Goal: Task Accomplishment & Management: Use online tool/utility

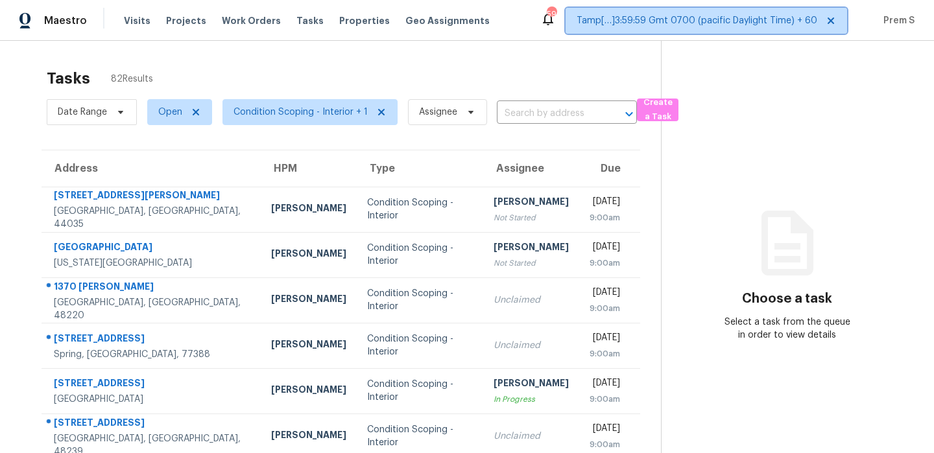
click at [780, 23] on span "Tamp[…]3:59:59 Gmt 0700 (pacific Daylight Time) + 60" at bounding box center [697, 20] width 241 height 13
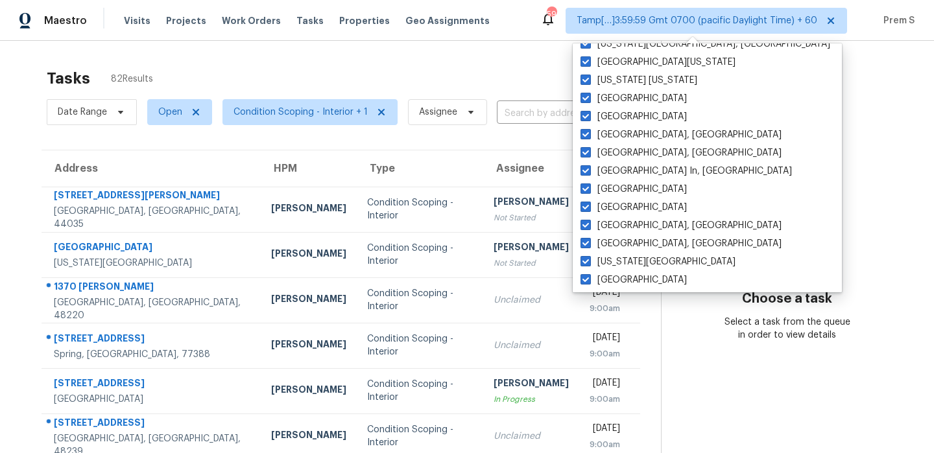
scroll to position [869, 0]
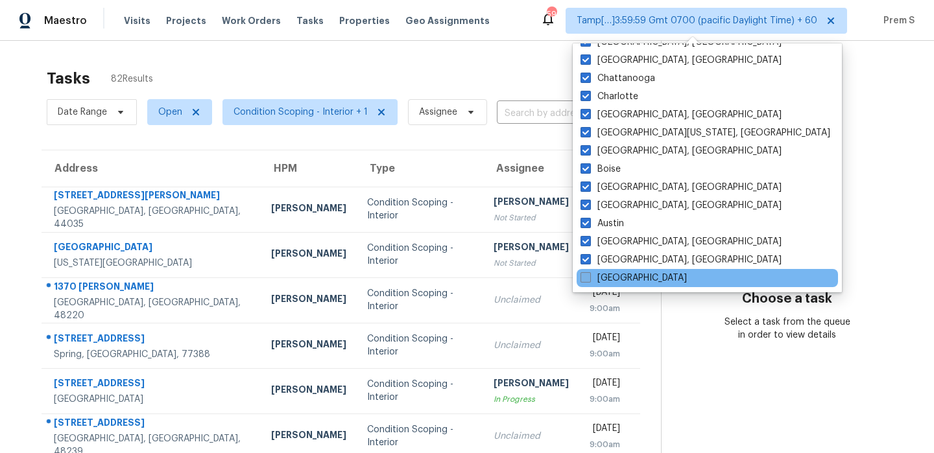
click at [619, 280] on label "Atlanta" at bounding box center [633, 278] width 106 height 13
click at [589, 280] on input "Atlanta" at bounding box center [584, 276] width 8 height 8
checkbox input "true"
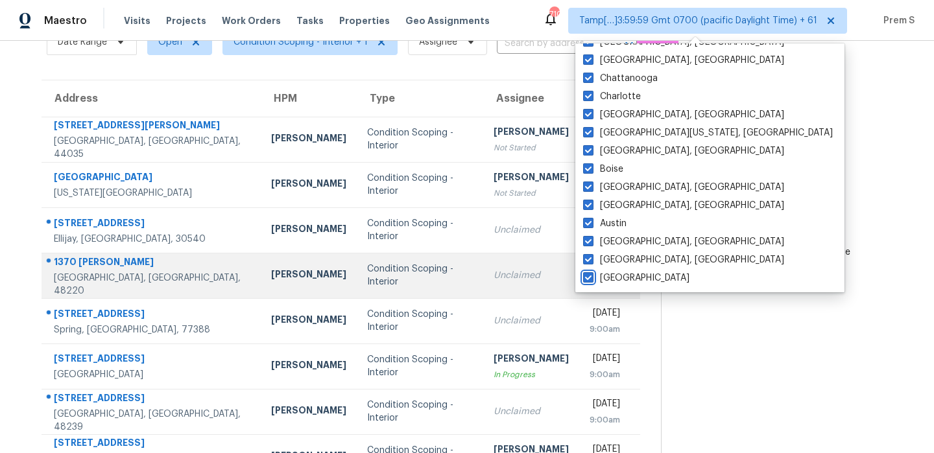
scroll to position [112, 0]
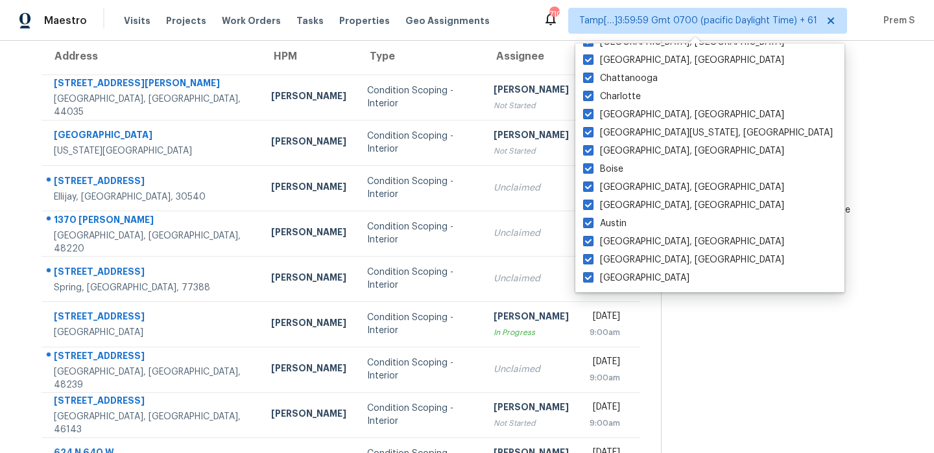
click at [752, 321] on section "Choose a task Select a task from the queue in order to view details" at bounding box center [787, 246] width 252 height 635
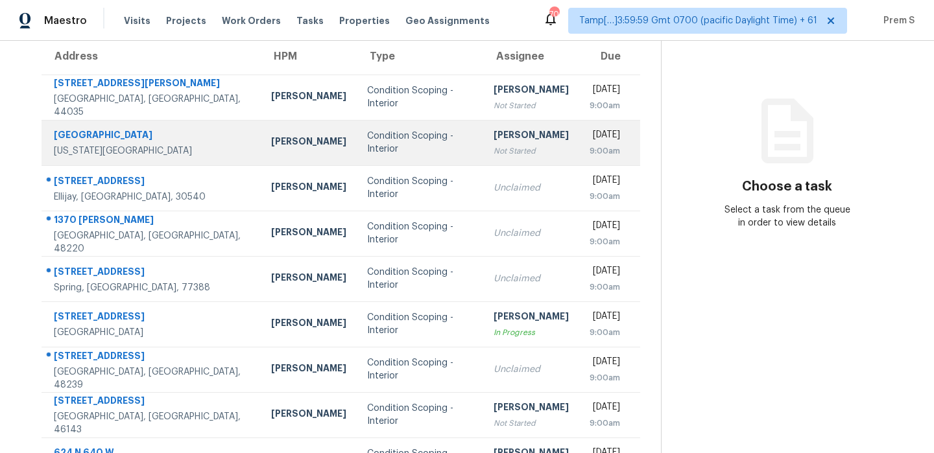
scroll to position [0, 0]
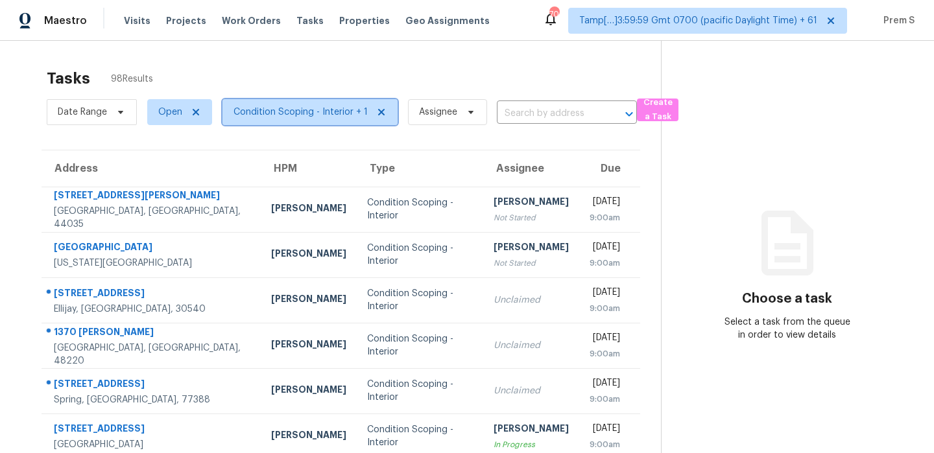
click at [304, 113] on span "Condition Scoping - Interior + 1" at bounding box center [300, 112] width 134 height 13
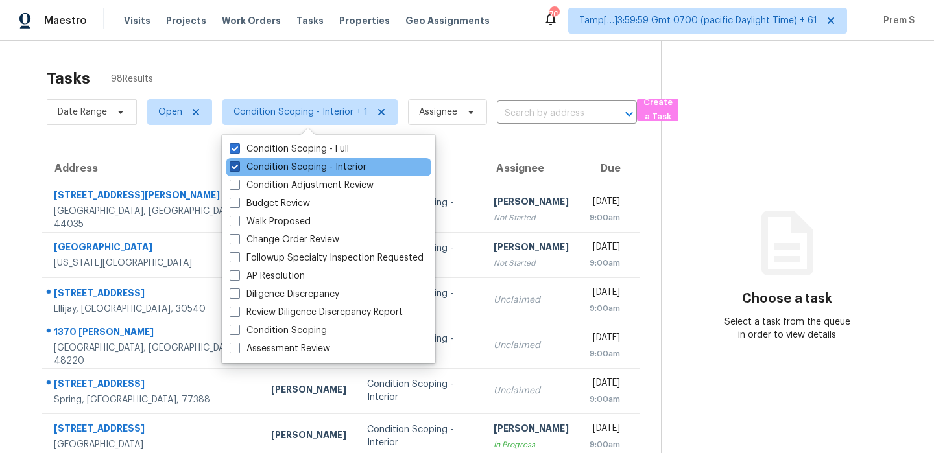
click at [311, 169] on label "Condition Scoping - Interior" at bounding box center [298, 167] width 137 height 13
click at [238, 169] on input "Condition Scoping - Interior" at bounding box center [234, 165] width 8 height 8
checkbox input "false"
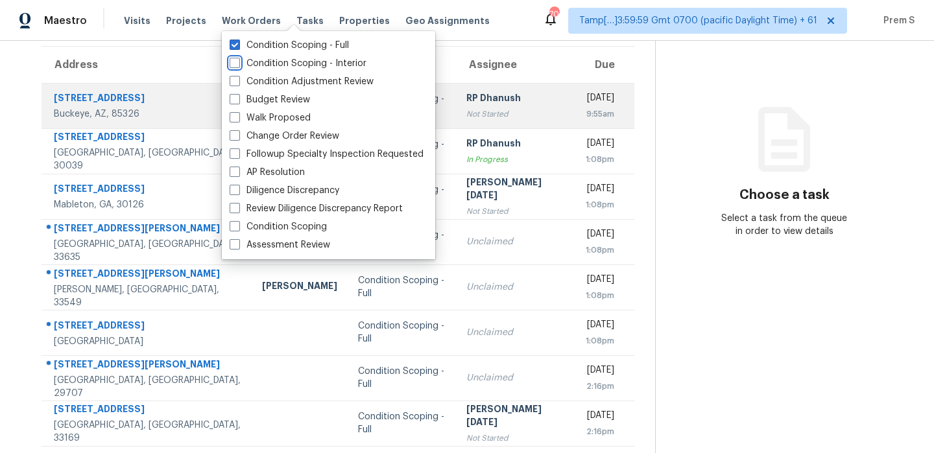
scroll to position [174, 0]
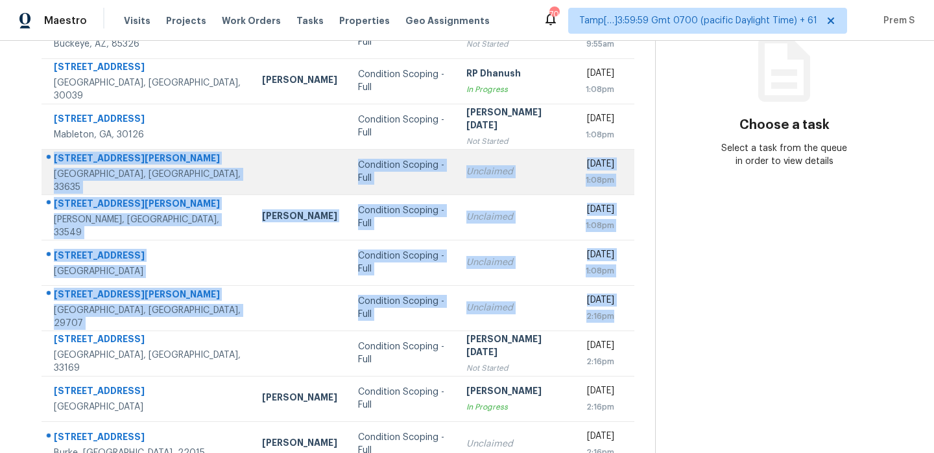
drag, startPoint x: 622, startPoint y: 317, endPoint x: 58, endPoint y: 158, distance: 586.2
click at [58, 158] on tbody "5418 S 236th Ave Buckeye, AZ, 85326 Nick Pulliam Condition Scoping - Full RP Dh…" at bounding box center [338, 240] width 593 height 454
copy tbody "8615 Chadwick Dr Tampa, FL, 33635 Condition Scoping - Full Unclaimed Tue, Sep 2…"
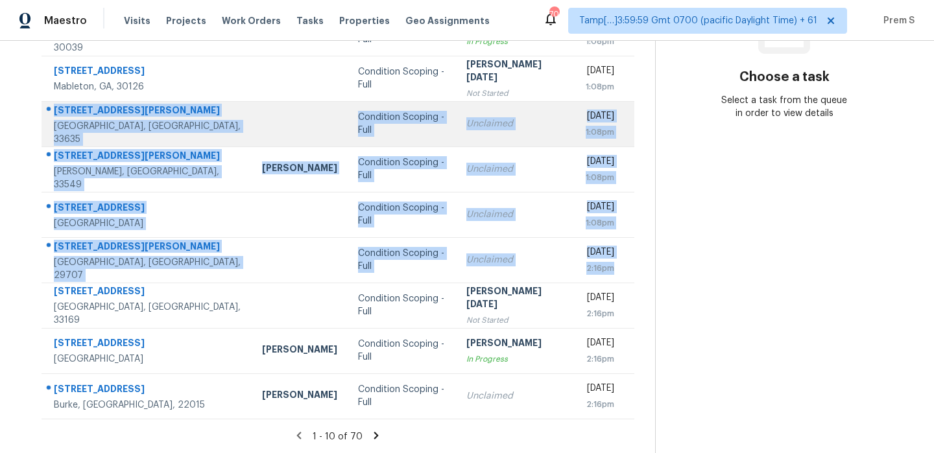
scroll to position [0, 0]
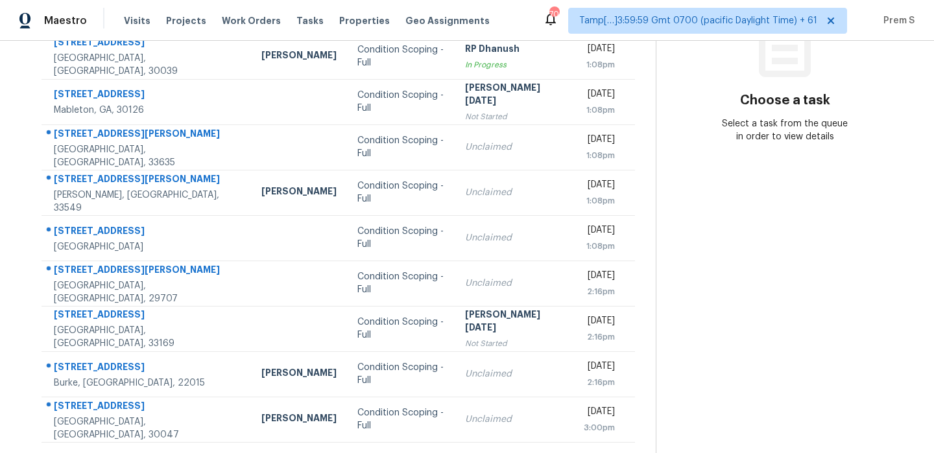
scroll to position [200, 0]
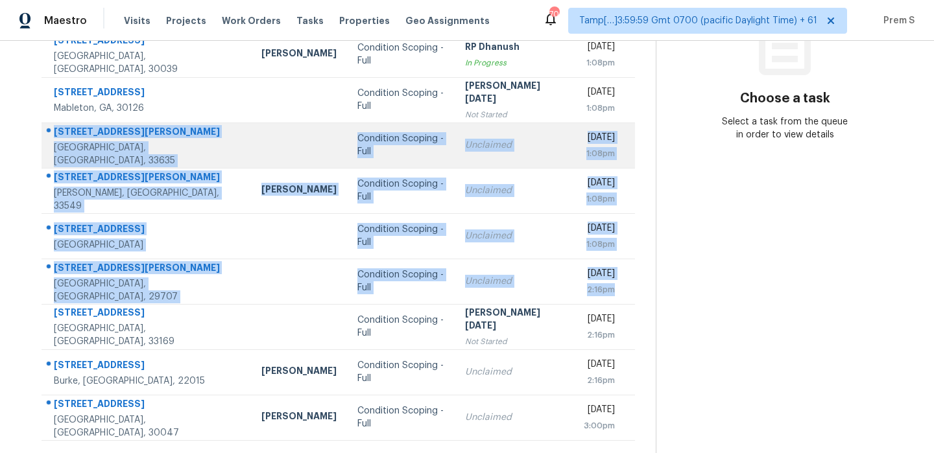
drag, startPoint x: 623, startPoint y: 288, endPoint x: 55, endPoint y: 136, distance: 587.4
click at [55, 136] on tbody "5418 S 236th Ave Buckeye, AZ, 85326 Nick Pulliam Condition Scoping - Full RP Dh…" at bounding box center [338, 213] width 593 height 454
copy tbody "8615 Chadwick Dr Tampa, FL, 33635 Condition Scoping - Full Unclaimed Tue, Sep 2…"
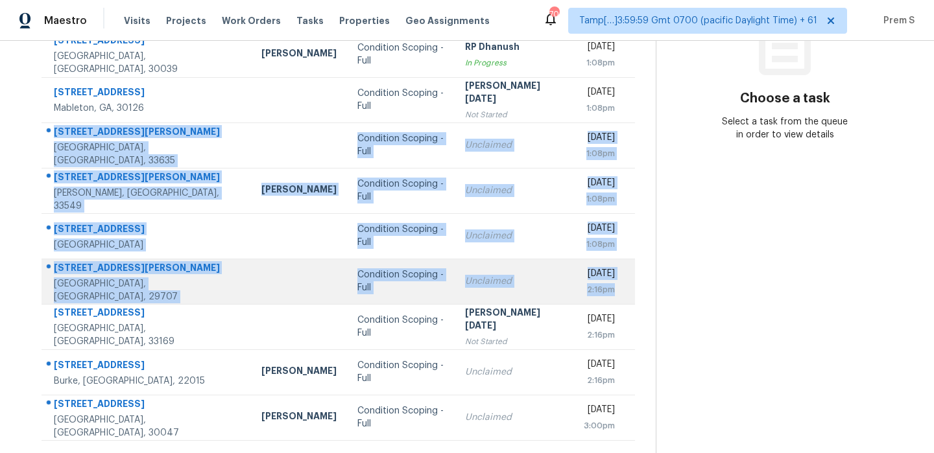
scroll to position [222, 0]
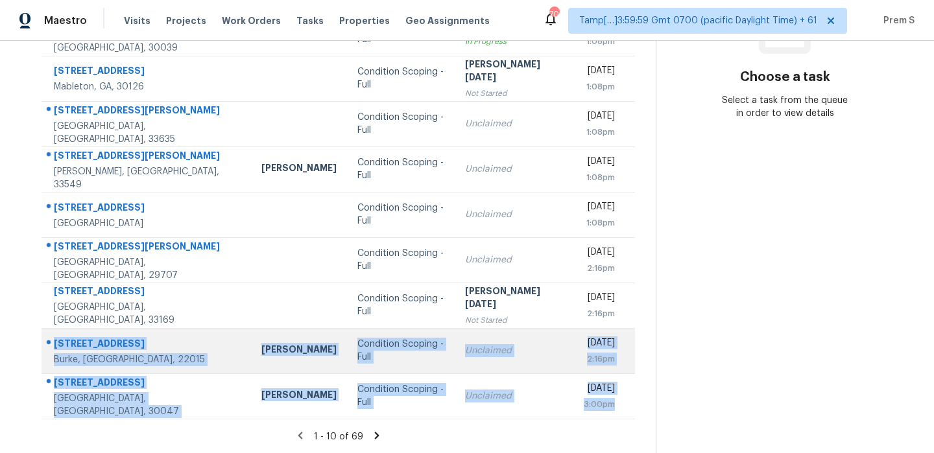
drag, startPoint x: 617, startPoint y: 405, endPoint x: 52, endPoint y: 339, distance: 568.7
click at [52, 339] on tbody "5418 S 236th Ave Buckeye, AZ, 85326 Nick Pulliam Condition Scoping - Full RP Dh…" at bounding box center [338, 192] width 593 height 454
copy tbody "9438 Wallingford Dr Burke, VA, 22015 Nelson Flores Condition Scoping - Full Unc…"
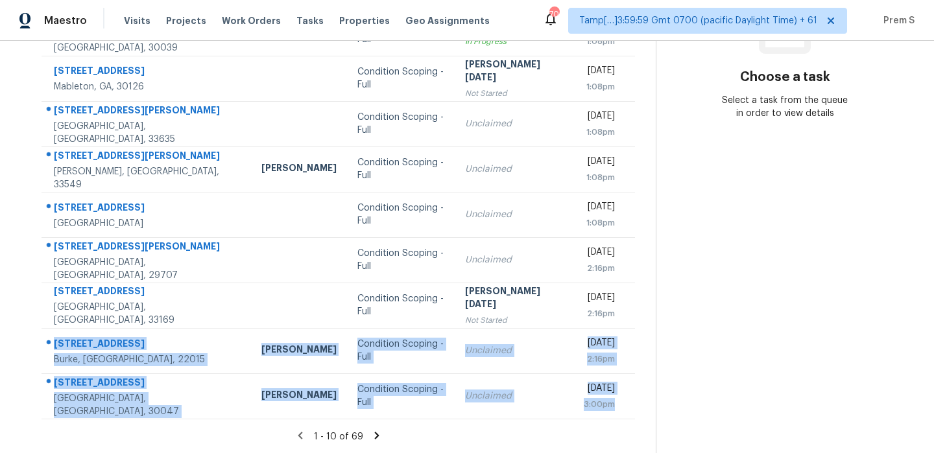
click at [371, 438] on icon at bounding box center [377, 436] width 12 height 12
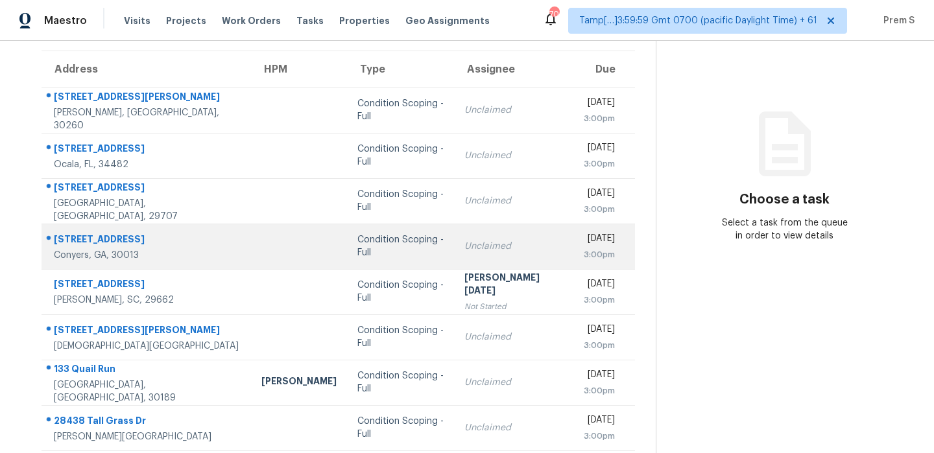
scroll to position [95, 0]
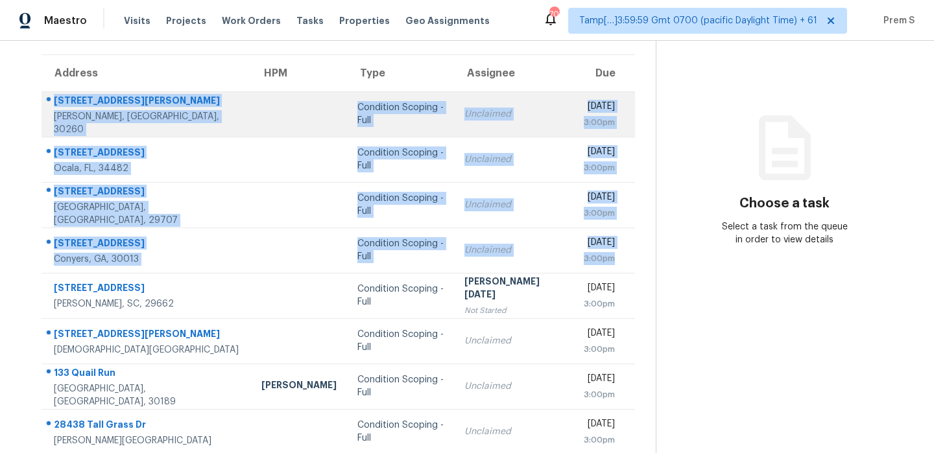
drag, startPoint x: 614, startPoint y: 259, endPoint x: 53, endPoint y: 102, distance: 583.0
click at [53, 102] on tbody "6795 Wendy Jean Dr Morrow, GA, 30260 Condition Scoping - Full Unclaimed Tue, Se…" at bounding box center [338, 318] width 593 height 454
copy tbody "6795 Wendy Jean Dr Morrow, GA, 30260 Condition Scoping - Full Unclaimed Tue, Se…"
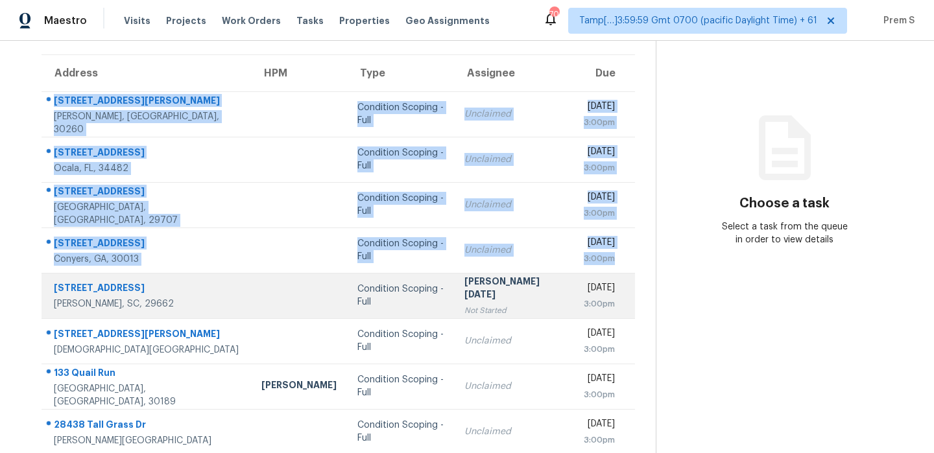
scroll to position [186, 0]
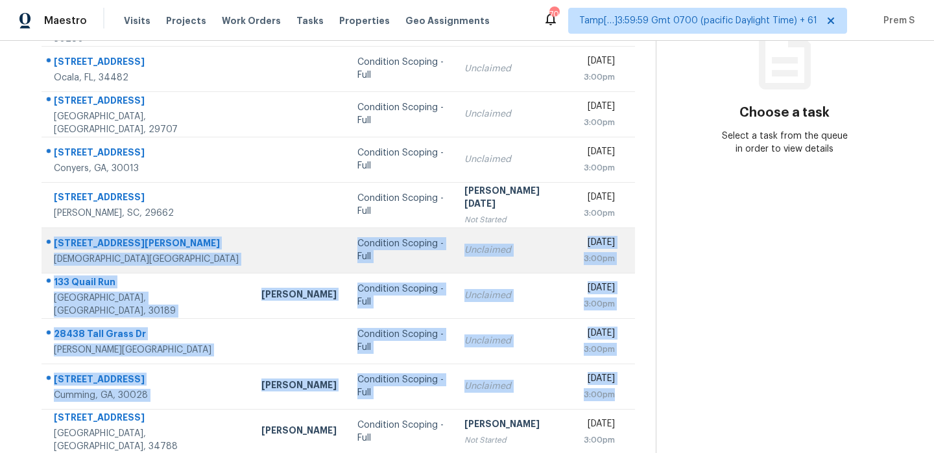
drag, startPoint x: 619, startPoint y: 392, endPoint x: 47, endPoint y: 244, distance: 591.5
click at [47, 244] on tbody "6795 Wendy Jean Dr Morrow, GA, 30260 Condition Scoping - Full Unclaimed Tue, Se…" at bounding box center [338, 228] width 593 height 454
copy tbody "2680 Rainey Rd Temple, GA, 30179 Condition Scoping - Full Unclaimed Tue, Sep 23…"
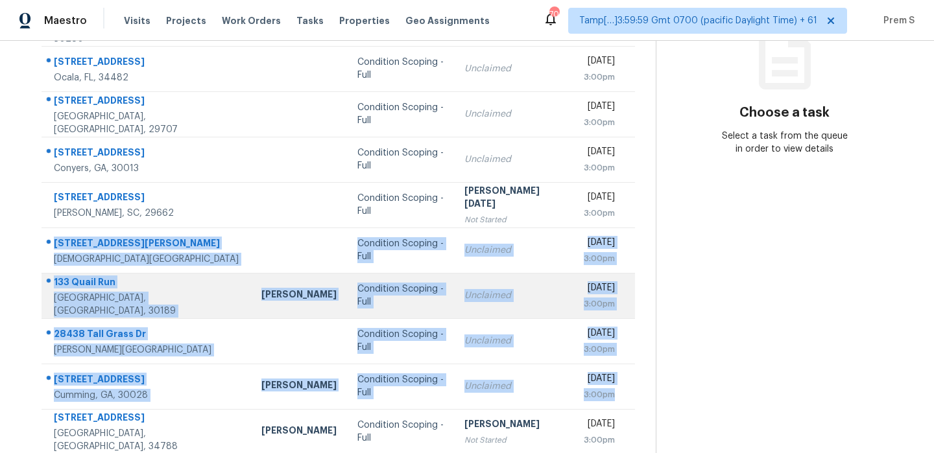
scroll to position [222, 0]
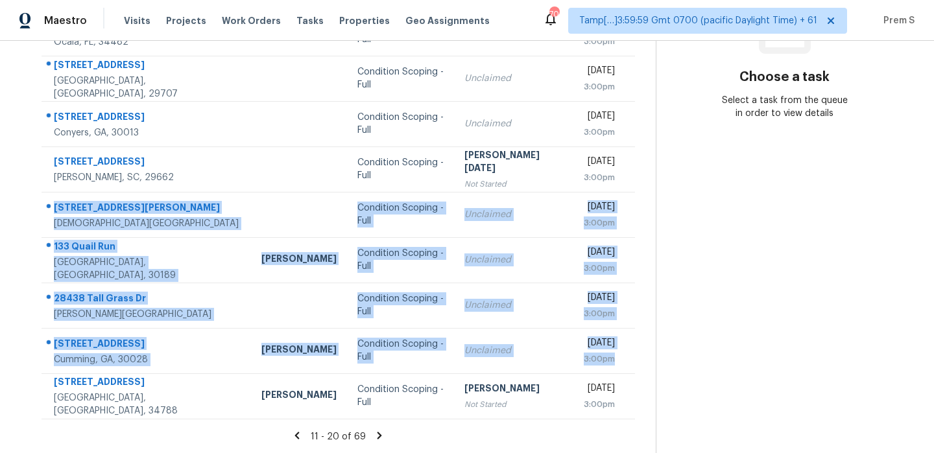
click at [374, 435] on icon at bounding box center [380, 436] width 12 height 12
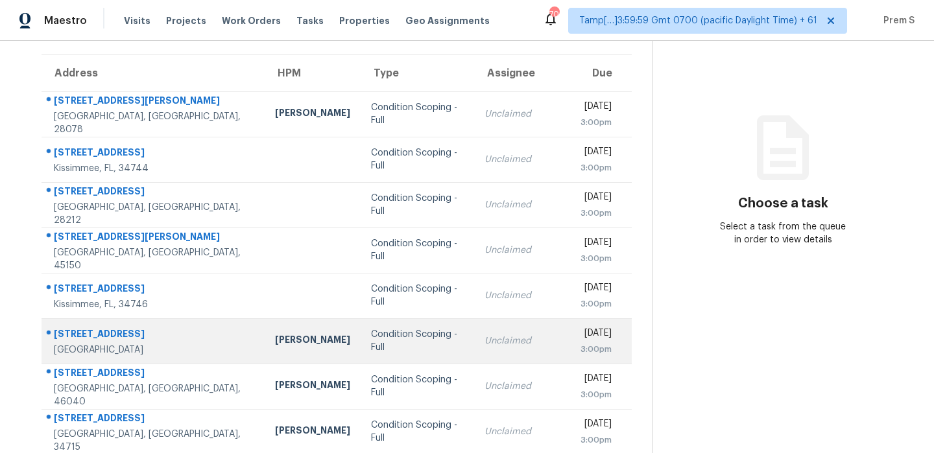
scroll to position [83, 0]
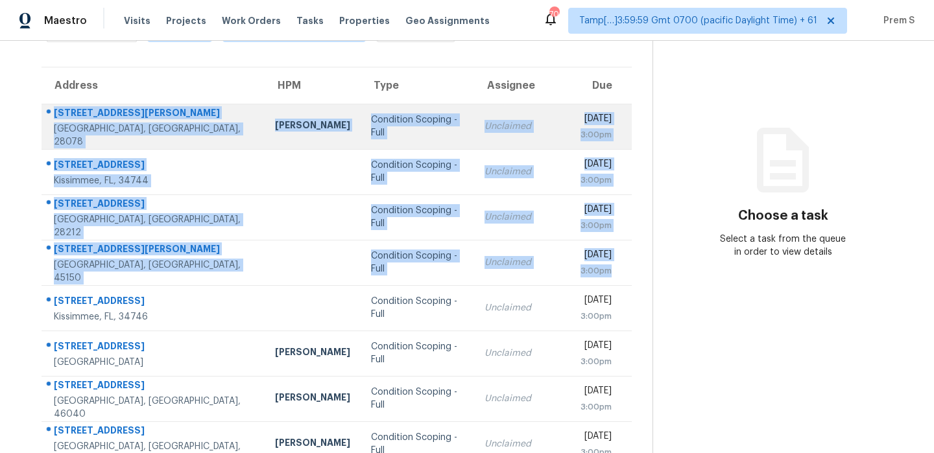
drag, startPoint x: 619, startPoint y: 276, endPoint x: 54, endPoint y: 112, distance: 588.4
click at [54, 112] on tbody "14013 Holly Stream Dr Huntersville, NC, 28078 Dan Baquero Condition Scoping - F…" at bounding box center [337, 331] width 590 height 454
copy tbody "14013 Holly Stream Dr Huntersville, NC, 28078 Dan Baquero Condition Scoping - F…"
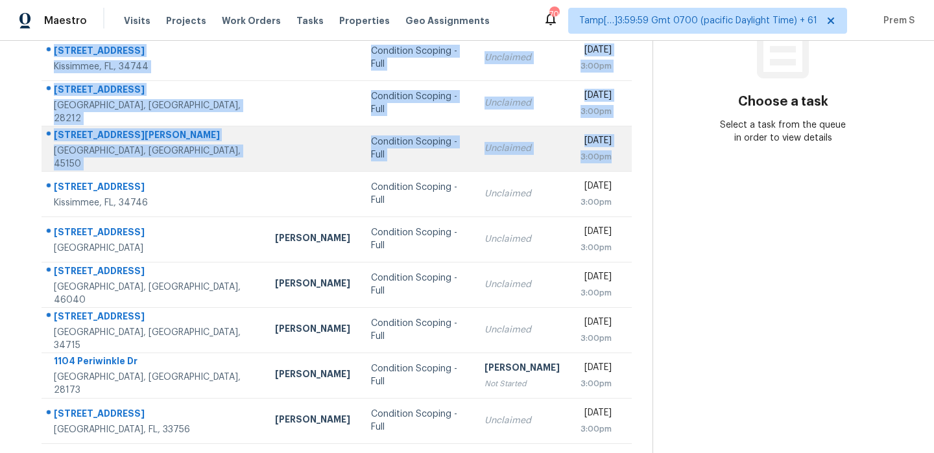
scroll to position [222, 0]
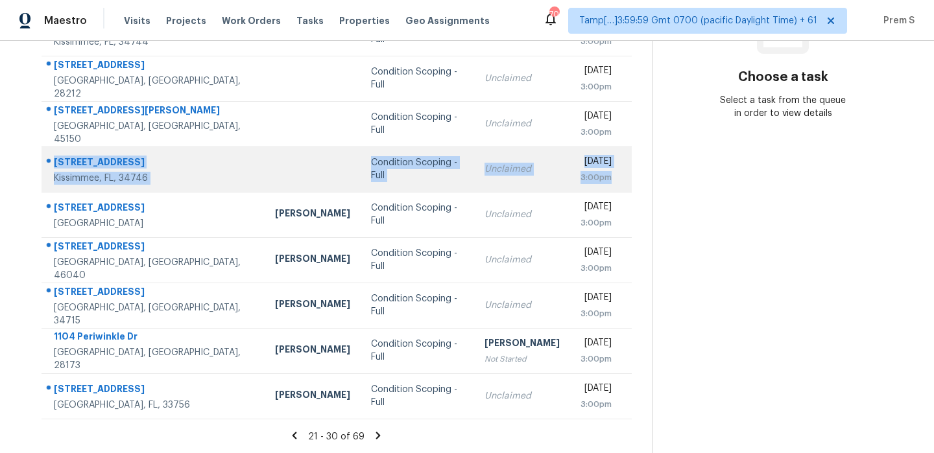
drag, startPoint x: 621, startPoint y: 174, endPoint x: 56, endPoint y: 161, distance: 565.7
click at [56, 161] on tr "2951 Marshfield Preserve Way Kissimmee, FL, 34746 Condition Scoping - Full Uncl…" at bounding box center [337, 169] width 590 height 45
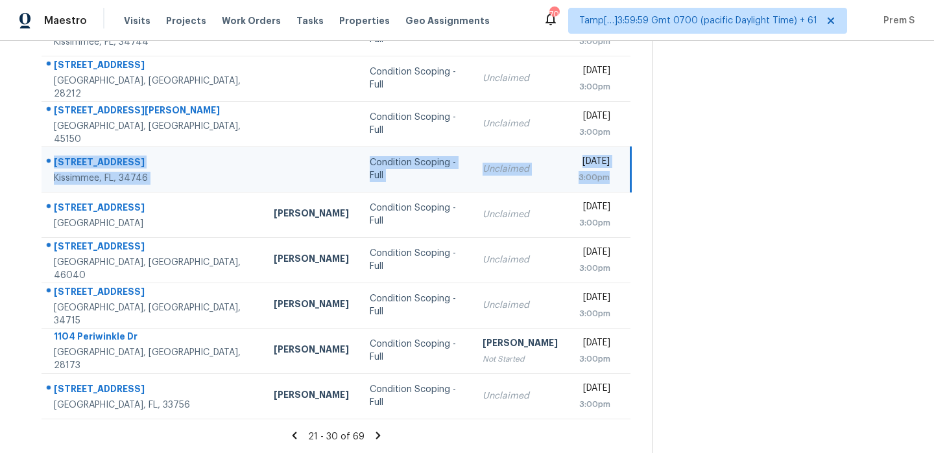
copy tr "2951 Marshfield Preserve Way Kissimmee, FL, 34746 Condition Scoping - Full Uncl…"
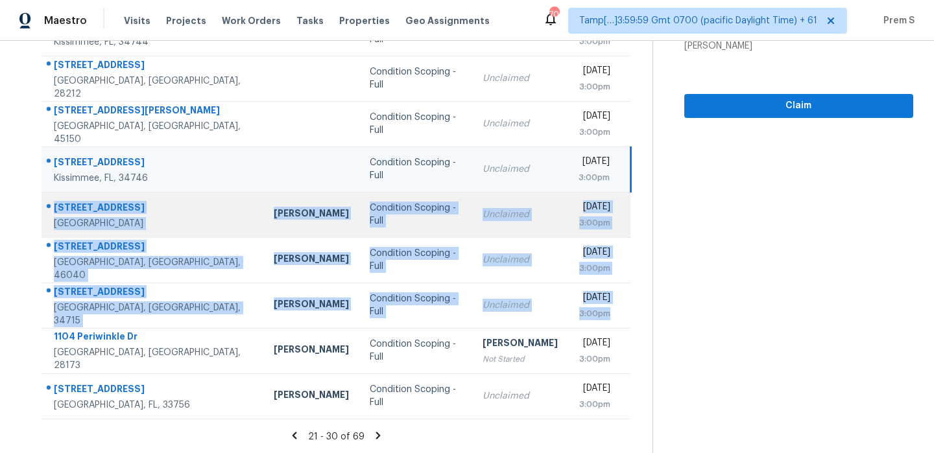
drag, startPoint x: 620, startPoint y: 314, endPoint x: 53, endPoint y: 202, distance: 577.7
click at [53, 202] on tbody "14013 Holly Stream Dr Huntersville, NC, 28078 Dan Baquero Condition Scoping - F…" at bounding box center [336, 192] width 589 height 454
copy tbody "12227 Rouen Cove Dr Jacksonville, FL, 32226 Melissa Mossbrooks Condition Scopin…"
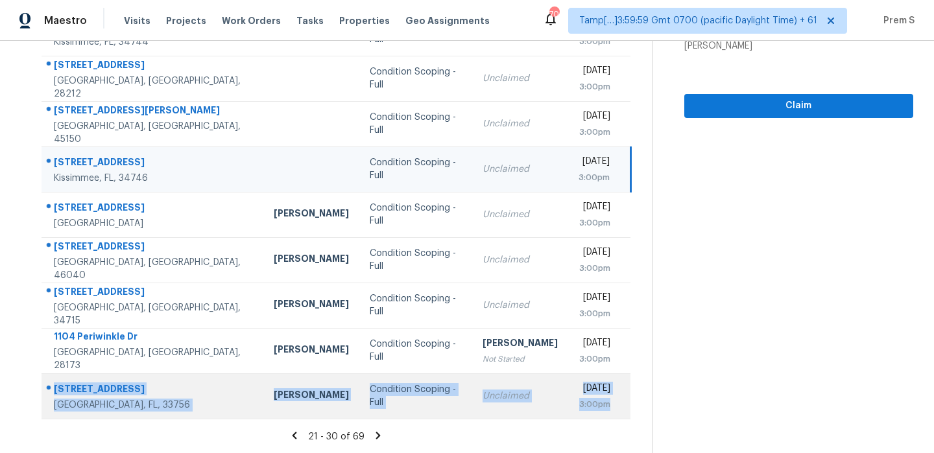
drag, startPoint x: 610, startPoint y: 401, endPoint x: 47, endPoint y: 376, distance: 563.5
click at [47, 376] on tr "1360 Windsor Dr Clearwater, FL, 33756 Mat Smith Condition Scoping - Full Unclai…" at bounding box center [336, 396] width 589 height 45
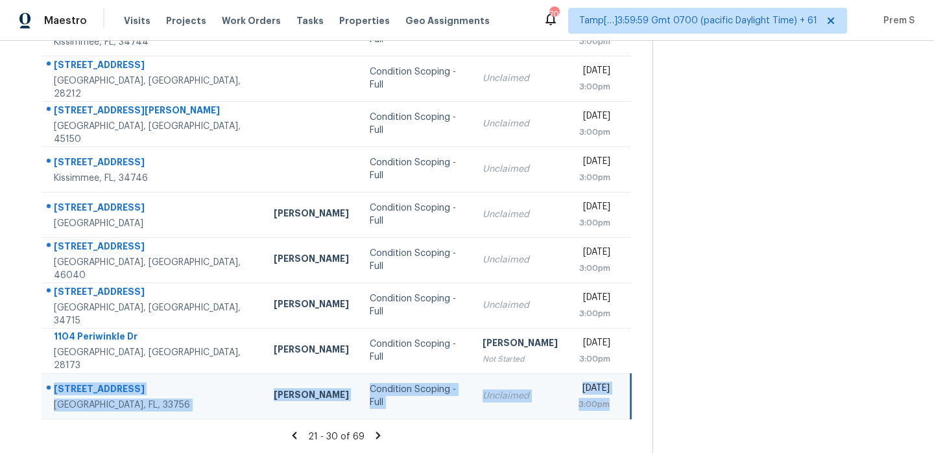
copy tr "1360 Windsor Dr Clearwater, FL, 33756 Mat Smith Condition Scoping - Full Unclai…"
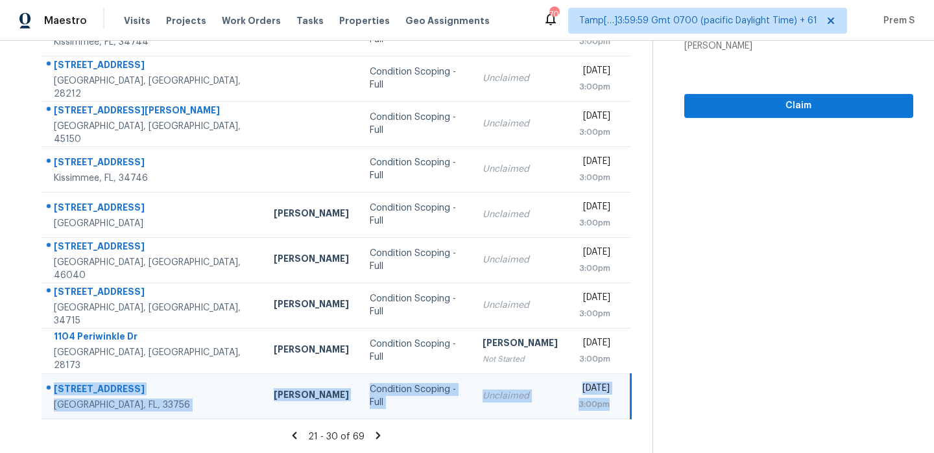
click at [379, 433] on icon at bounding box center [378, 436] width 12 height 12
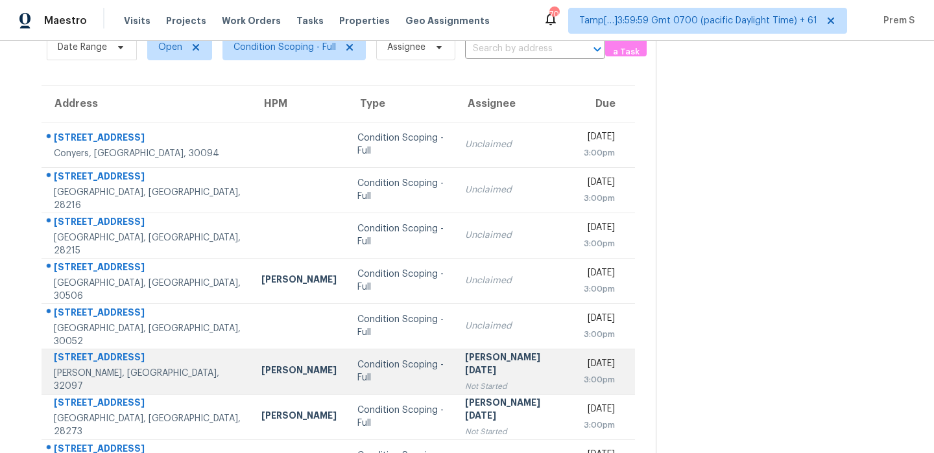
scroll to position [64, 0]
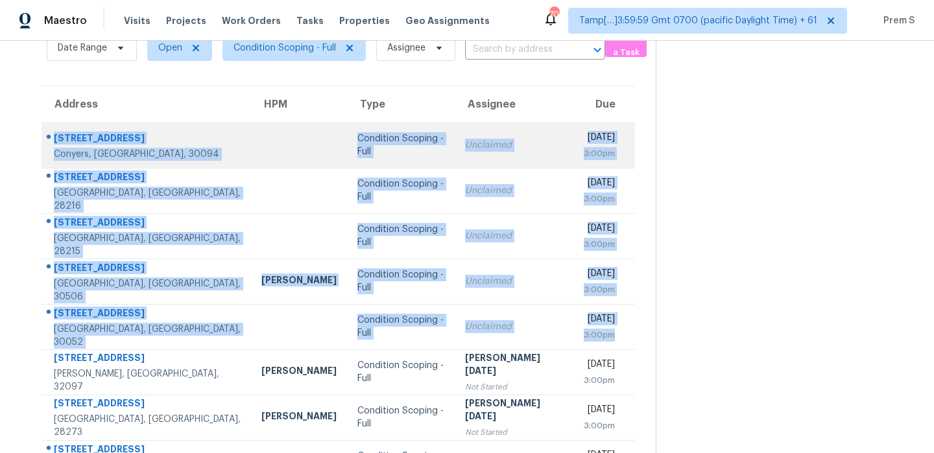
drag, startPoint x: 621, startPoint y: 335, endPoint x: 56, endPoint y: 137, distance: 598.3
click at [56, 137] on tbody "824 Cedar Lake Dr SE Conyers, GA, 30094 Condition Scoping - Full Unclaimed Tue,…" at bounding box center [338, 350] width 593 height 454
copy tbody "824 Cedar Lake Dr SE Conyers, GA, 30094 Condition Scoping - Full Unclaimed Tue,…"
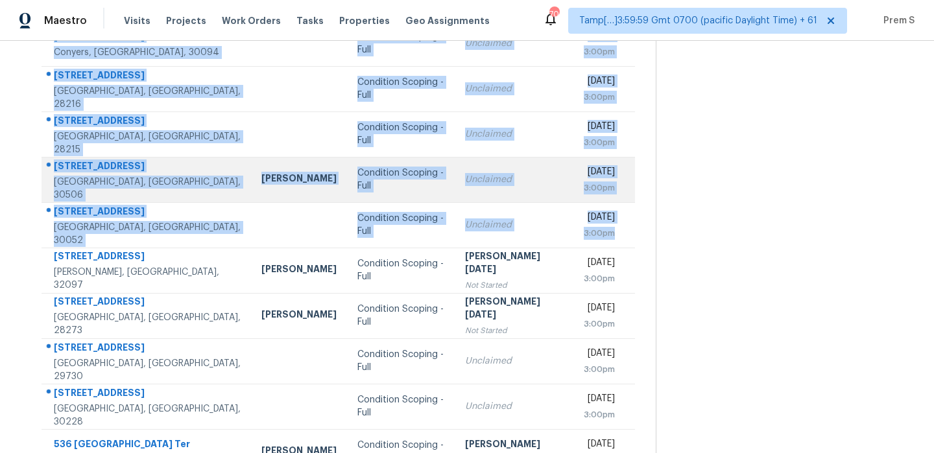
scroll to position [222, 0]
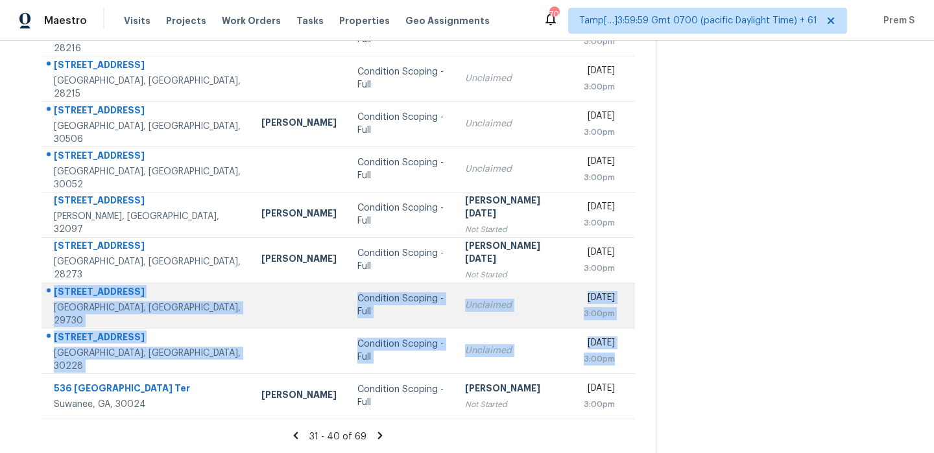
drag, startPoint x: 617, startPoint y: 359, endPoint x: 53, endPoint y: 296, distance: 568.5
click at [53, 296] on tbody "824 Cedar Lake Dr SE Conyers, GA, 30094 Condition Scoping - Full Unclaimed Tue,…" at bounding box center [338, 192] width 593 height 454
copy tbody "1349 Eastshire Rd Rock Hill, SC, 29730 Condition Scoping - Full Unclaimed Tue, …"
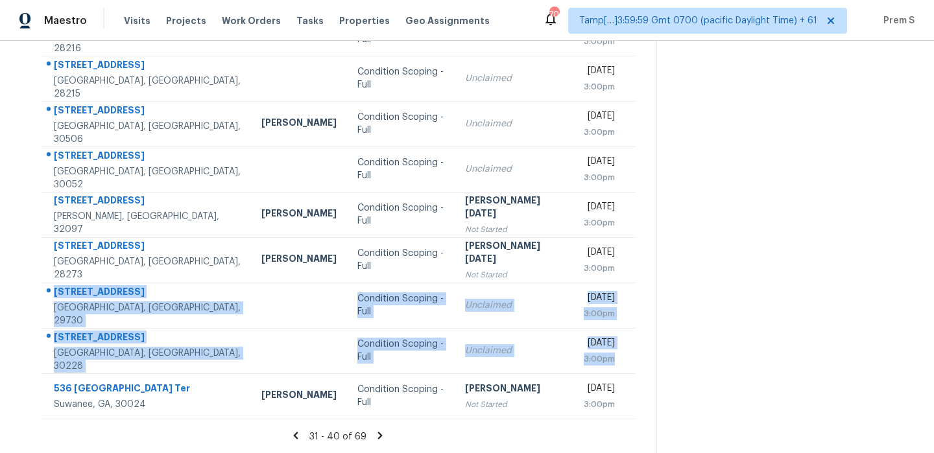
click at [378, 436] on icon at bounding box center [380, 435] width 5 height 7
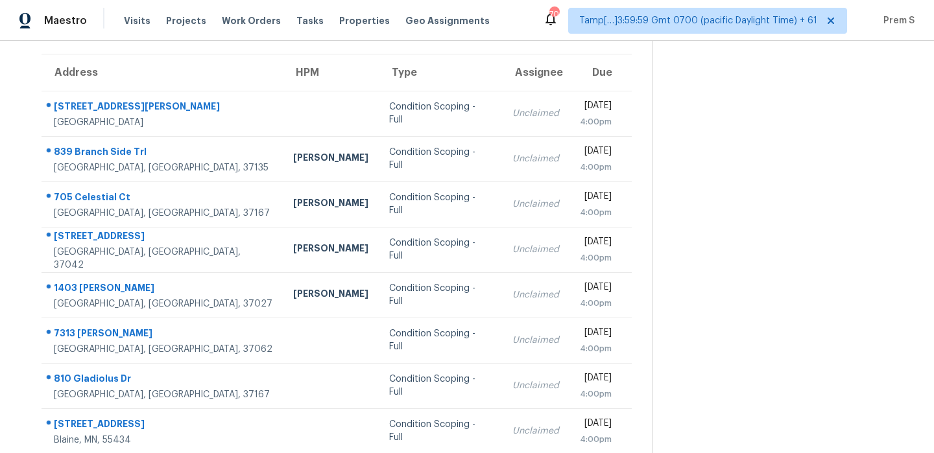
scroll to position [95, 0]
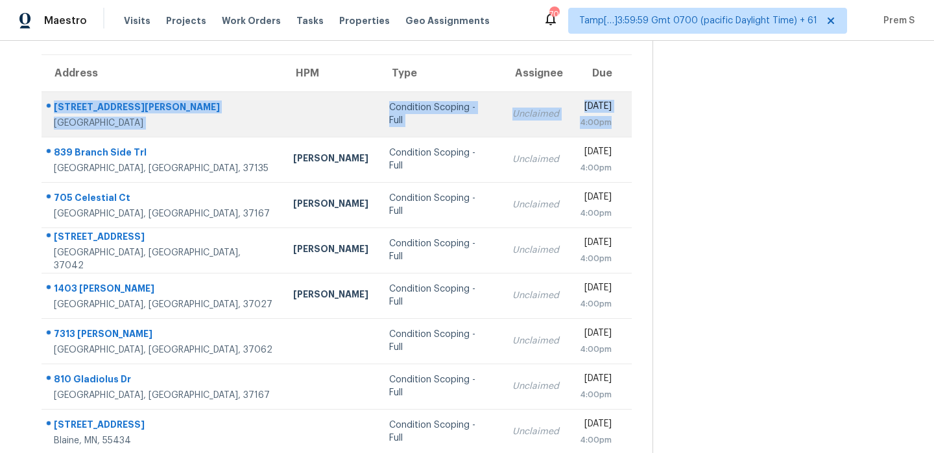
drag, startPoint x: 613, startPoint y: 124, endPoint x: 52, endPoint y: 102, distance: 561.4
click at [52, 102] on tr "423 Beard Dr Cedar Hill, TX, 75104 Condition Scoping - Full Unclaimed Tue, Sep …" at bounding box center [337, 113] width 590 height 45
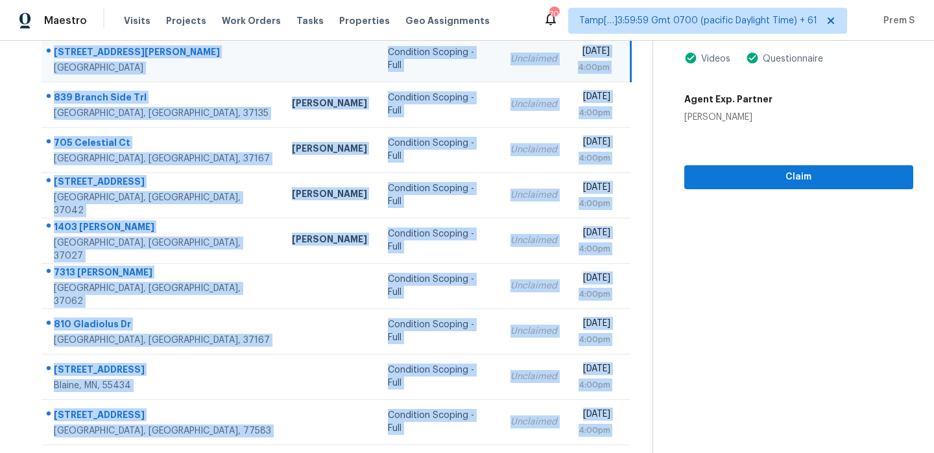
scroll to position [128, 0]
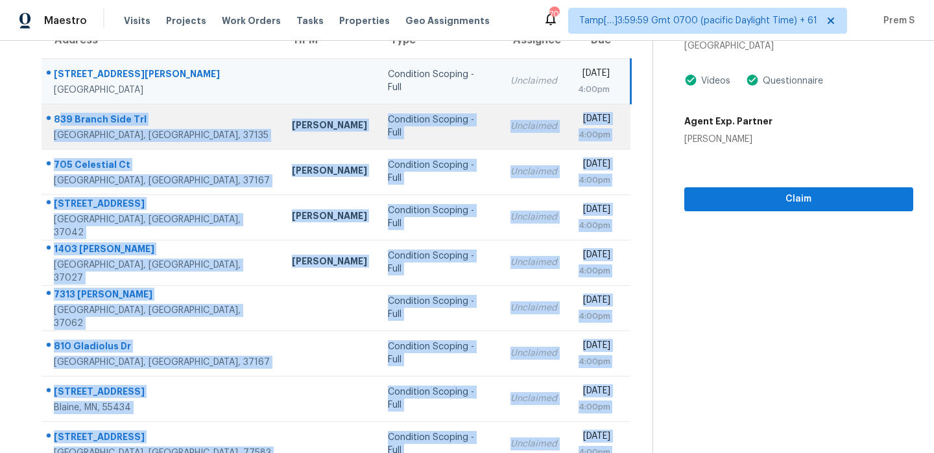
drag, startPoint x: 613, startPoint y: 406, endPoint x: 57, endPoint y: 115, distance: 627.5
click at [57, 115] on tbody "423 Beard Dr Cedar Hill, TX, 75104 Condition Scoping - Full Unclaimed Tue, Sep …" at bounding box center [336, 285] width 589 height 454
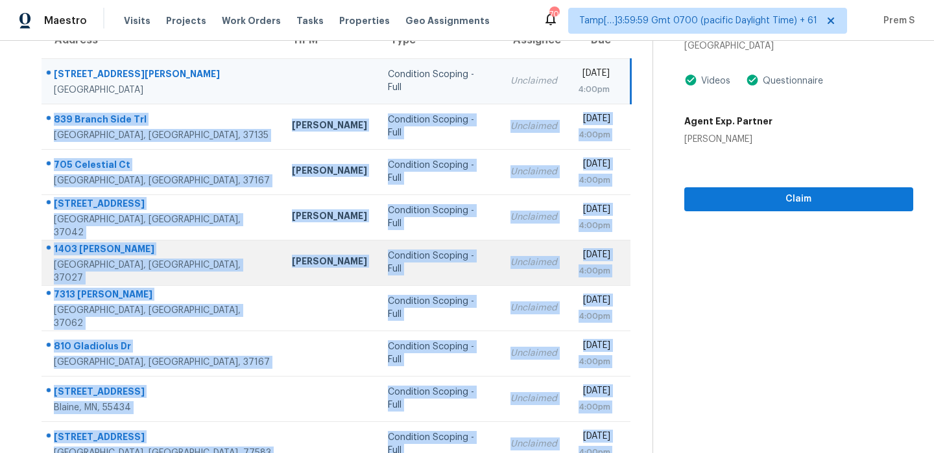
scroll to position [222, 0]
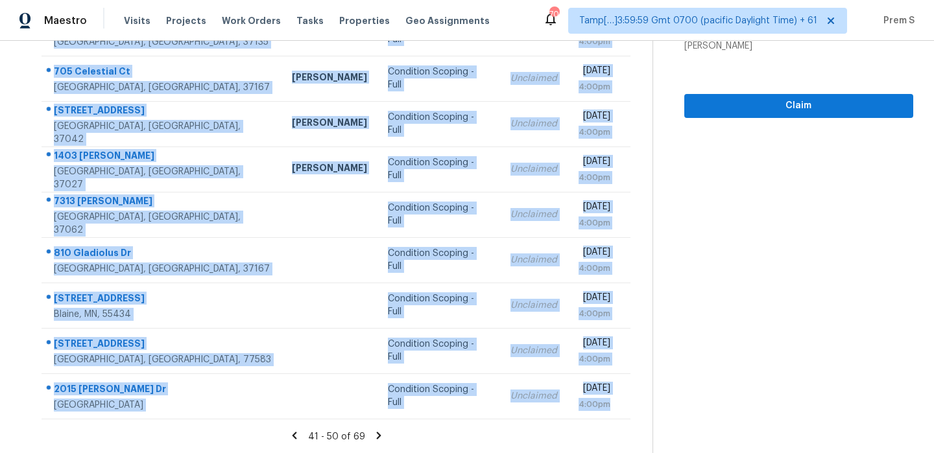
click at [376, 435] on icon at bounding box center [379, 436] width 12 height 12
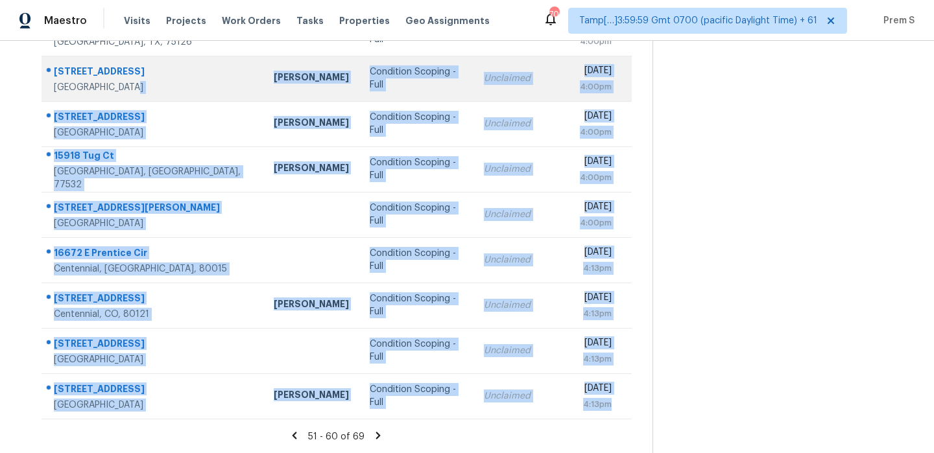
drag, startPoint x: 625, startPoint y: 412, endPoint x: 119, endPoint y: 81, distance: 603.9
click at [119, 81] on tbody "2022 English St Maplewood, MN, 55109 Jeffrey Lenz Condition Scoping - Full Raje…" at bounding box center [337, 192] width 590 height 454
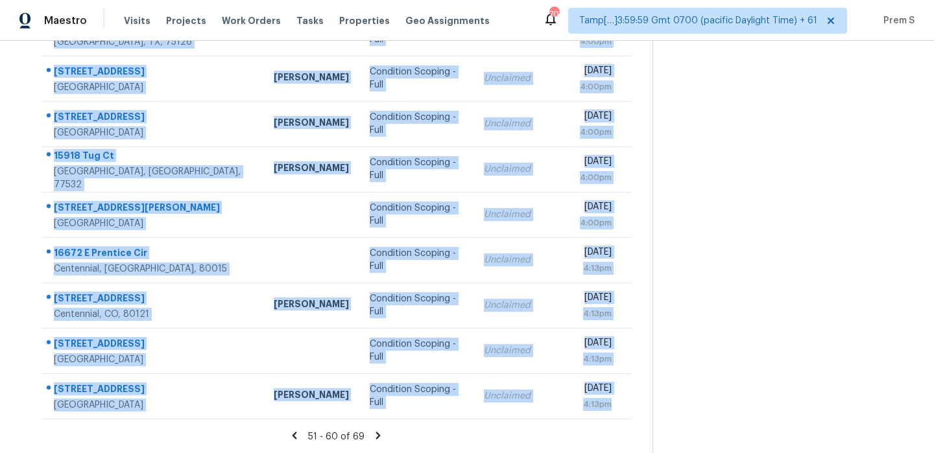
click at [379, 436] on icon at bounding box center [378, 436] width 12 height 12
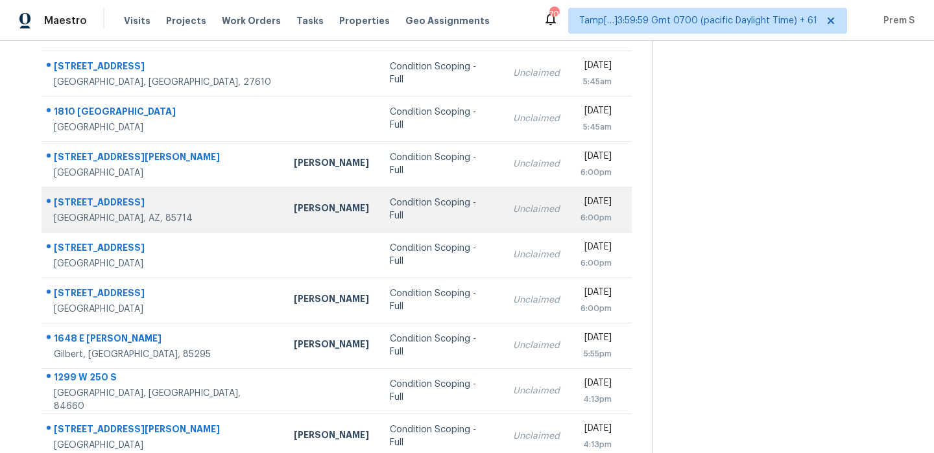
scroll to position [136, 0]
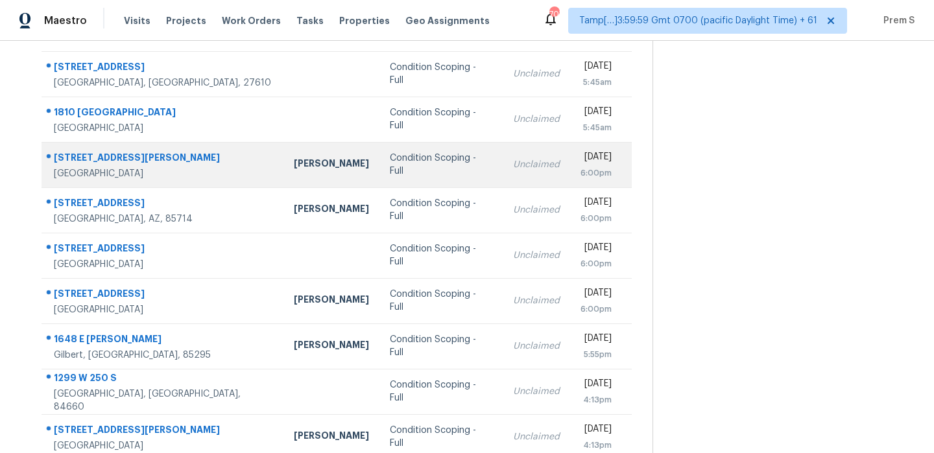
click at [503, 183] on td "Unclaimed" at bounding box center [536, 164] width 67 height 45
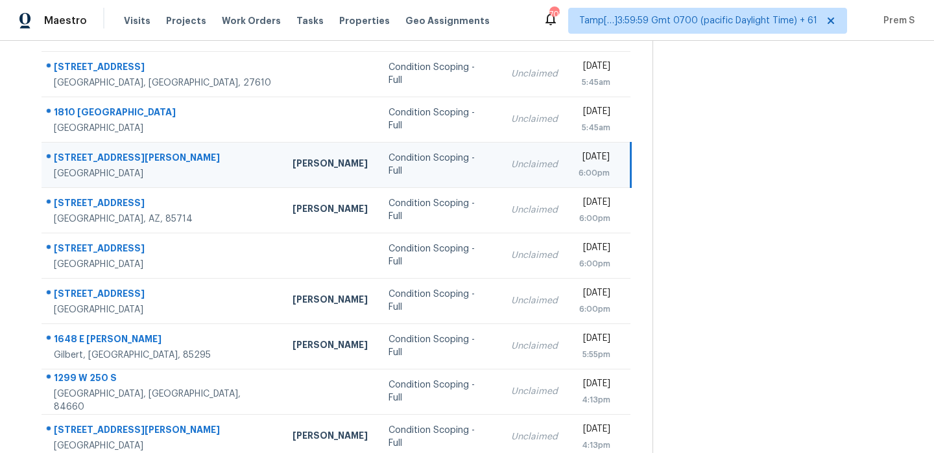
scroll to position [12, 0]
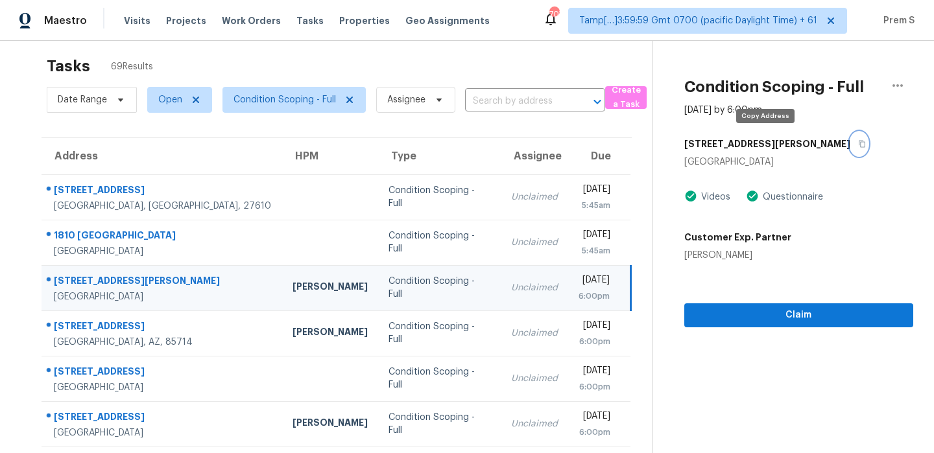
click at [858, 143] on icon "button" at bounding box center [862, 144] width 8 height 8
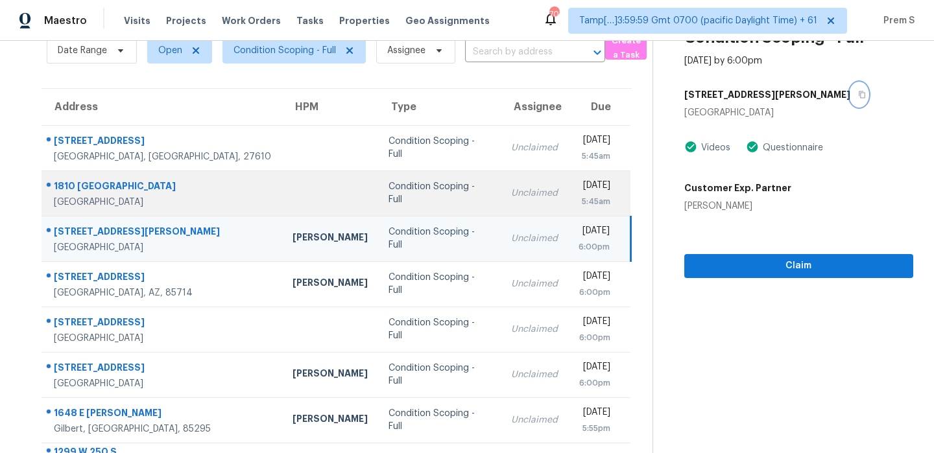
scroll to position [169, 0]
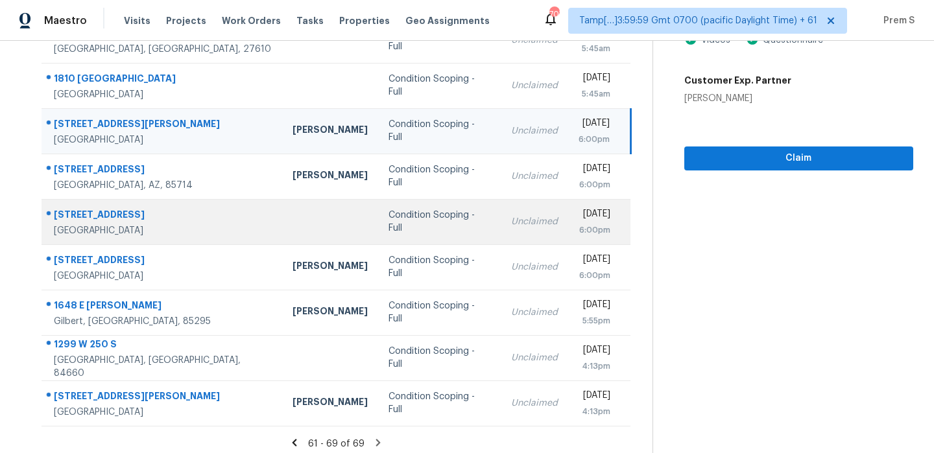
click at [507, 208] on td "Unclaimed" at bounding box center [534, 221] width 67 height 45
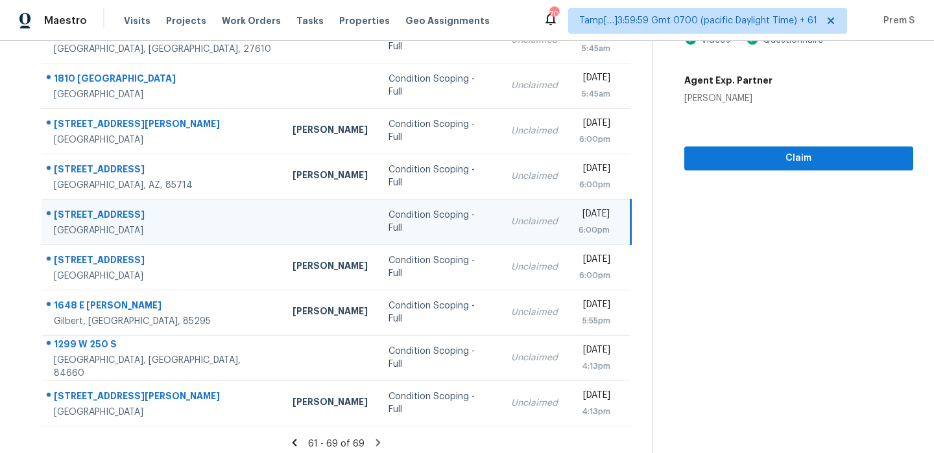
scroll to position [5, 0]
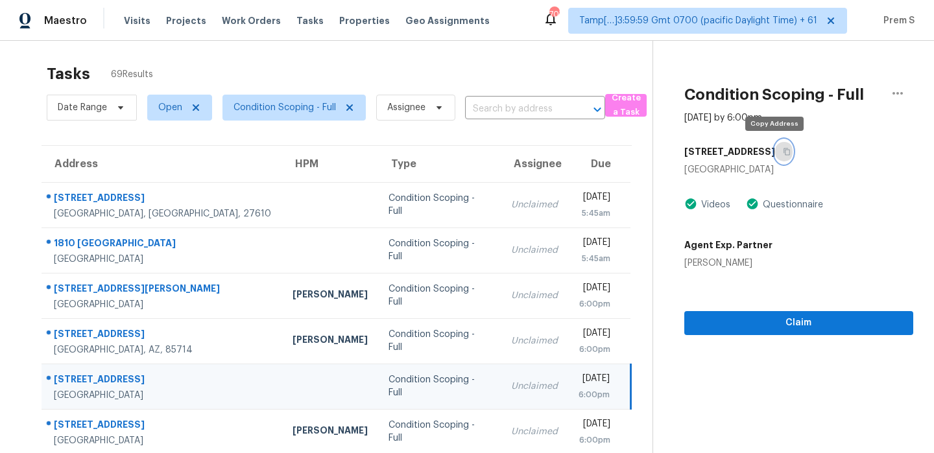
click at [780, 151] on button "button" at bounding box center [784, 151] width 18 height 23
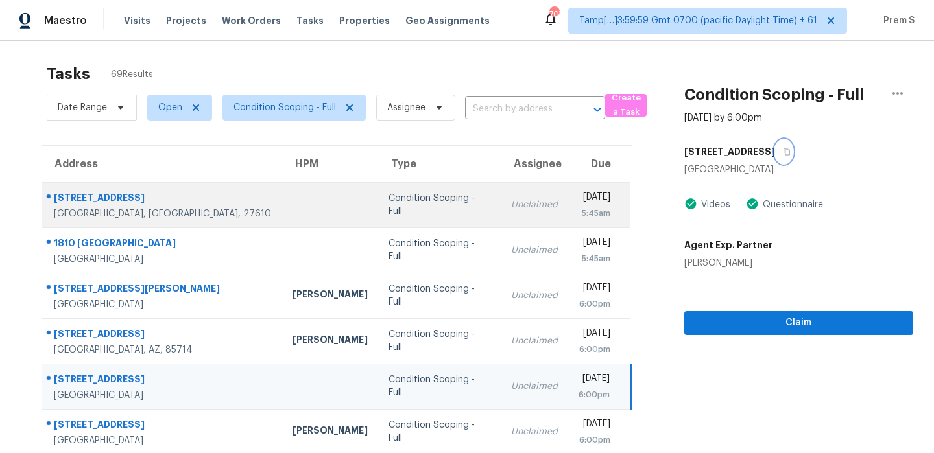
scroll to position [176, 0]
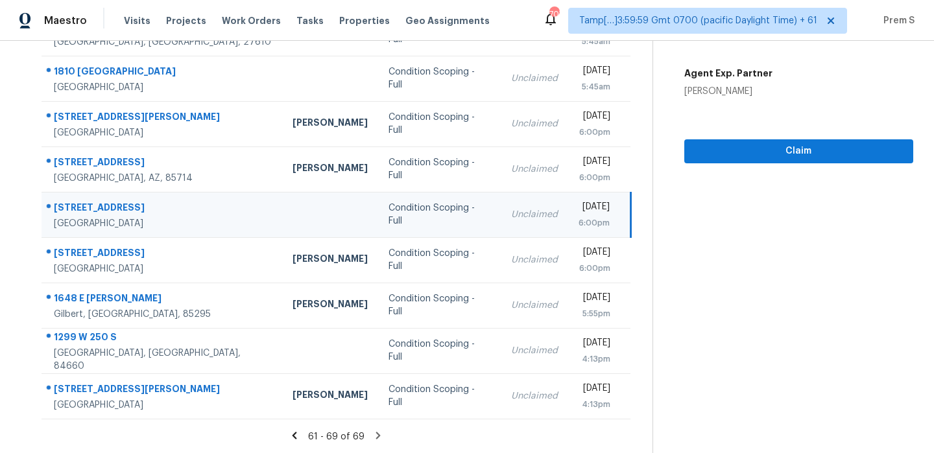
click at [579, 217] on div "6:00pm" at bounding box center [594, 223] width 31 height 13
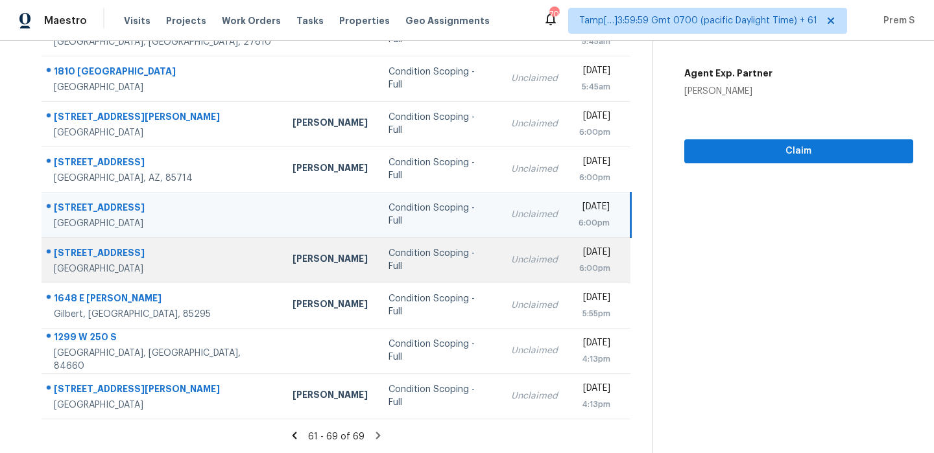
click at [579, 270] on div "6:00pm" at bounding box center [595, 268] width 32 height 13
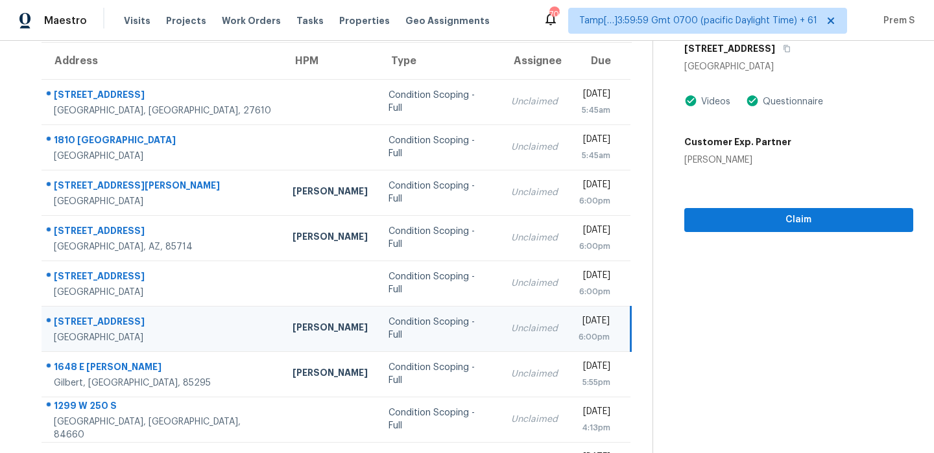
scroll to position [97, 0]
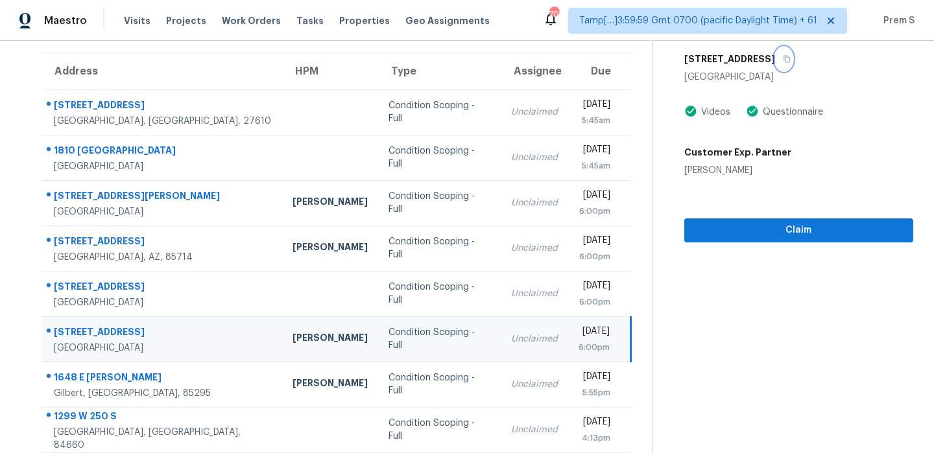
click at [790, 61] on icon "button" at bounding box center [786, 59] width 6 height 7
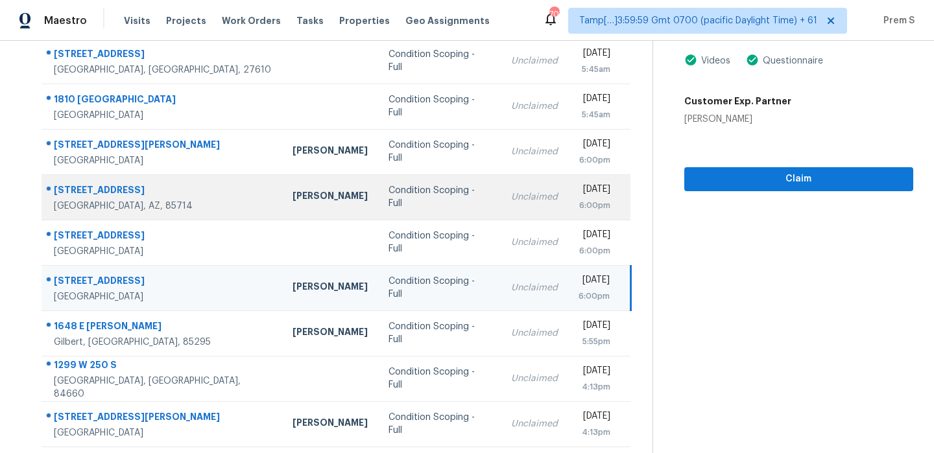
scroll to position [174, 0]
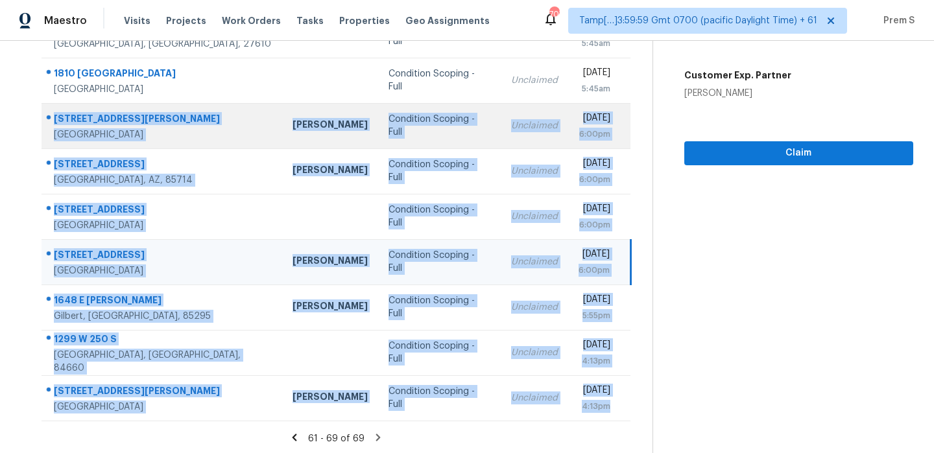
drag, startPoint x: 616, startPoint y: 405, endPoint x: 47, endPoint y: 110, distance: 641.1
click at [47, 110] on tbody "4108 Viewmont Dr Raleigh, NC, 27610 Condition Scoping - Full Unclaimed Wed, Sep…" at bounding box center [336, 216] width 589 height 409
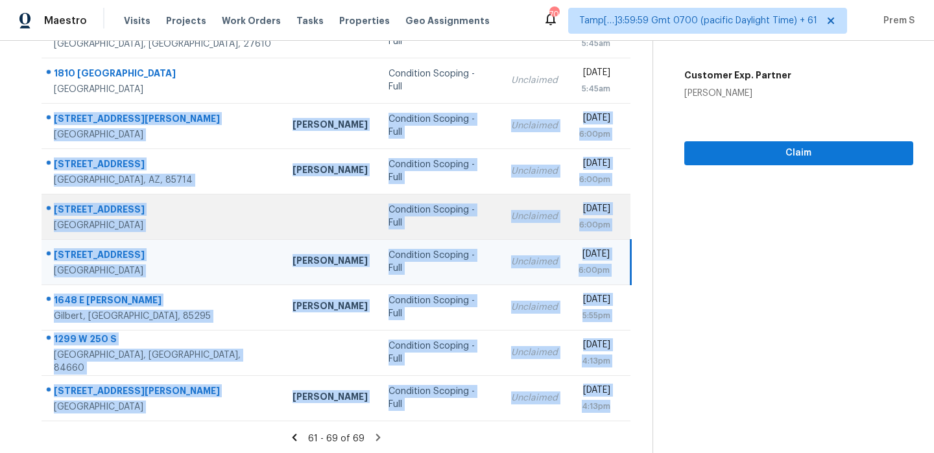
scroll to position [0, 0]
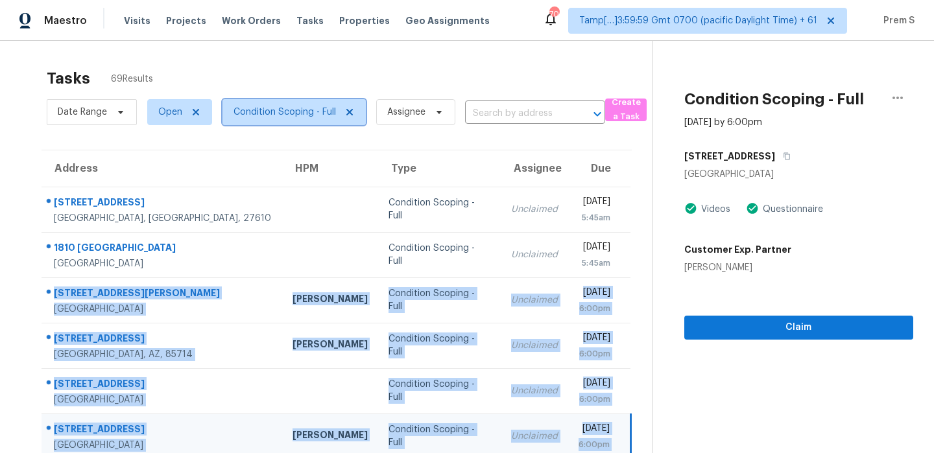
click at [325, 112] on span "Condition Scoping - Full" at bounding box center [284, 112] width 102 height 13
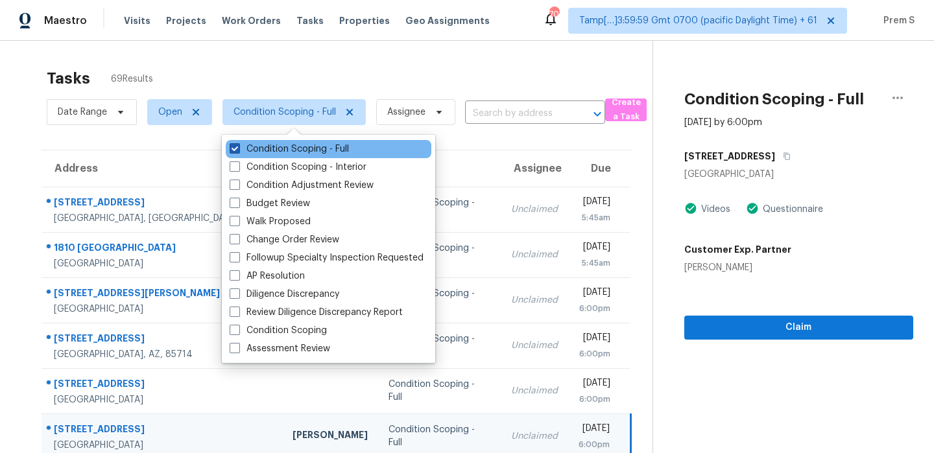
click at [307, 152] on label "Condition Scoping - Full" at bounding box center [289, 149] width 119 height 13
click at [238, 151] on input "Condition Scoping - Full" at bounding box center [234, 147] width 8 height 8
checkbox input "false"
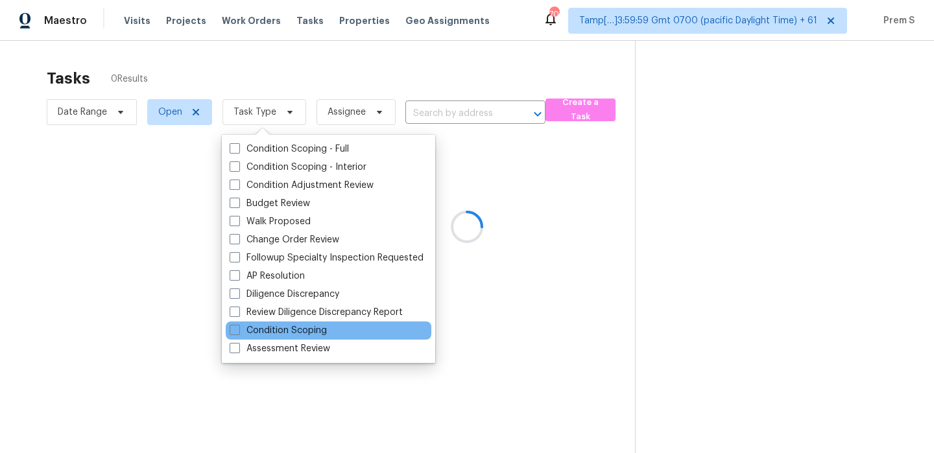
click at [303, 324] on div "Condition Scoping" at bounding box center [329, 331] width 206 height 18
click at [295, 331] on label "Condition Scoping" at bounding box center [278, 330] width 97 height 13
click at [238, 331] on input "Condition Scoping" at bounding box center [234, 328] width 8 height 8
checkbox input "true"
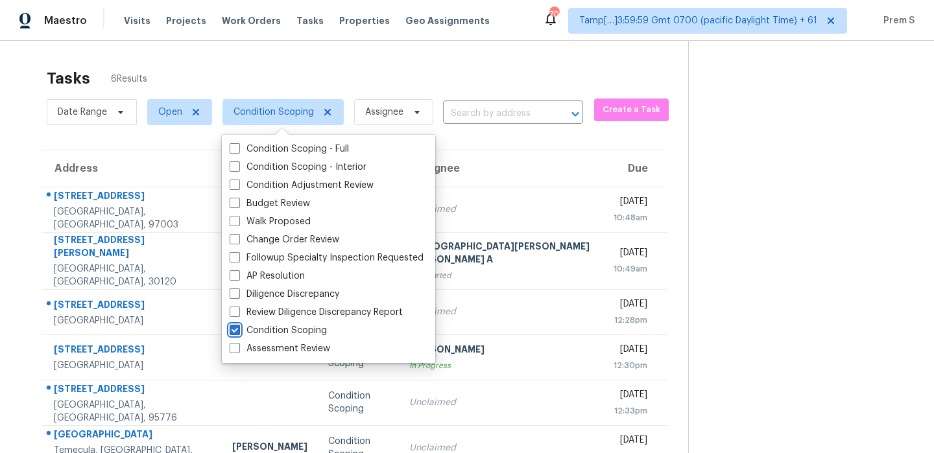
scroll to position [41, 0]
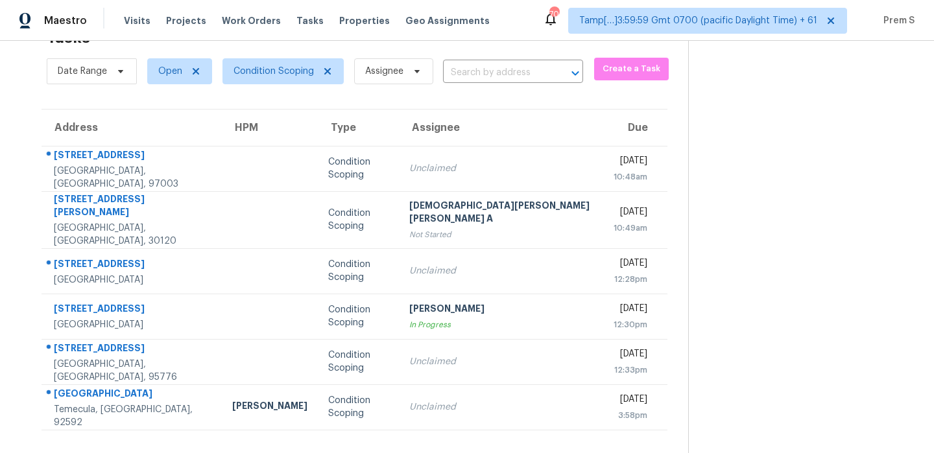
click at [715, 252] on section at bounding box center [800, 226] width 225 height 453
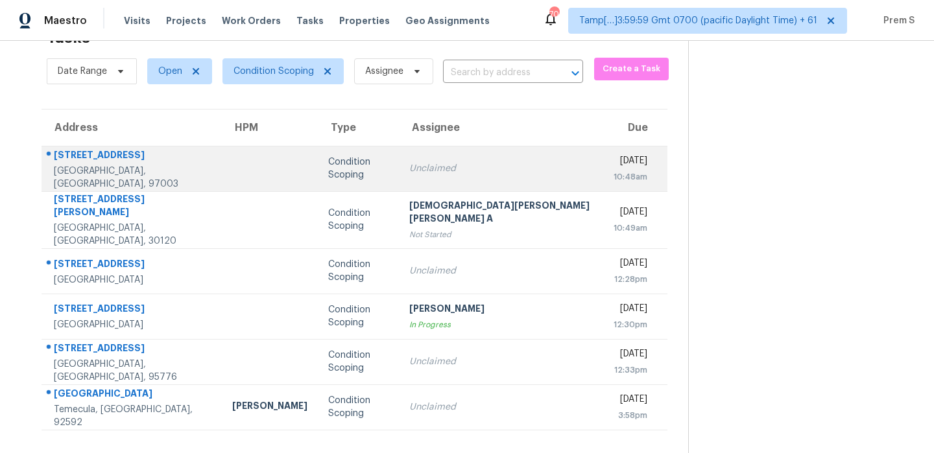
click at [438, 161] on td "Unclaimed" at bounding box center [501, 168] width 204 height 45
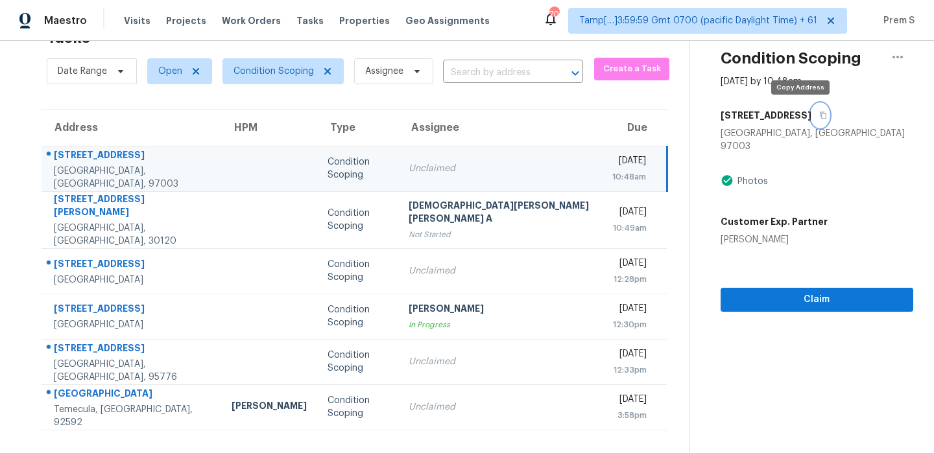
click at [819, 115] on icon "button" at bounding box center [823, 116] width 8 height 8
click at [819, 117] on icon "button" at bounding box center [823, 116] width 8 height 8
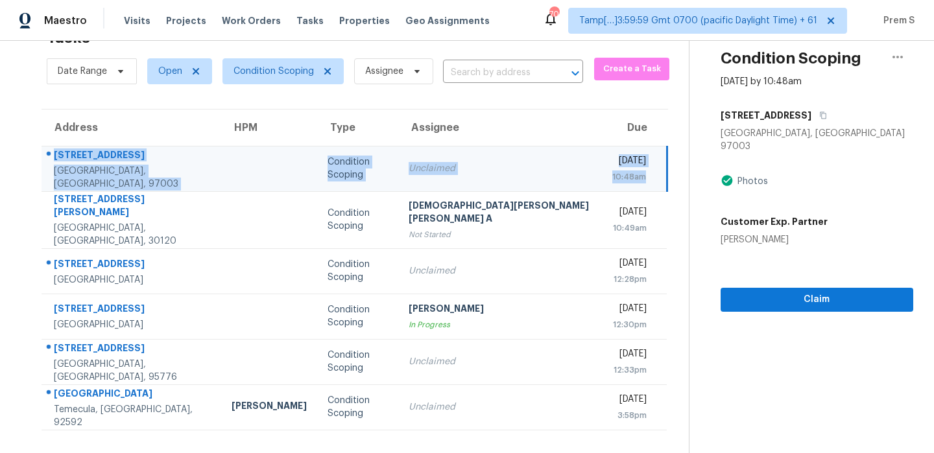
drag, startPoint x: 605, startPoint y: 181, endPoint x: 42, endPoint y: 163, distance: 563.9
click at [42, 163] on tr "20200 SW Brightwood Ct Beaverton, OR, 97003 Condition Scoping Unclaimed Tue, Se…" at bounding box center [354, 168] width 625 height 45
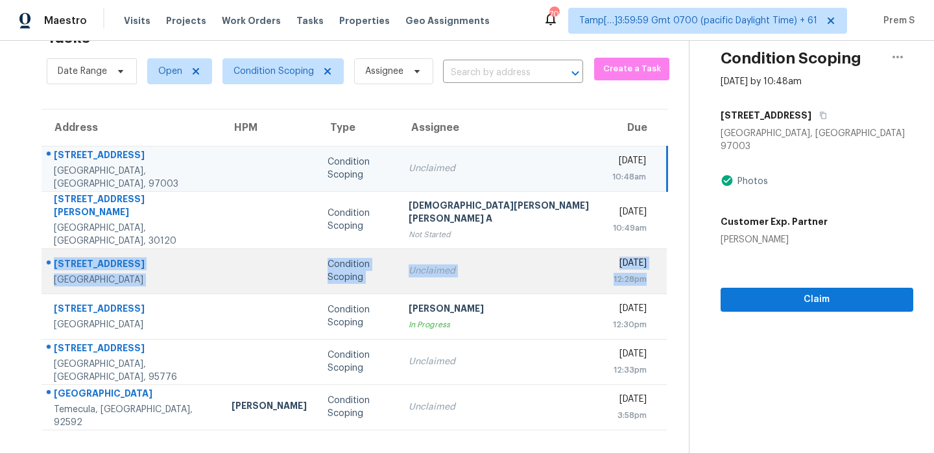
drag, startPoint x: 619, startPoint y: 274, endPoint x: 67, endPoint y: 245, distance: 553.4
click at [67, 248] on tr "1135 S Longwood Loop Mesa, AZ, 85208 Condition Scoping Unclaimed Tue, Sep 23rd …" at bounding box center [354, 270] width 625 height 45
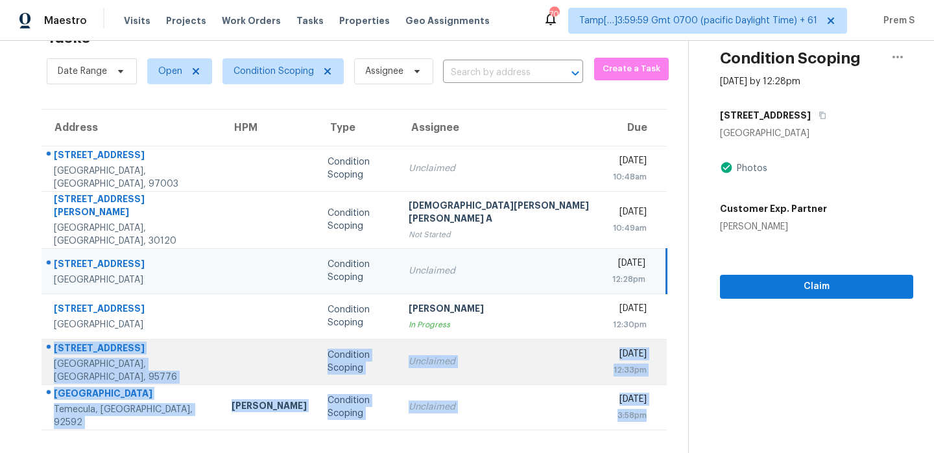
drag, startPoint x: 608, startPoint y: 401, endPoint x: 48, endPoint y: 342, distance: 563.5
click at [48, 342] on tbody "20200 SW Brightwood Ct Beaverton, OR, 97003 Condition Scoping Unclaimed Tue, Se…" at bounding box center [354, 288] width 625 height 284
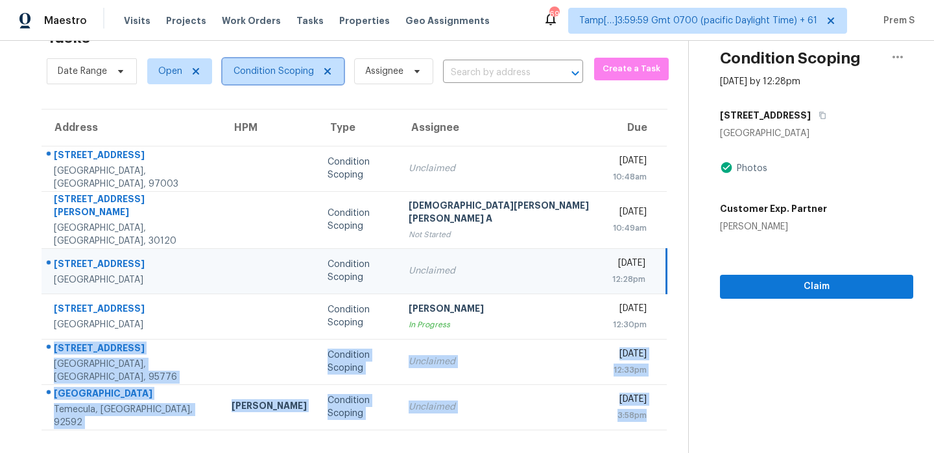
click at [289, 69] on span "Condition Scoping" at bounding box center [273, 71] width 80 height 13
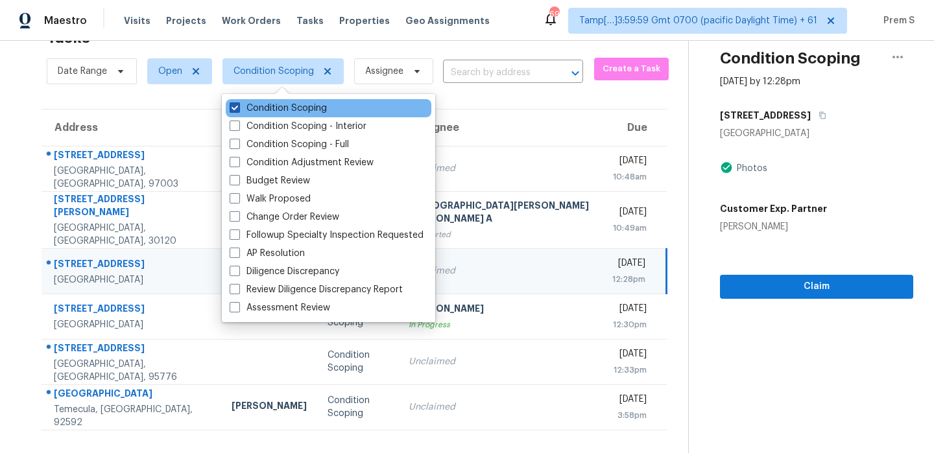
click at [266, 103] on label "Condition Scoping" at bounding box center [278, 108] width 97 height 13
click at [238, 103] on input "Condition Scoping" at bounding box center [234, 106] width 8 height 8
checkbox input "false"
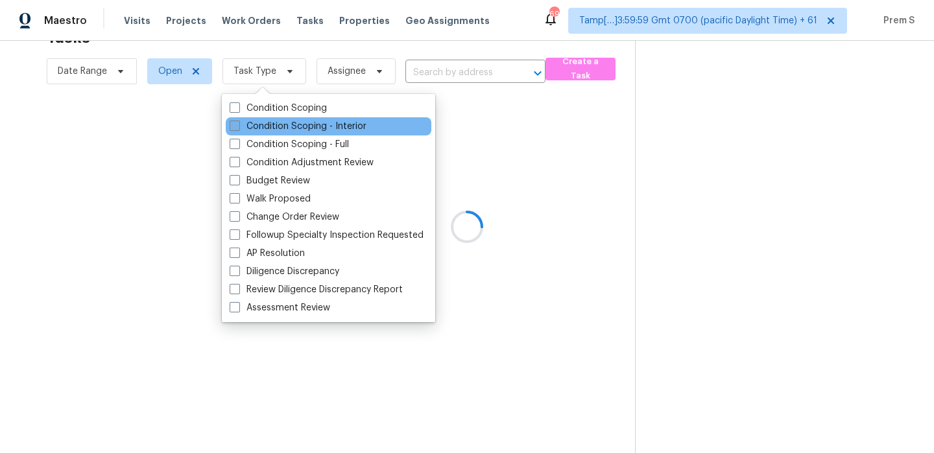
click at [261, 127] on label "Condition Scoping - Interior" at bounding box center [298, 126] width 137 height 13
click at [238, 127] on input "Condition Scoping - Interior" at bounding box center [234, 124] width 8 height 8
checkbox input "true"
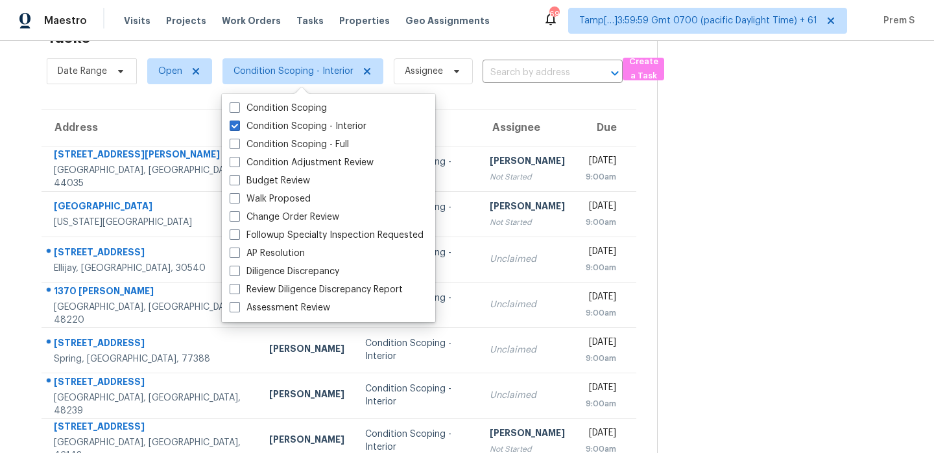
click at [518, 121] on th "Assignee" at bounding box center [527, 128] width 96 height 36
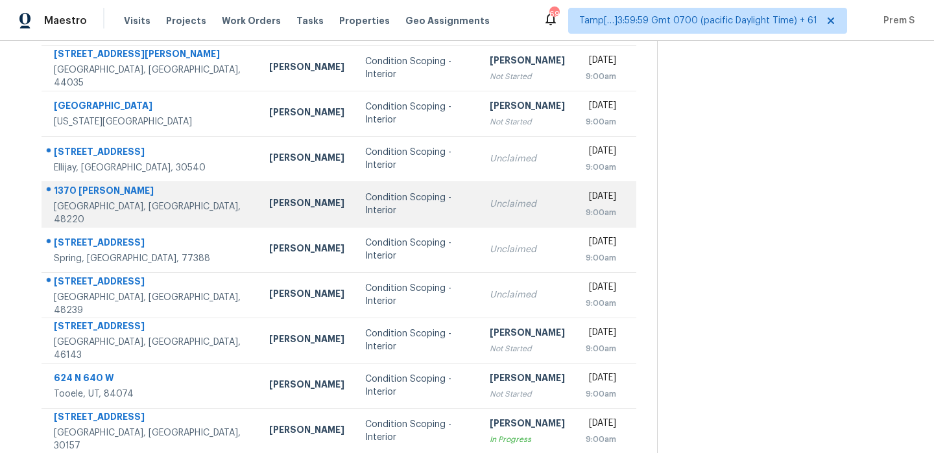
scroll to position [160, 0]
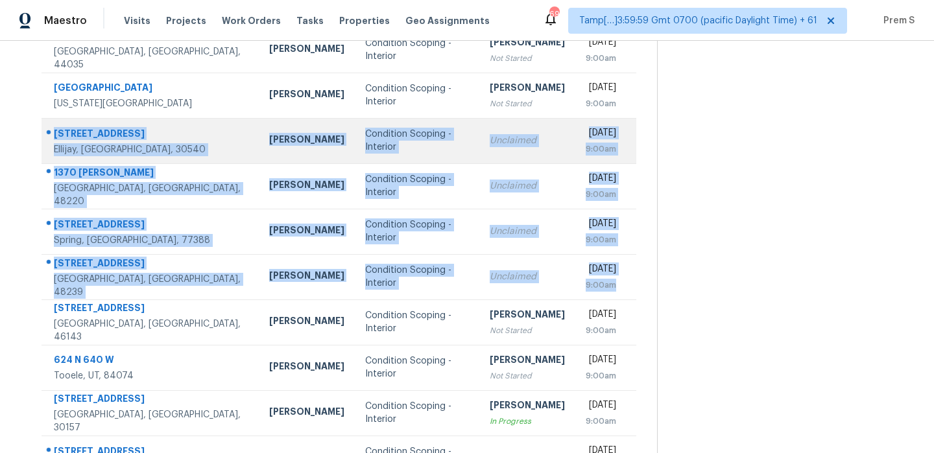
drag, startPoint x: 619, startPoint y: 292, endPoint x: 55, endPoint y: 133, distance: 586.2
click at [55, 133] on tbody "178 Morgan Ave Elyria, OH, 44035 Rebecca McMillen Condition Scoping - Interior …" at bounding box center [339, 254] width 595 height 454
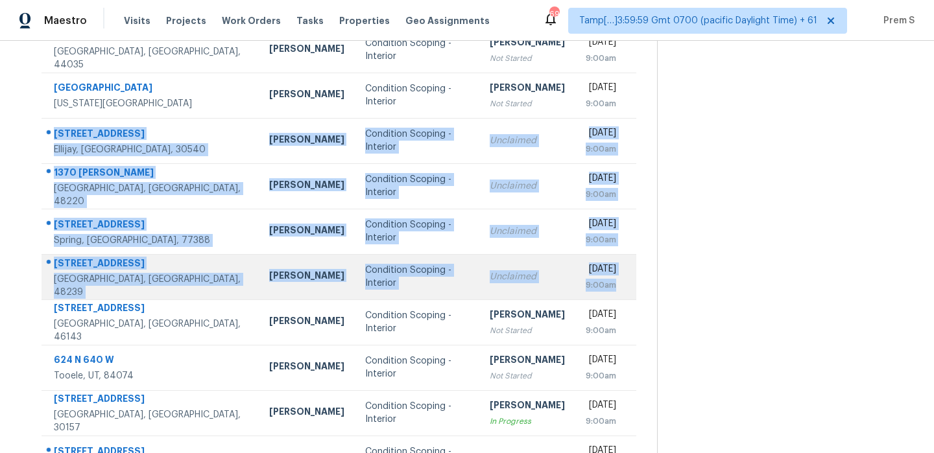
scroll to position [222, 0]
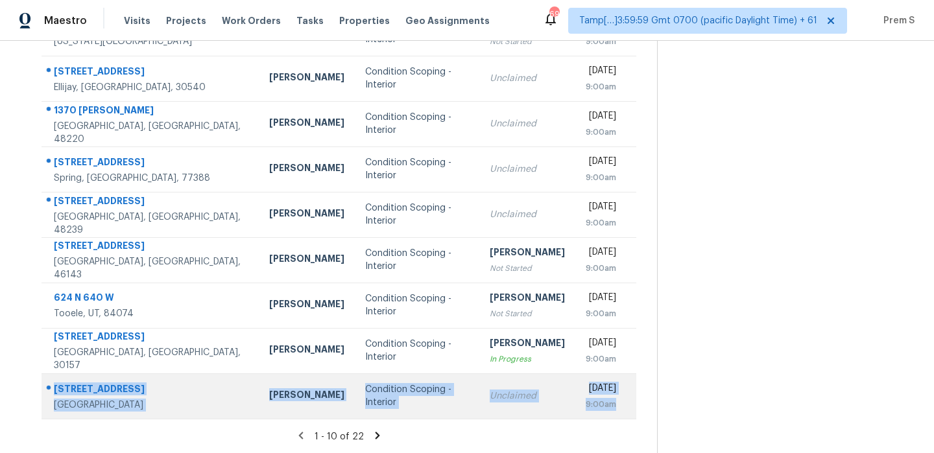
drag, startPoint x: 630, startPoint y: 413, endPoint x: 55, endPoint y: 388, distance: 575.1
click at [55, 388] on tr "5541 Shallow Branch Dr Flowery Branch, GA, 30542 Scott Smathers Condition Scopi…" at bounding box center [339, 396] width 595 height 45
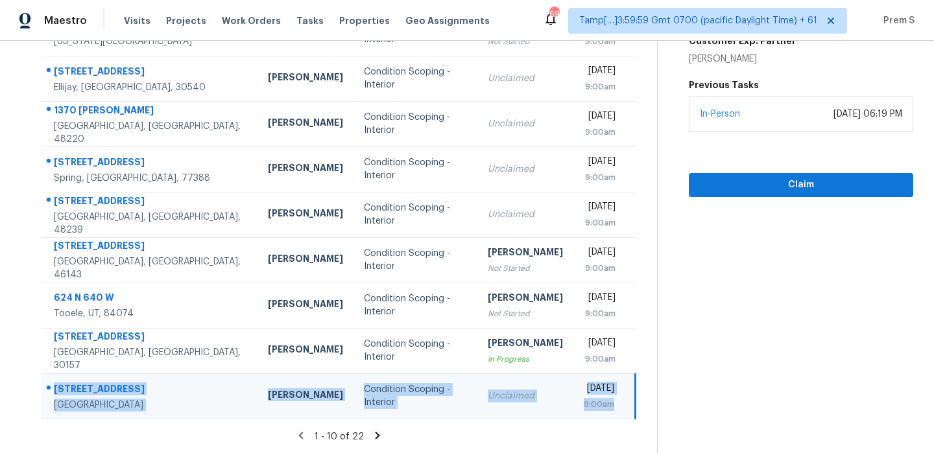
click at [377, 435] on icon at bounding box center [378, 436] width 12 height 12
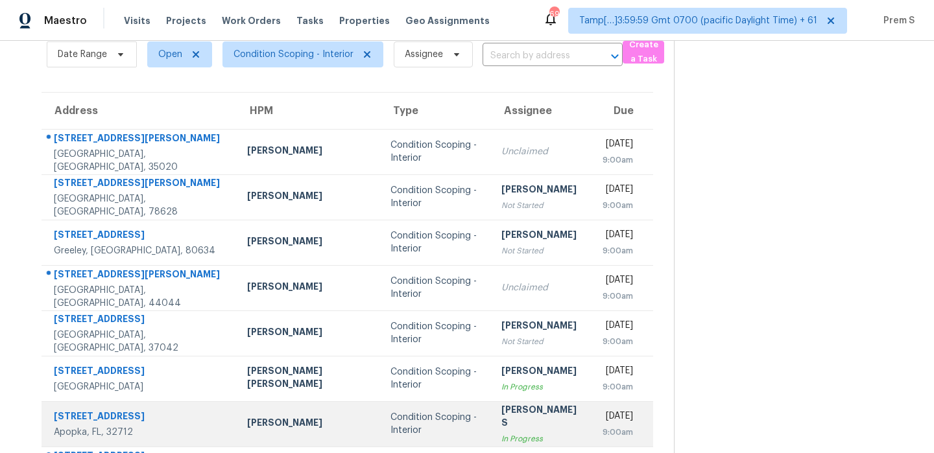
scroll to position [31, 0]
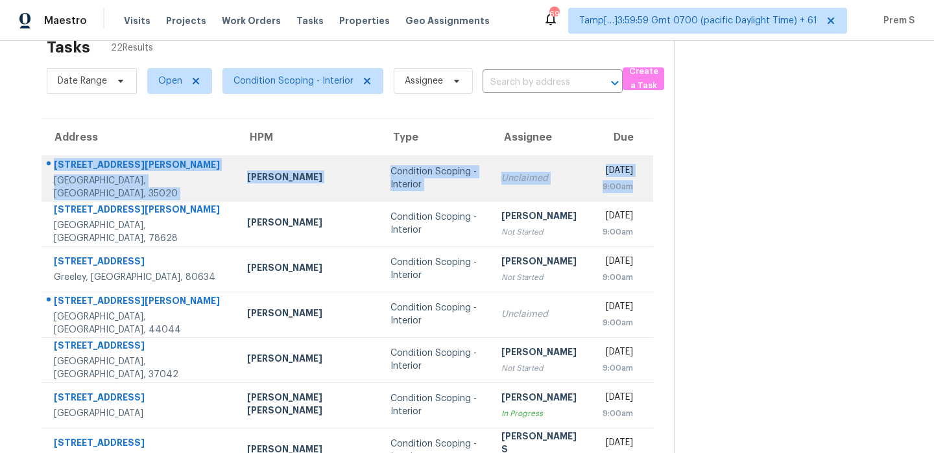
drag, startPoint x: 630, startPoint y: 187, endPoint x: 55, endPoint y: 172, distance: 574.8
click at [55, 172] on tr "4401 Letson St Brighton, AL, 35020 Brian Holloway Condition Scoping - Interior …" at bounding box center [348, 178] width 612 height 45
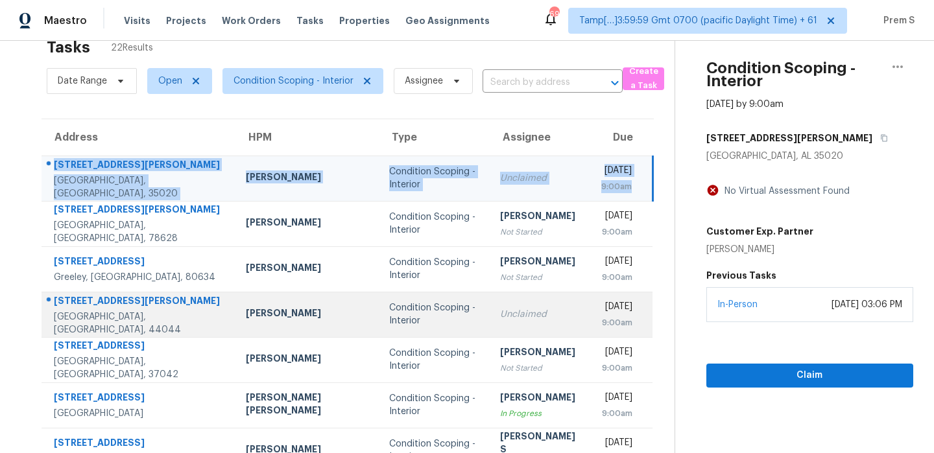
scroll to position [169, 0]
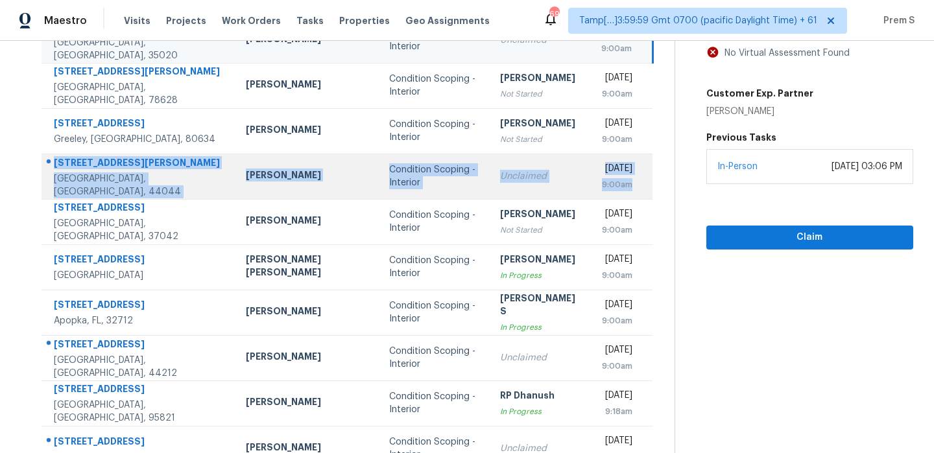
drag, startPoint x: 623, startPoint y: 189, endPoint x: 55, endPoint y: 170, distance: 567.8
click at [55, 170] on tr "36635 Giles Rd Grafton, OH, 44044 Rebecca McMillen Condition Scoping - Interior…" at bounding box center [347, 176] width 611 height 45
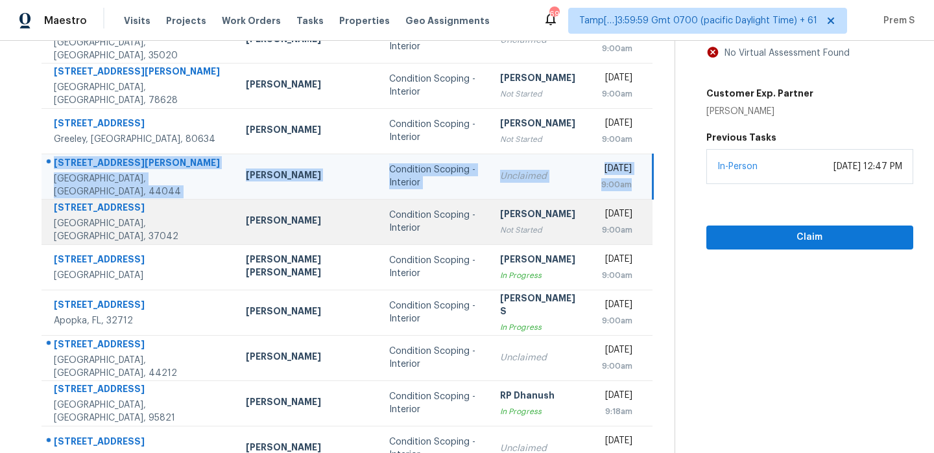
scroll to position [222, 0]
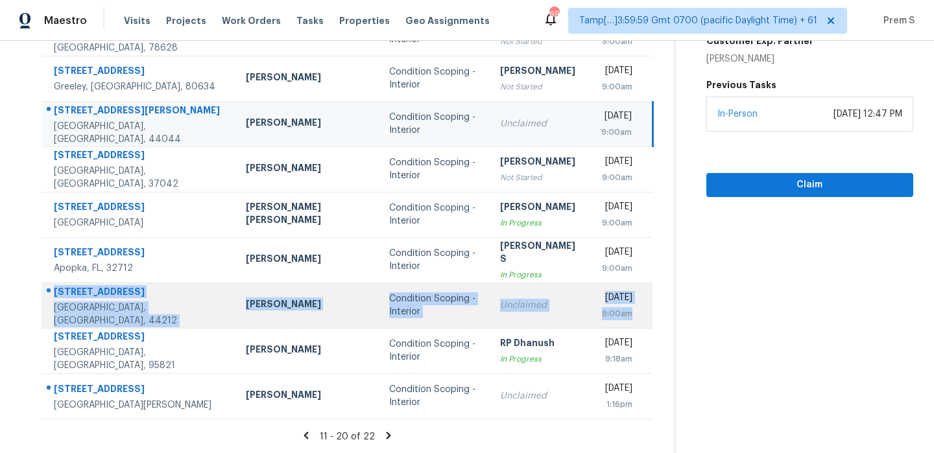
drag, startPoint x: 625, startPoint y: 315, endPoint x: 55, endPoint y: 292, distance: 570.5
click at [55, 292] on tr "4100 Tudor Ave Brunswick, OH, 44212 Rebecca McMillen Condition Scoping - Interi…" at bounding box center [347, 305] width 611 height 45
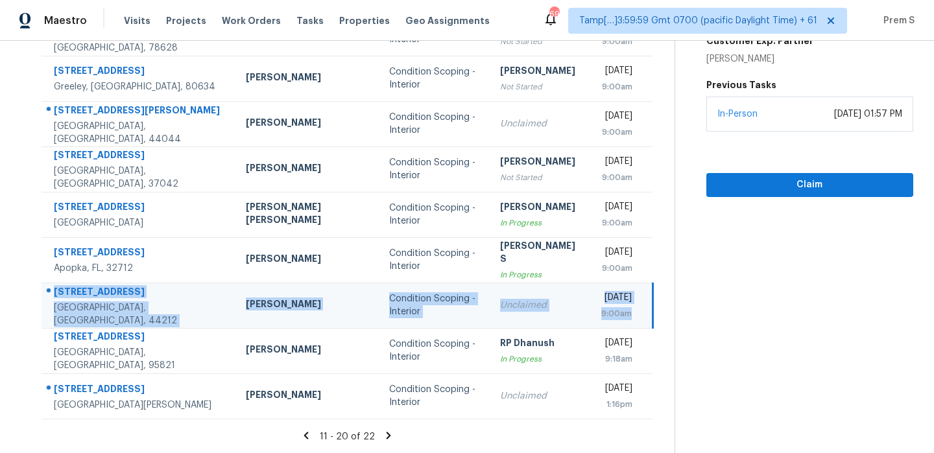
click at [490, 325] on td "Unclaimed" at bounding box center [540, 305] width 101 height 45
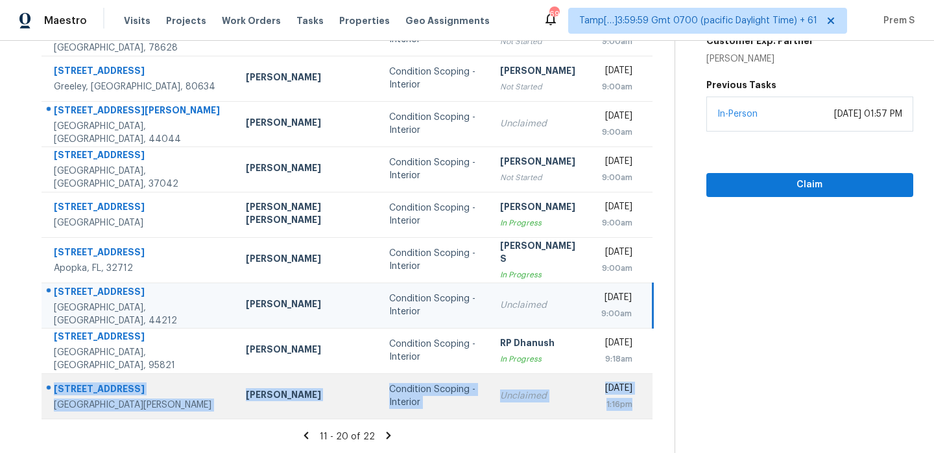
drag, startPoint x: 627, startPoint y: 408, endPoint x: 54, endPoint y: 386, distance: 573.7
click at [54, 386] on tr "906 Algonquin Ave St. Paul, MN, 55119 Jeffrey Lenz Condition Scoping - Interior…" at bounding box center [347, 396] width 611 height 45
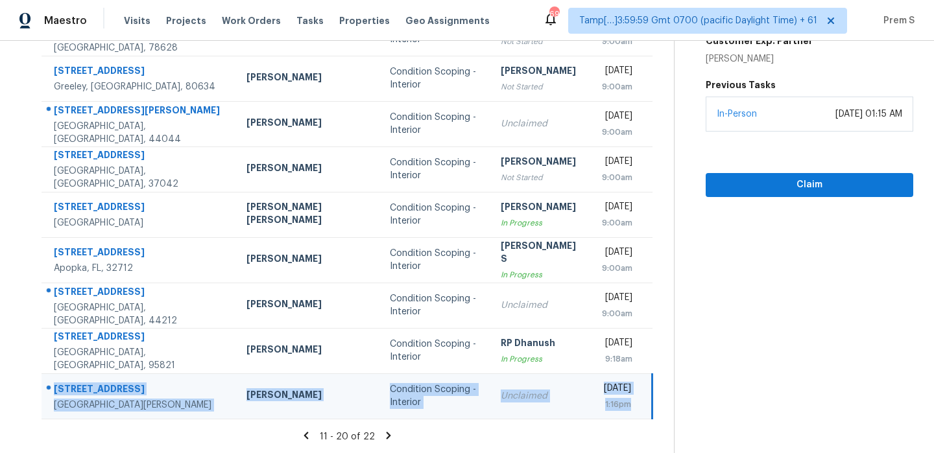
click at [383, 438] on icon at bounding box center [389, 436] width 12 height 12
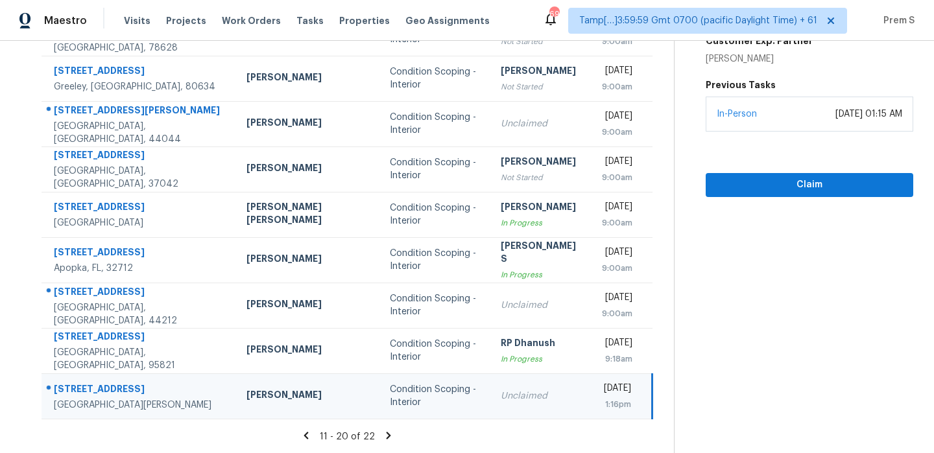
scroll to position [41, 0]
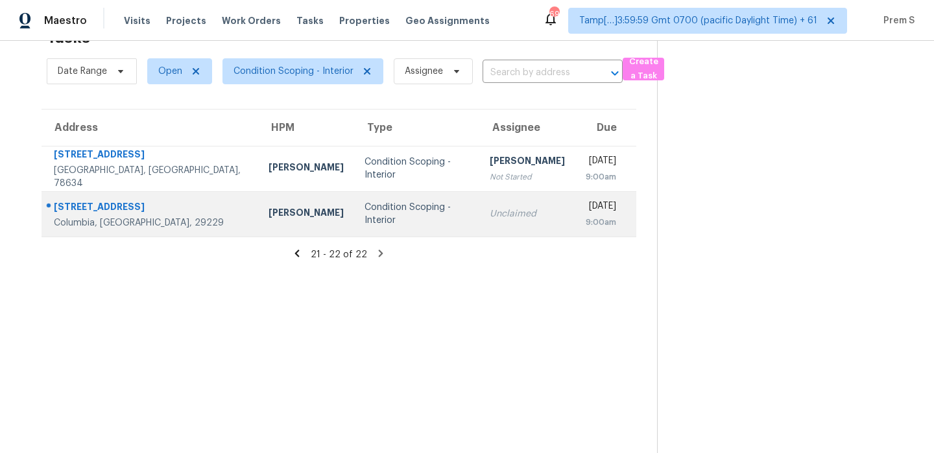
click at [620, 227] on div "Wed, Sep 24th 2025 9:00am" at bounding box center [611, 214] width 50 height 29
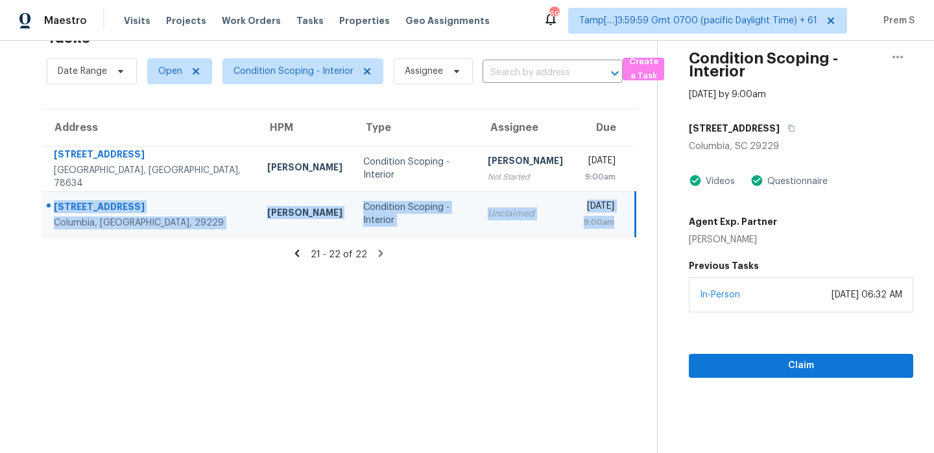
drag, startPoint x: 621, startPoint y: 224, endPoint x: 53, endPoint y: 204, distance: 567.8
click at [53, 204] on tr "102 Fallstaff Rd Columbia, SC, 29229 Ryan Middleton Condition Scoping - Interio…" at bounding box center [339, 213] width 594 height 45
click at [306, 80] on span "Condition Scoping - Interior" at bounding box center [302, 71] width 161 height 26
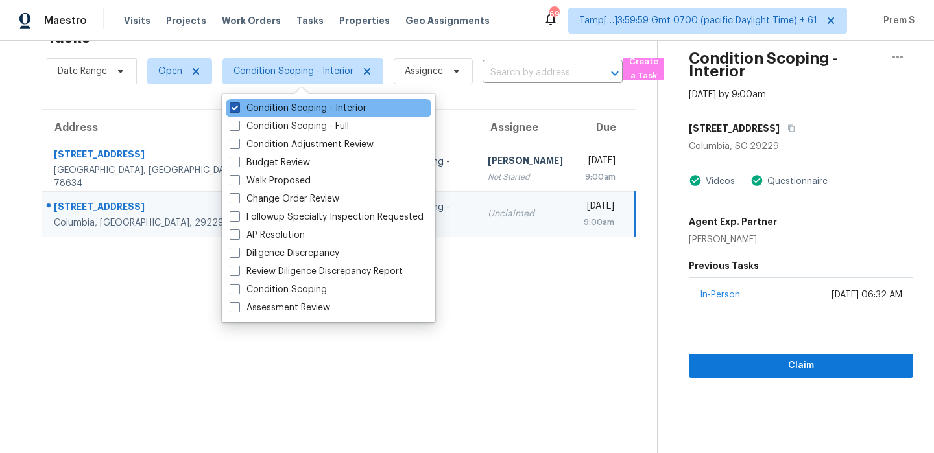
click at [296, 106] on label "Condition Scoping - Interior" at bounding box center [298, 108] width 137 height 13
click at [238, 106] on input "Condition Scoping - Interior" at bounding box center [234, 106] width 8 height 8
checkbox input "false"
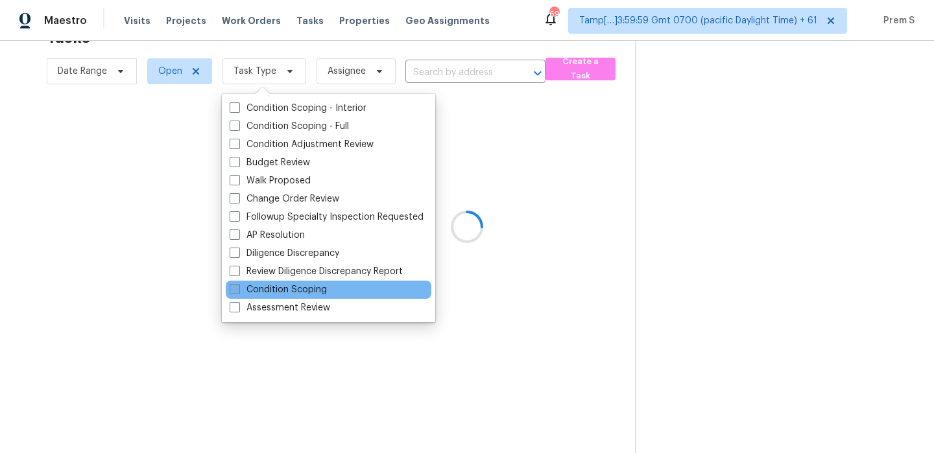
click at [288, 287] on label "Condition Scoping" at bounding box center [278, 289] width 97 height 13
click at [238, 287] on input "Condition Scoping" at bounding box center [234, 287] width 8 height 8
checkbox input "true"
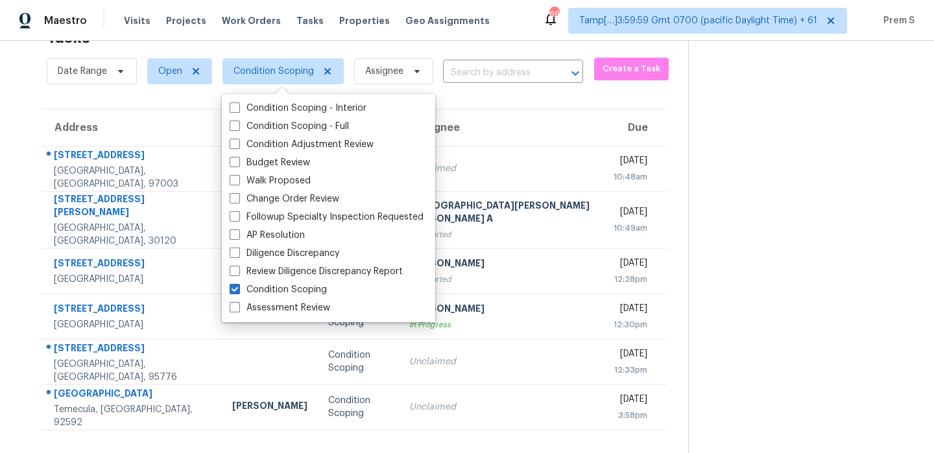
click at [688, 226] on section at bounding box center [800, 226] width 225 height 453
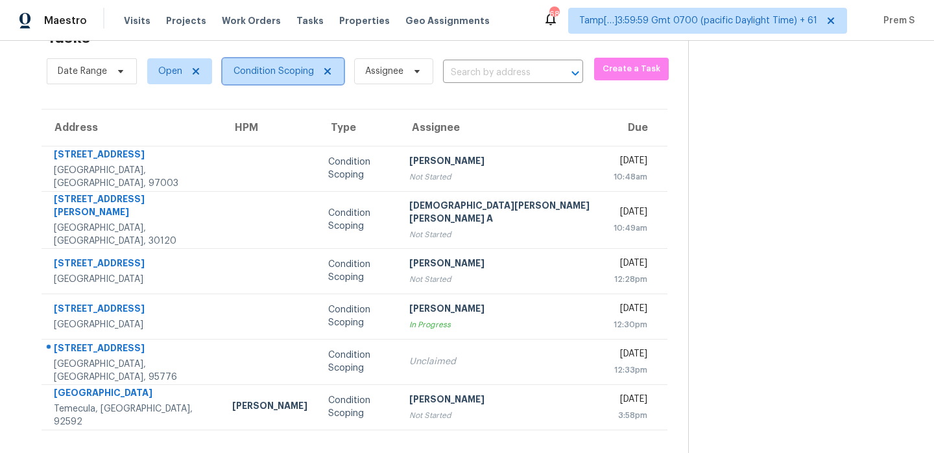
click at [267, 75] on span "Condition Scoping" at bounding box center [273, 71] width 80 height 13
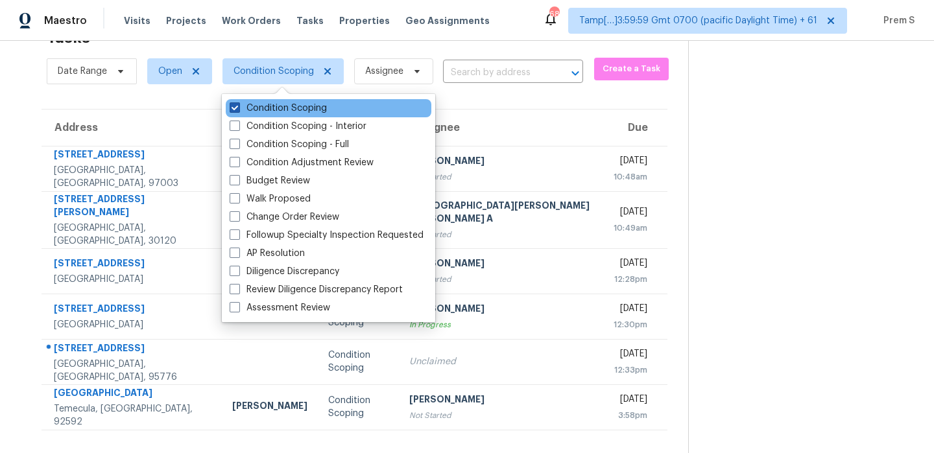
click at [287, 107] on label "Condition Scoping" at bounding box center [278, 108] width 97 height 13
click at [238, 107] on input "Condition Scoping" at bounding box center [234, 106] width 8 height 8
checkbox input "false"
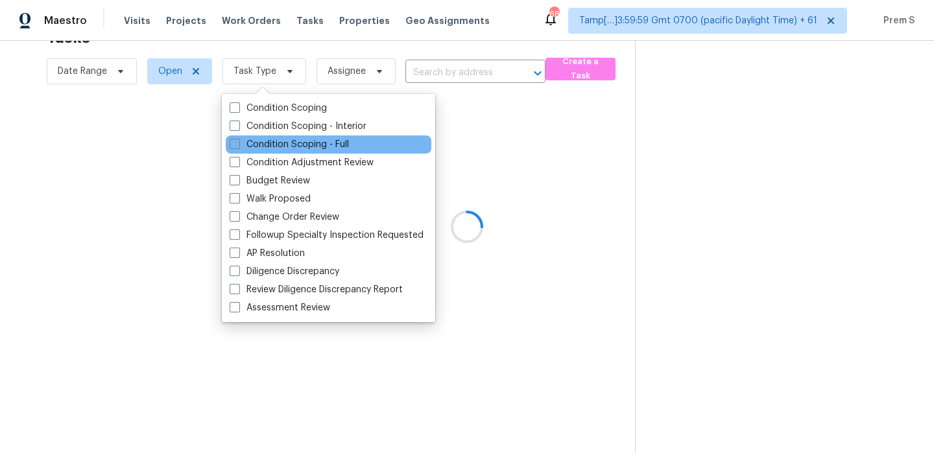
click at [280, 137] on div "Condition Scoping - Full" at bounding box center [329, 145] width 206 height 18
click at [280, 141] on label "Condition Scoping - Full" at bounding box center [289, 144] width 119 height 13
click at [238, 141] on input "Condition Scoping - Full" at bounding box center [234, 142] width 8 height 8
checkbox input "true"
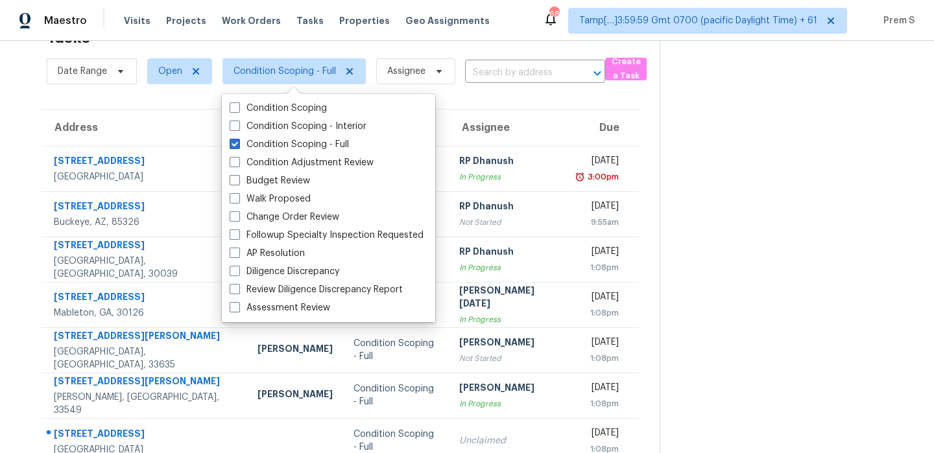
click at [567, 141] on th "Due" at bounding box center [602, 128] width 71 height 36
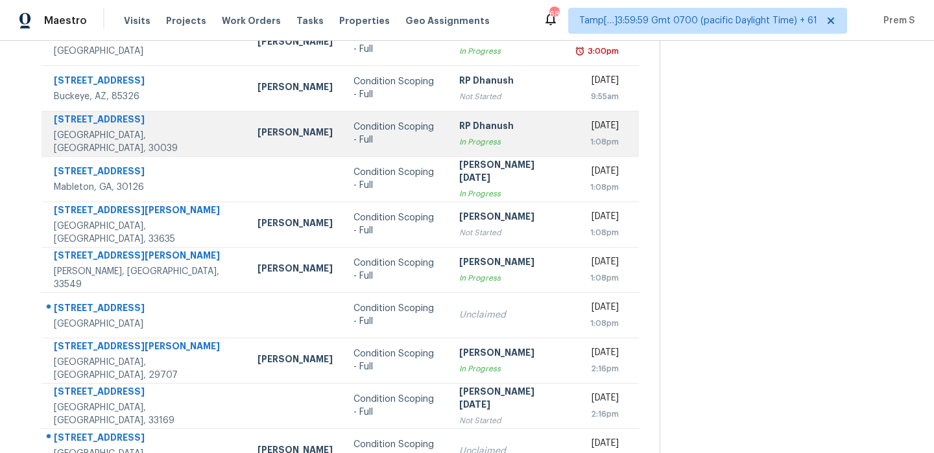
scroll to position [222, 0]
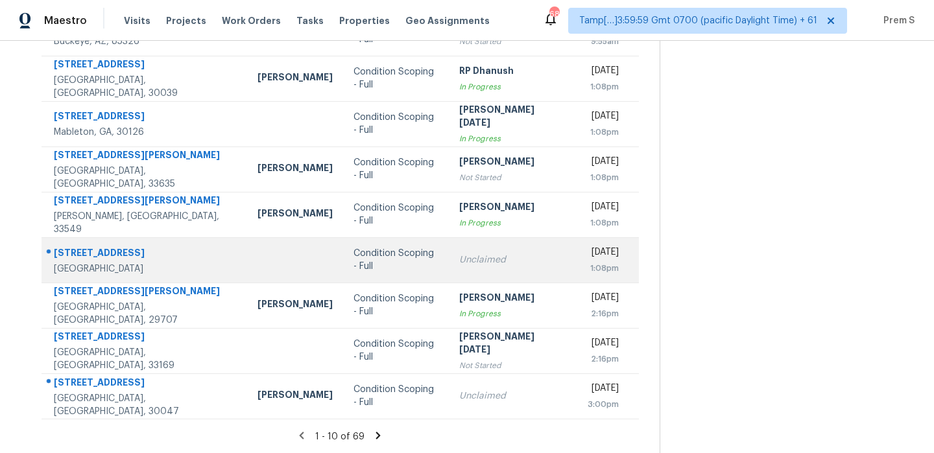
click at [567, 249] on td "Tue, Sep 23rd 2025 1:08pm" at bounding box center [602, 259] width 71 height 45
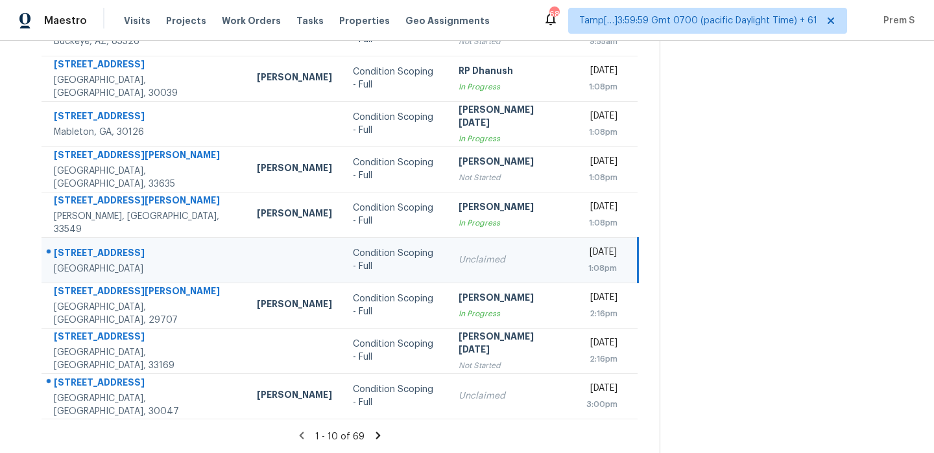
scroll to position [71, 0]
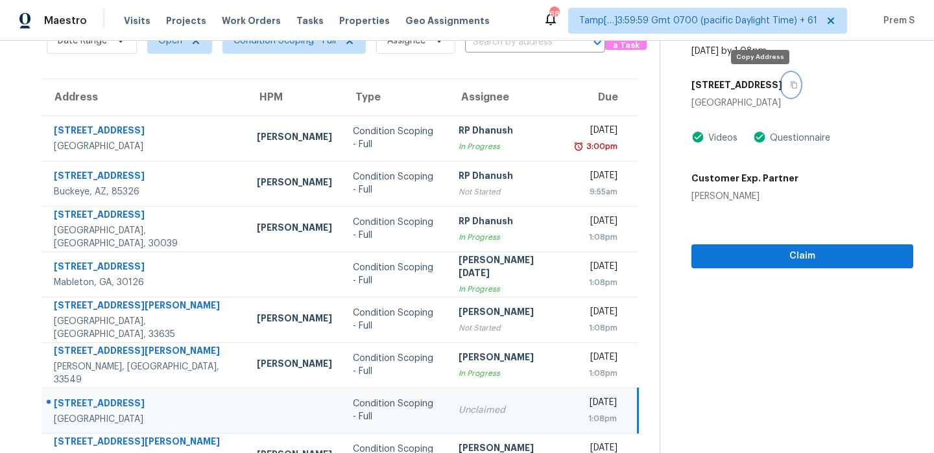
click at [790, 86] on icon "button" at bounding box center [794, 85] width 8 height 8
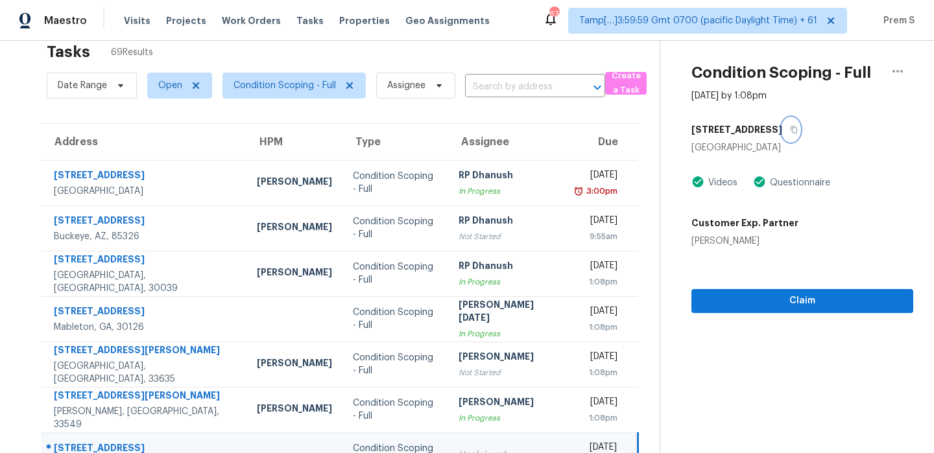
scroll to position [6, 0]
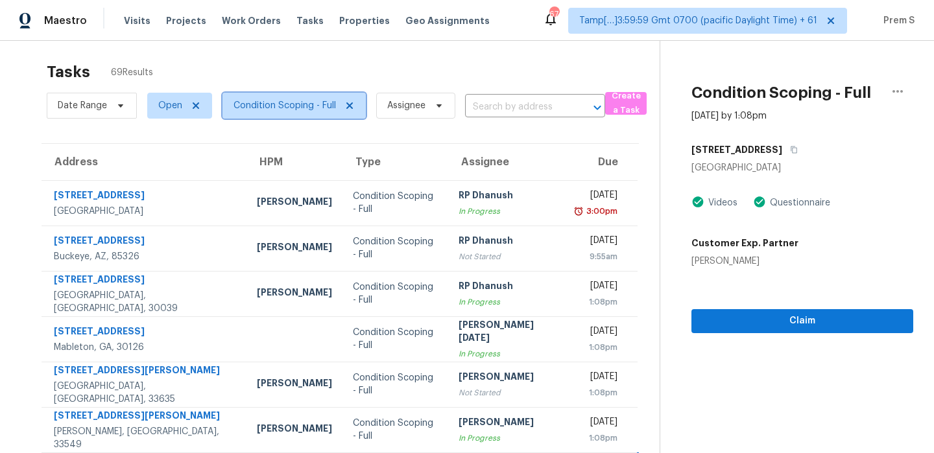
click at [306, 108] on span "Condition Scoping - Full" at bounding box center [284, 105] width 102 height 13
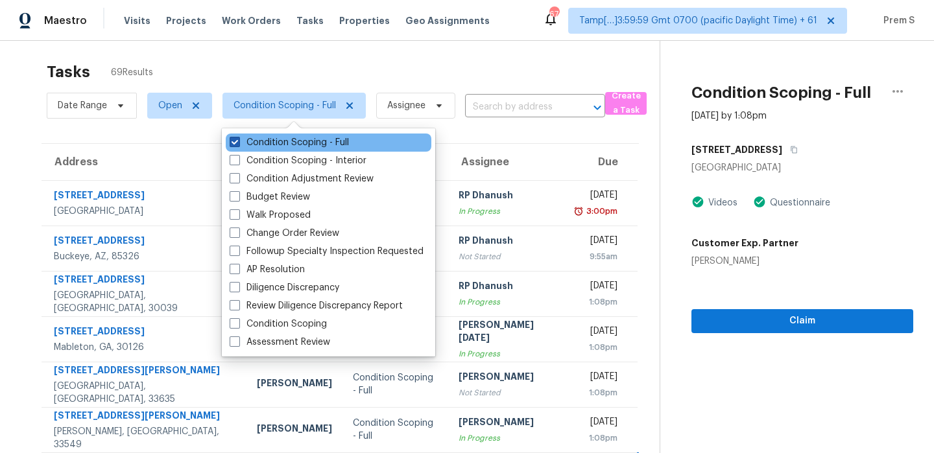
click at [296, 141] on label "Condition Scoping - Full" at bounding box center [289, 142] width 119 height 13
click at [238, 141] on input "Condition Scoping - Full" at bounding box center [234, 140] width 8 height 8
checkbox input "false"
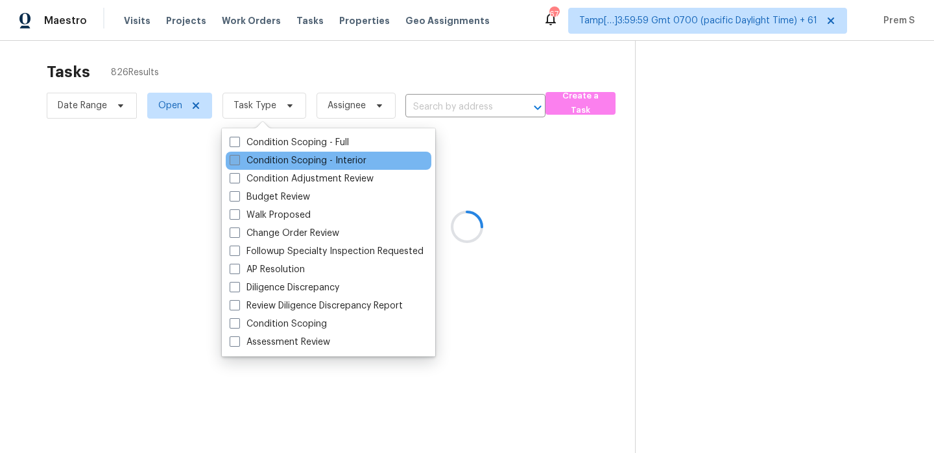
click at [287, 160] on label "Condition Scoping - Interior" at bounding box center [298, 160] width 137 height 13
click at [238, 160] on input "Condition Scoping - Interior" at bounding box center [234, 158] width 8 height 8
checkbox input "true"
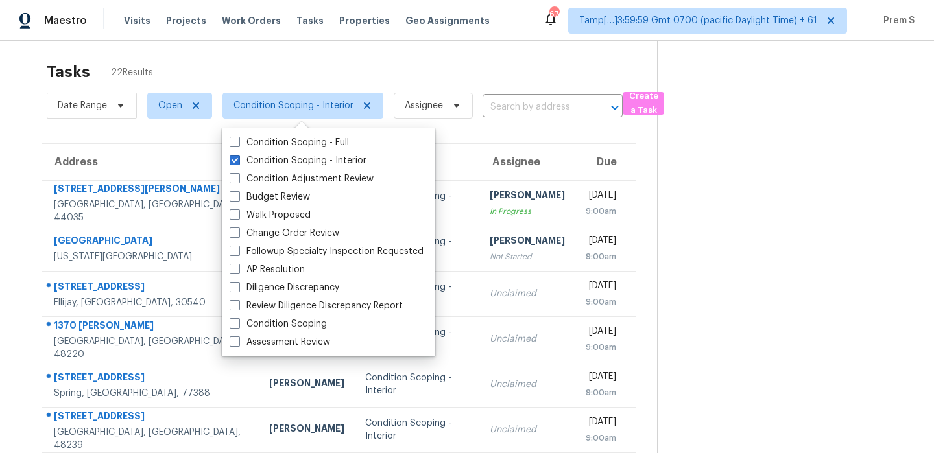
click at [531, 110] on input "text" at bounding box center [535, 107] width 104 height 20
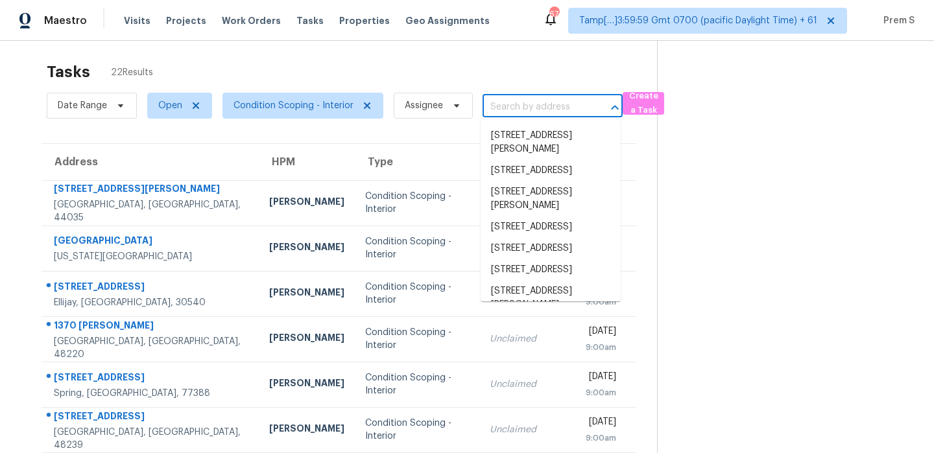
paste input "[STREET_ADDRESS]"
type input "[STREET_ADDRESS]"
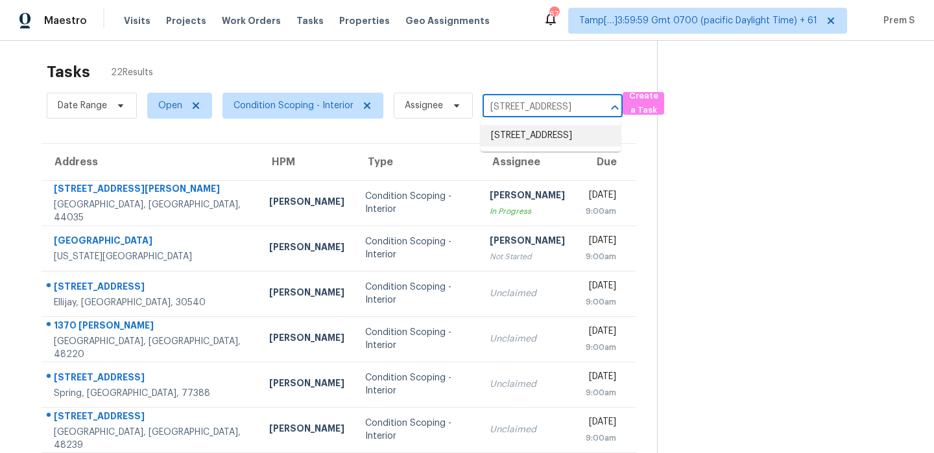
click at [527, 134] on li "[STREET_ADDRESS]" at bounding box center [551, 135] width 140 height 21
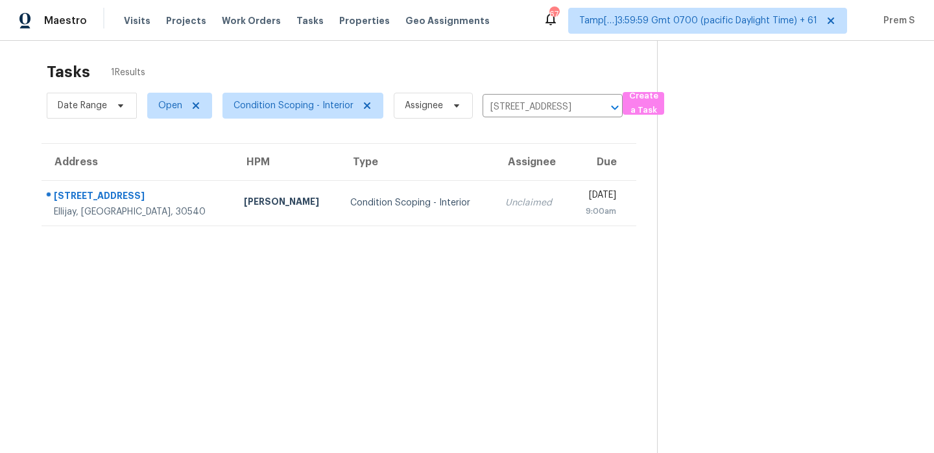
click at [495, 213] on td "Unclaimed" at bounding box center [532, 202] width 75 height 45
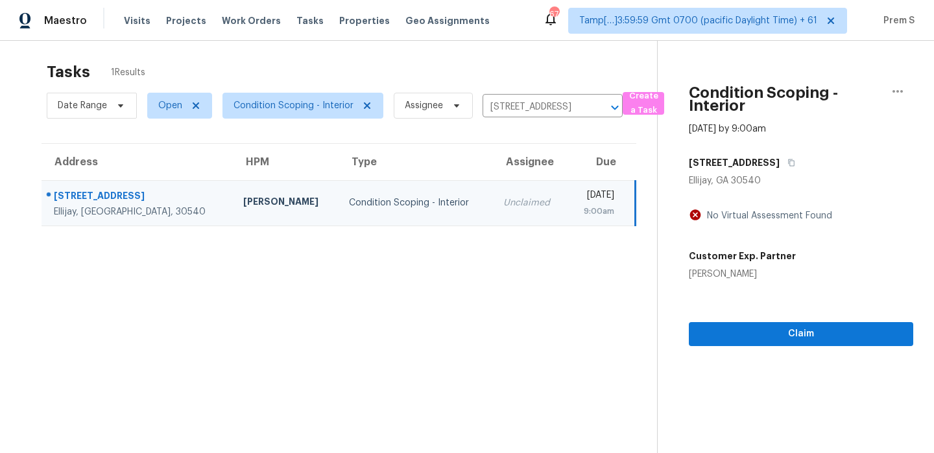
scroll to position [41, 0]
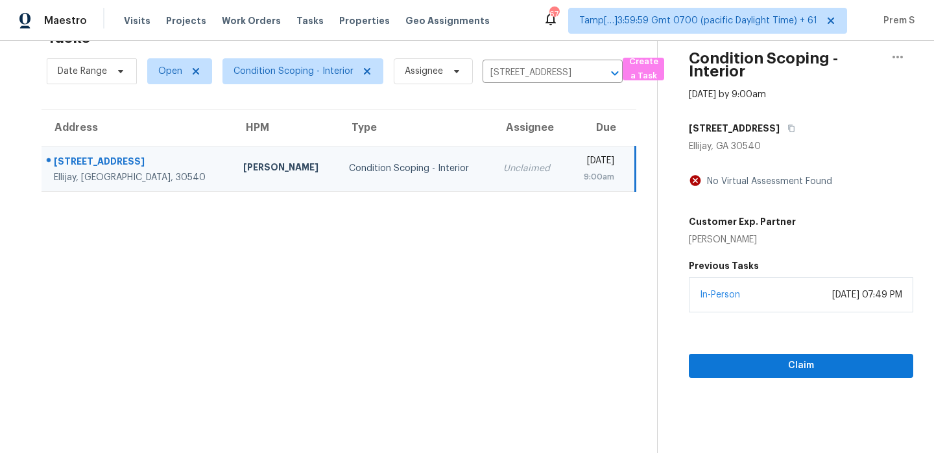
click at [741, 353] on div "Claim" at bounding box center [801, 346] width 224 height 66
click at [747, 362] on span "Claim" at bounding box center [801, 366] width 204 height 16
click at [591, 76] on icon "Clear" at bounding box center [597, 73] width 13 height 13
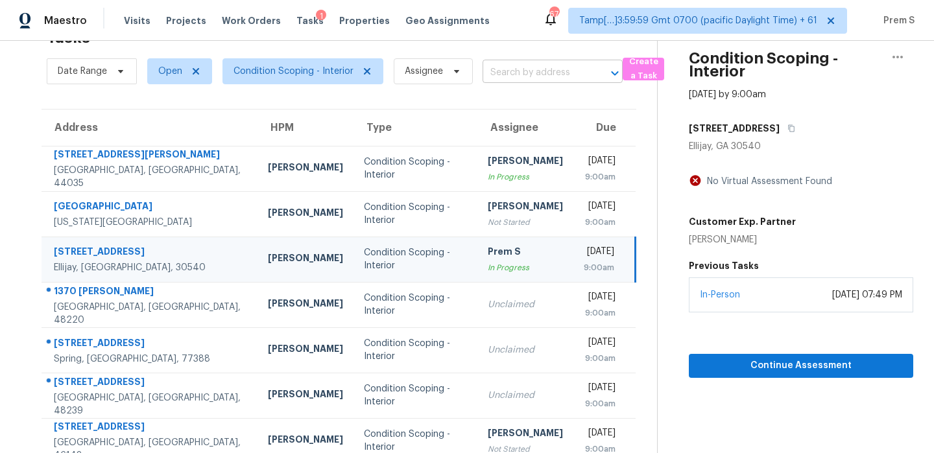
click at [547, 77] on input "text" at bounding box center [535, 73] width 104 height 20
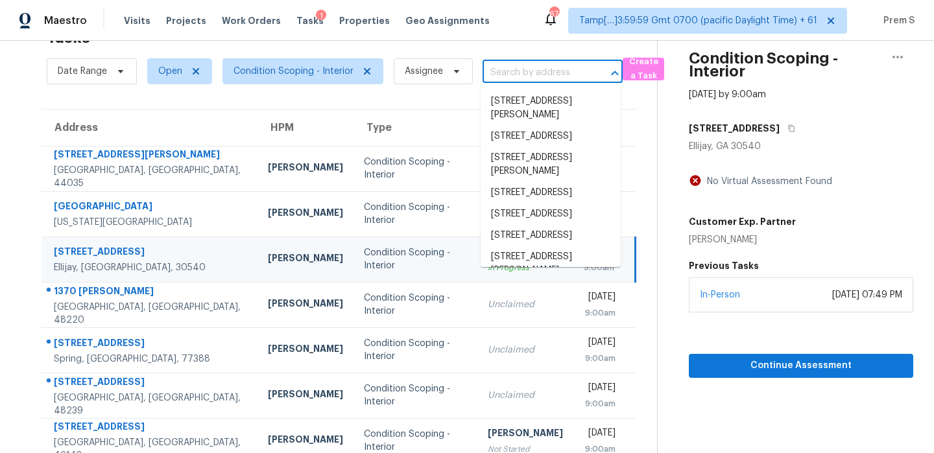
paste input "[STREET_ADDRESS][PERSON_NAME]"
type input "[STREET_ADDRESS][PERSON_NAME]"
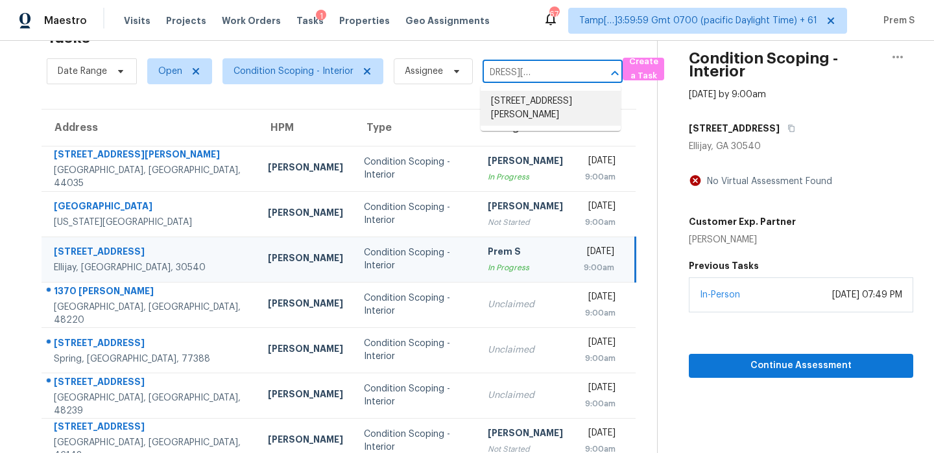
click at [537, 103] on li "[STREET_ADDRESS][PERSON_NAME]" at bounding box center [551, 108] width 140 height 35
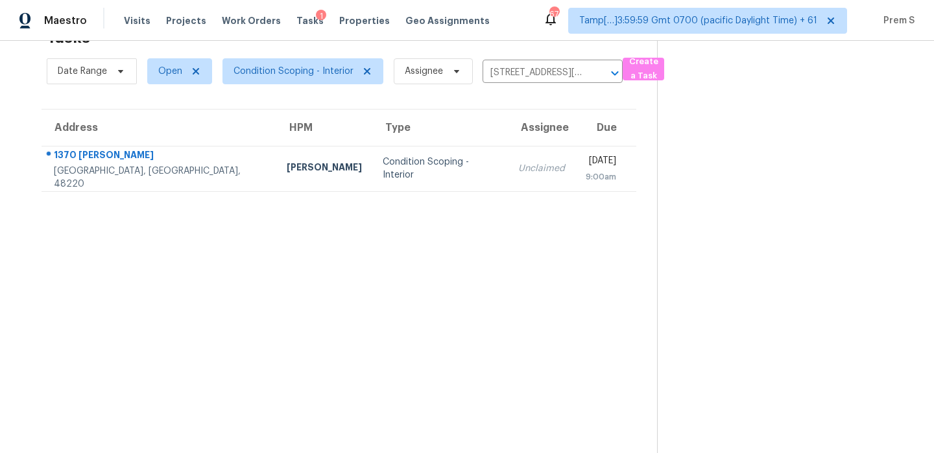
click at [586, 161] on div "Tue, Sep 23rd 2025" at bounding box center [601, 162] width 30 height 16
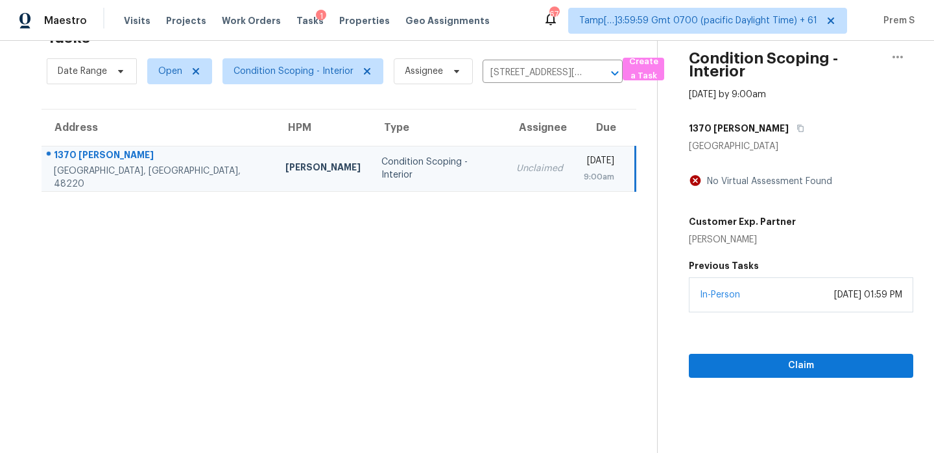
click at [726, 378] on section "Condition Scoping - Interior Sep 23rd 2025 by 9:00am 1370 Bertha St Ferndale, M…" at bounding box center [785, 226] width 256 height 453
click at [742, 373] on span "Claim" at bounding box center [801, 366] width 204 height 16
click at [599, 74] on icon "Clear" at bounding box center [597, 73] width 13 height 13
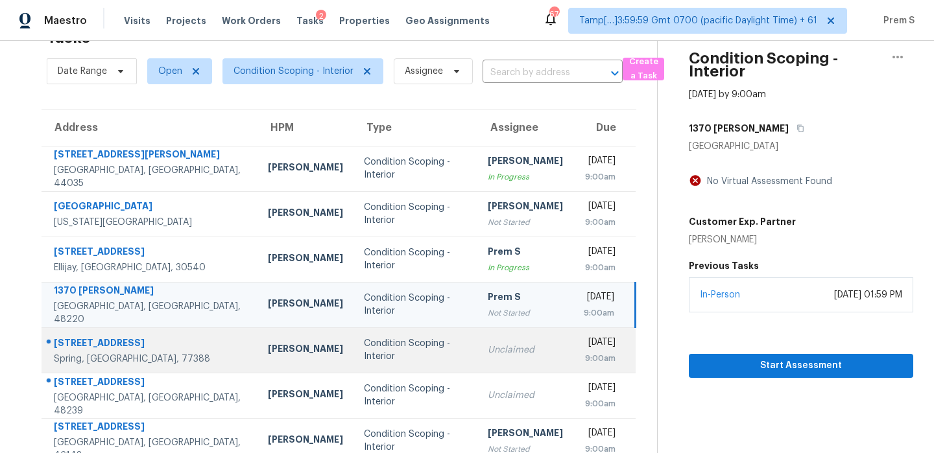
click at [499, 355] on div "Unclaimed" at bounding box center [525, 350] width 75 height 13
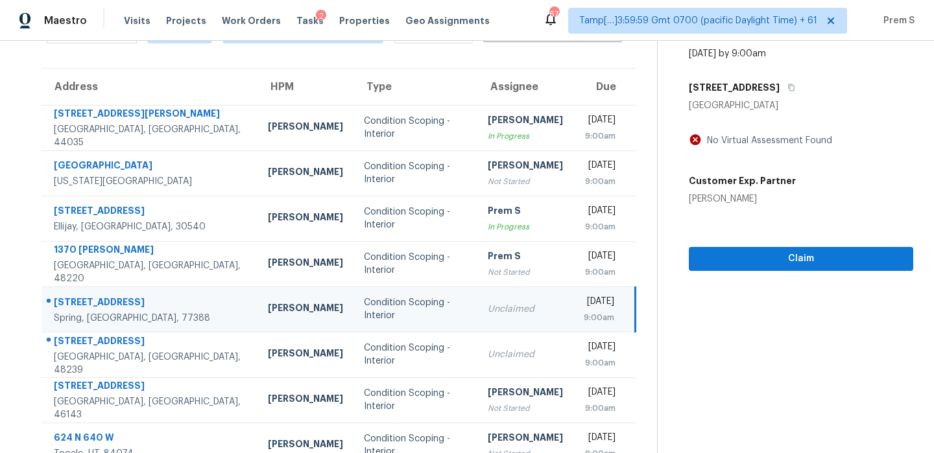
scroll to position [130, 0]
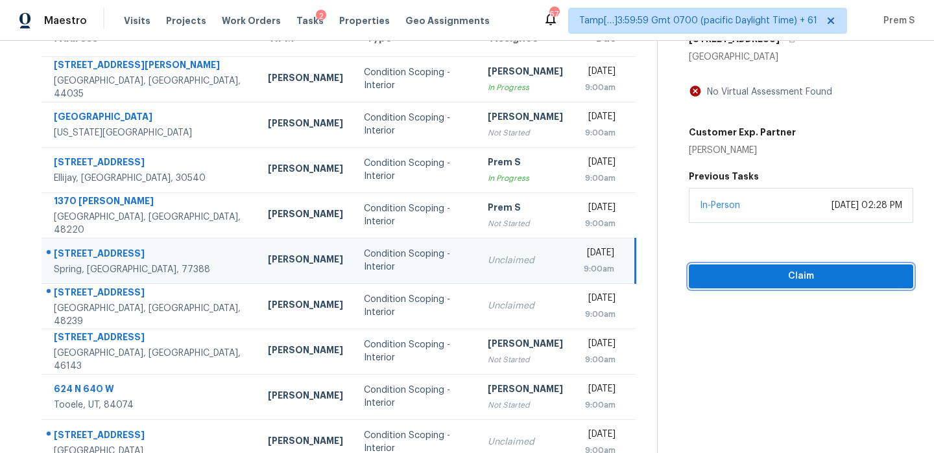
click at [791, 278] on span "Claim" at bounding box center [801, 277] width 204 height 16
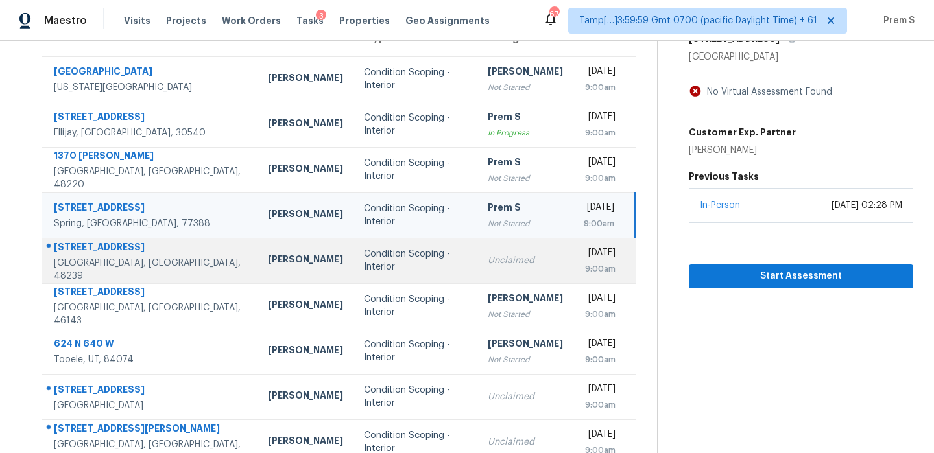
click at [573, 261] on td "Tue, Sep 23rd 2025 9:00am" at bounding box center [604, 260] width 62 height 45
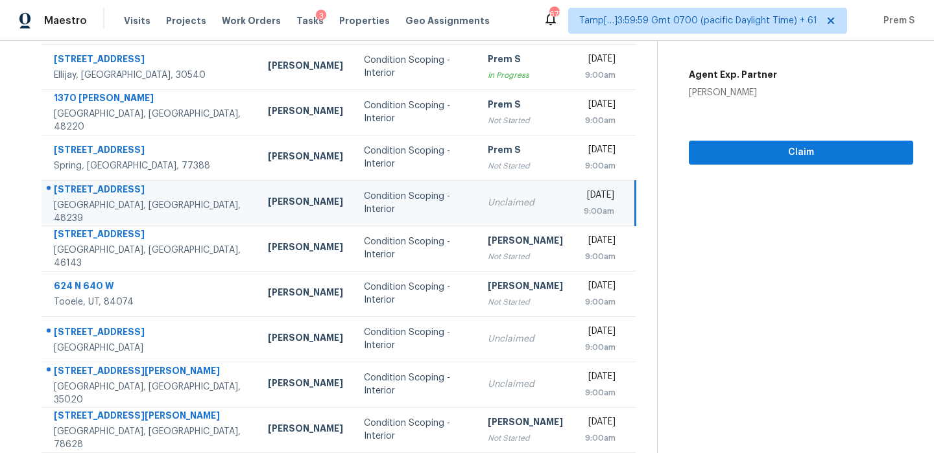
scroll to position [222, 0]
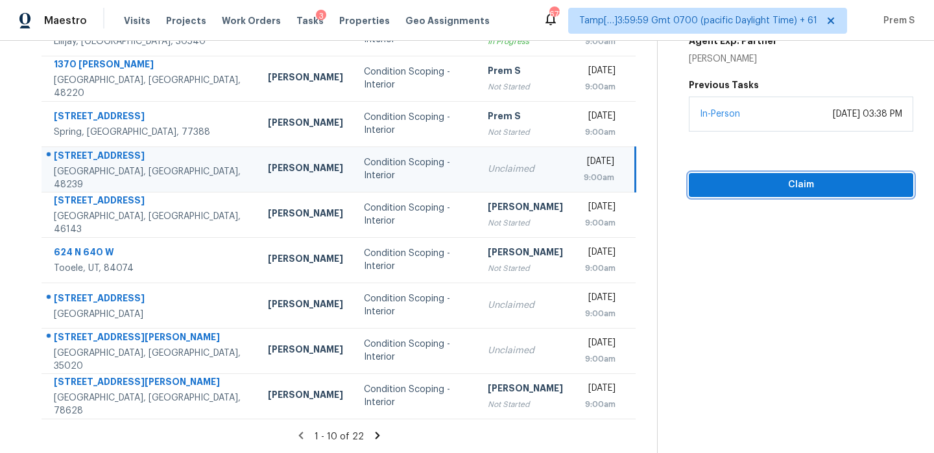
click at [806, 184] on span "Claim" at bounding box center [801, 185] width 204 height 16
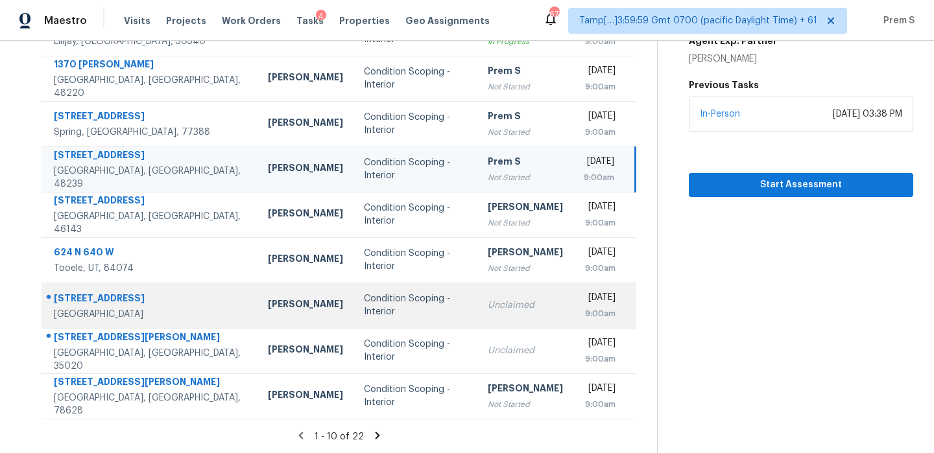
click at [364, 305] on div "Condition Scoping - Interior" at bounding box center [415, 305] width 103 height 26
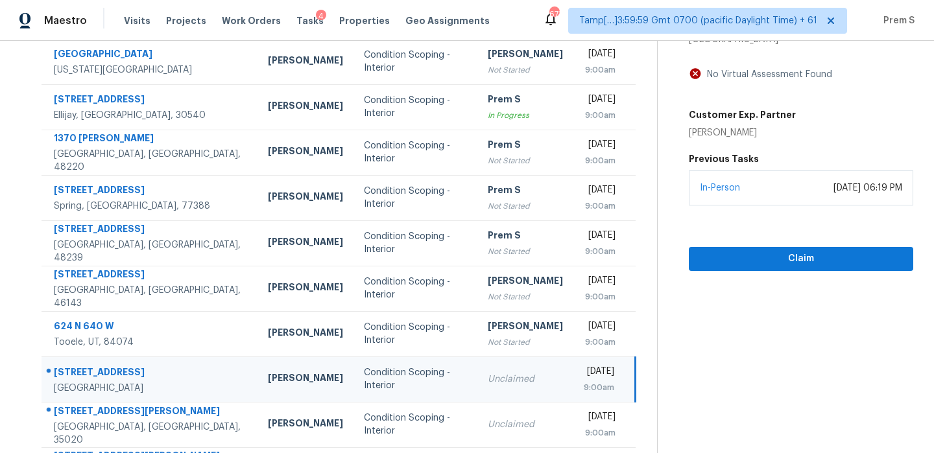
scroll to position [149, 0]
click at [804, 267] on button "Claim" at bounding box center [801, 258] width 224 height 24
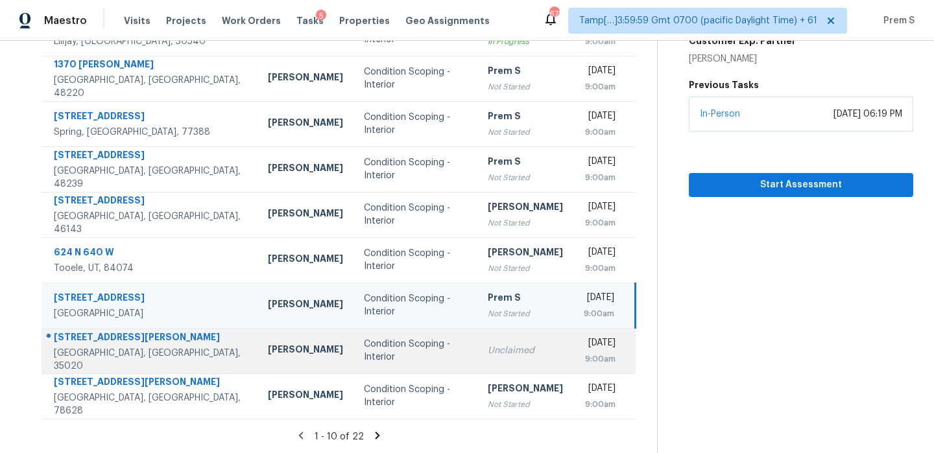
click at [500, 348] on div "Unclaimed" at bounding box center [525, 350] width 75 height 13
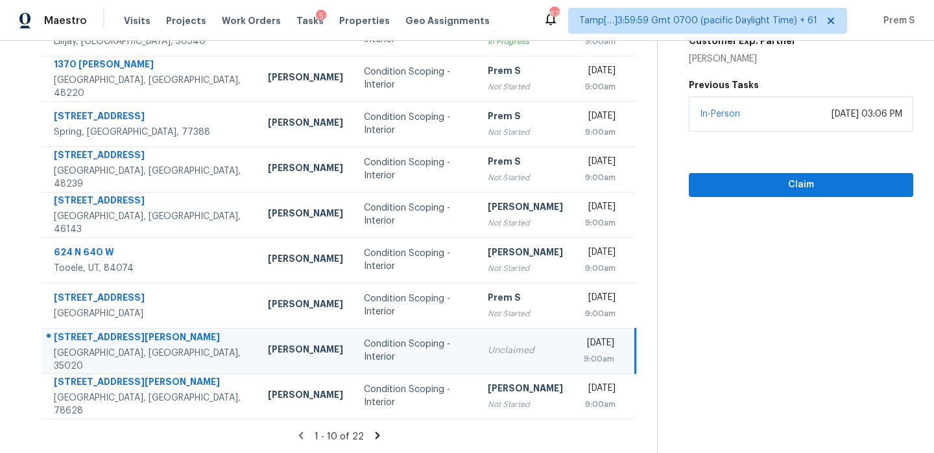
click at [573, 352] on td "Tue, Sep 23rd 2025 9:00am" at bounding box center [604, 350] width 62 height 45
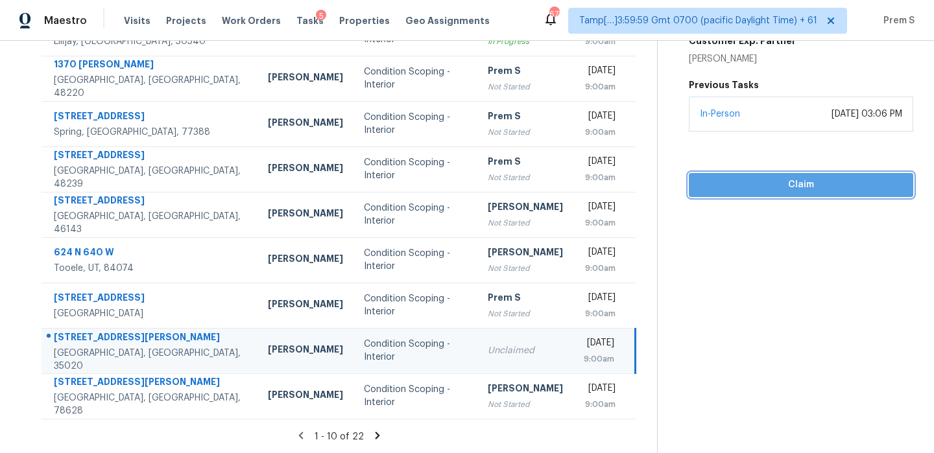
click at [807, 180] on span "Claim" at bounding box center [801, 185] width 204 height 16
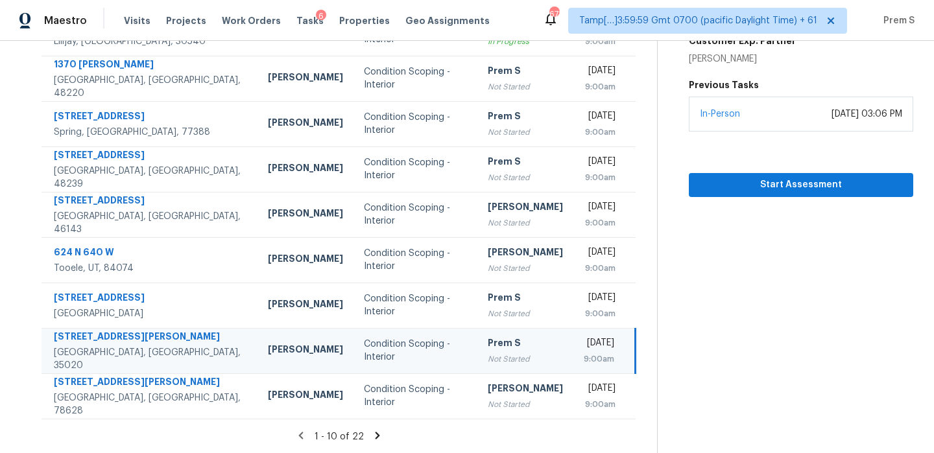
click at [374, 435] on icon at bounding box center [378, 436] width 12 height 12
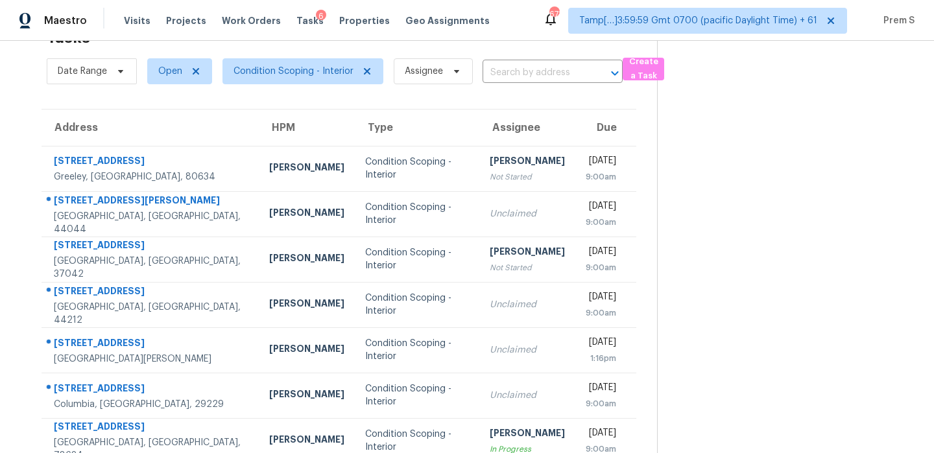
scroll to position [86, 0]
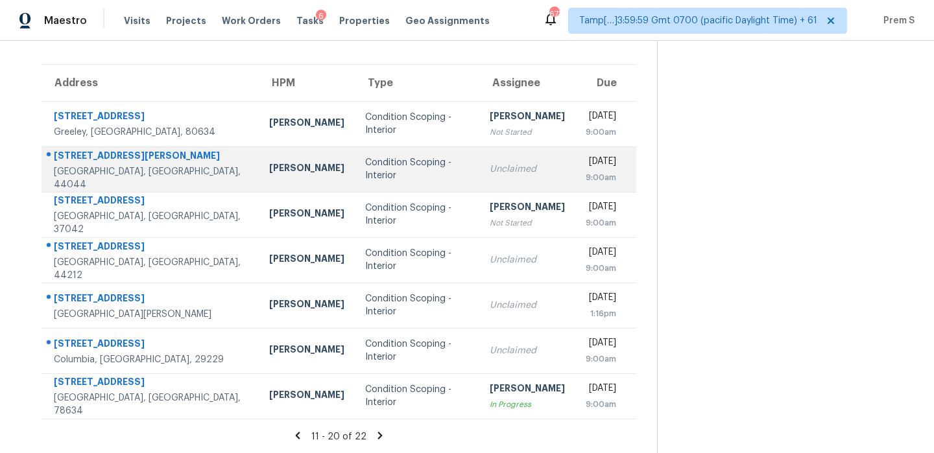
click at [575, 164] on td "Tue, Sep 23rd 2025 9:00am" at bounding box center [605, 169] width 61 height 45
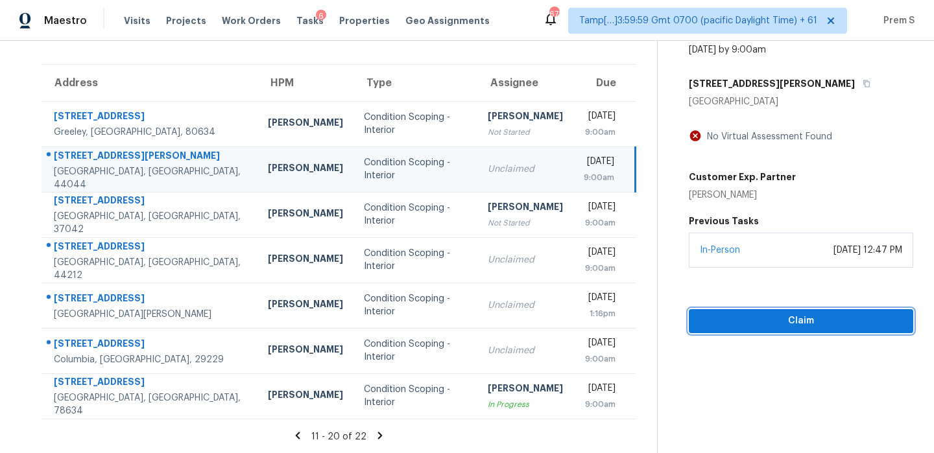
click at [793, 326] on span "Claim" at bounding box center [801, 321] width 204 height 16
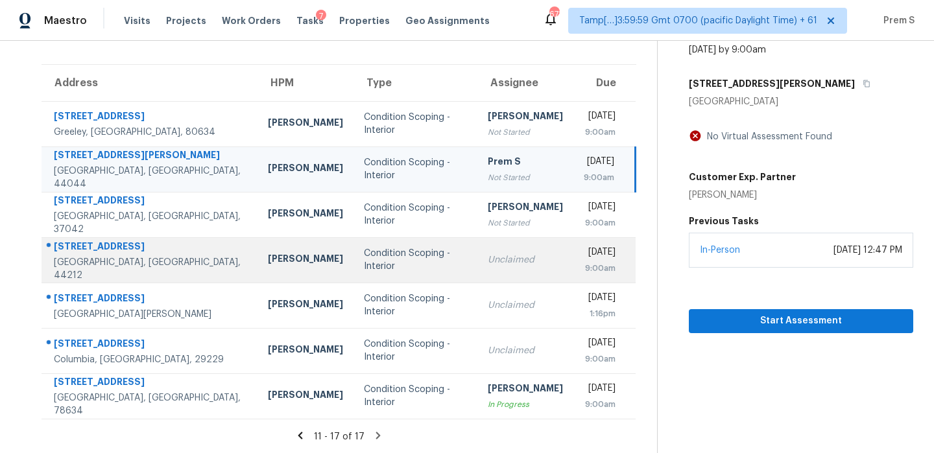
click at [497, 267] on td "Unclaimed" at bounding box center [525, 259] width 96 height 45
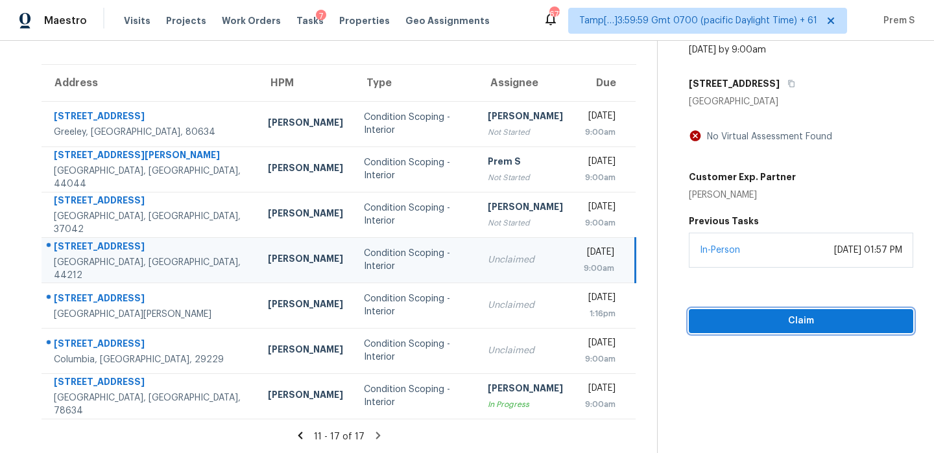
click at [831, 324] on span "Claim" at bounding box center [801, 321] width 204 height 16
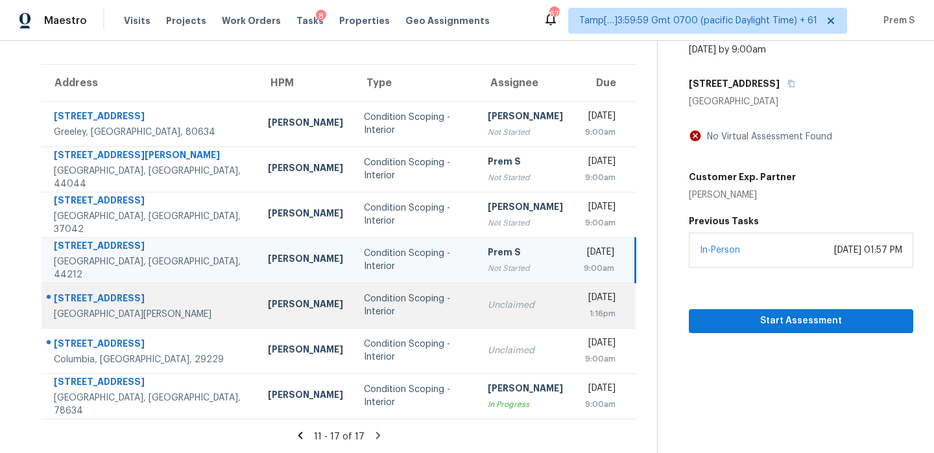
click at [502, 320] on td "Unclaimed" at bounding box center [525, 305] width 96 height 45
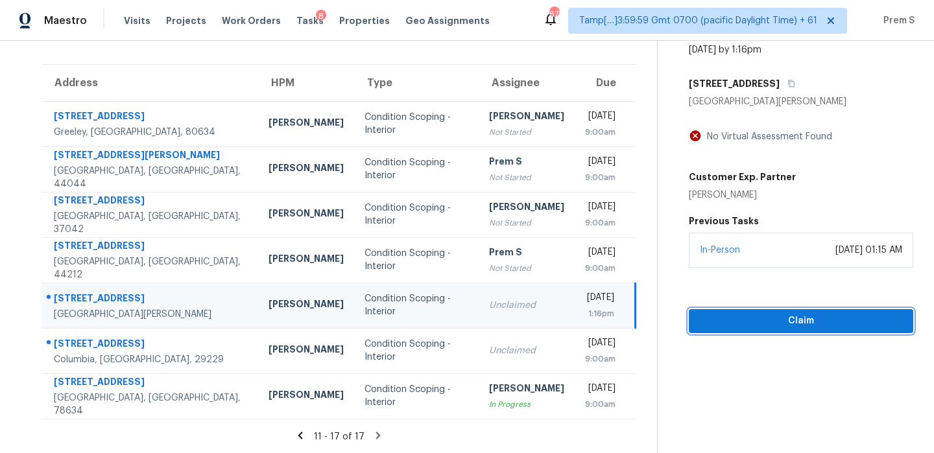
click at [728, 327] on span "Claim" at bounding box center [801, 321] width 204 height 16
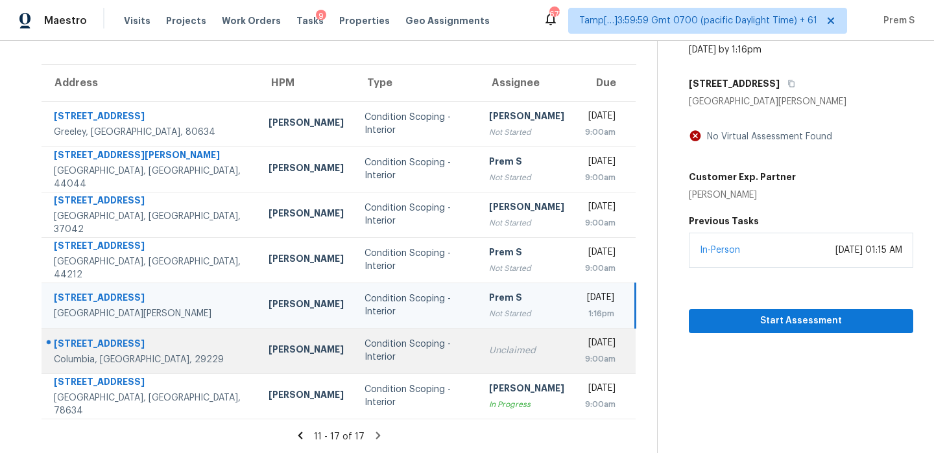
click at [501, 346] on div "Unclaimed" at bounding box center [526, 350] width 75 height 13
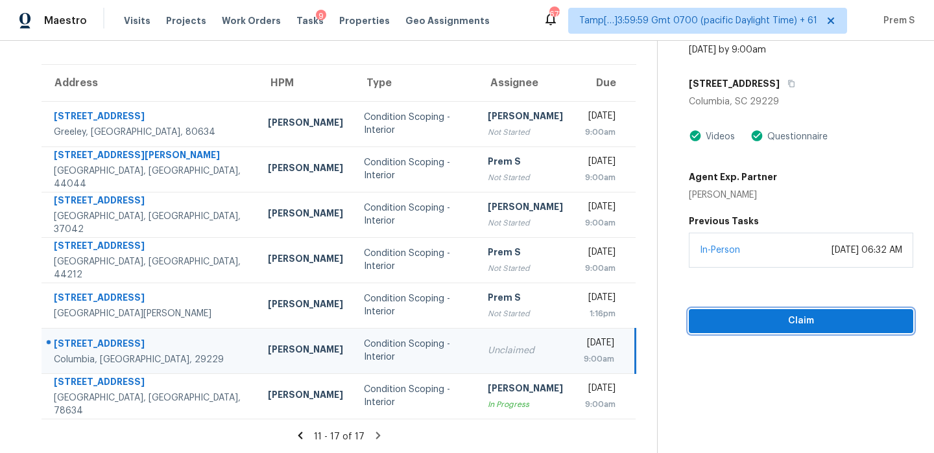
click at [745, 322] on span "Claim" at bounding box center [801, 321] width 204 height 16
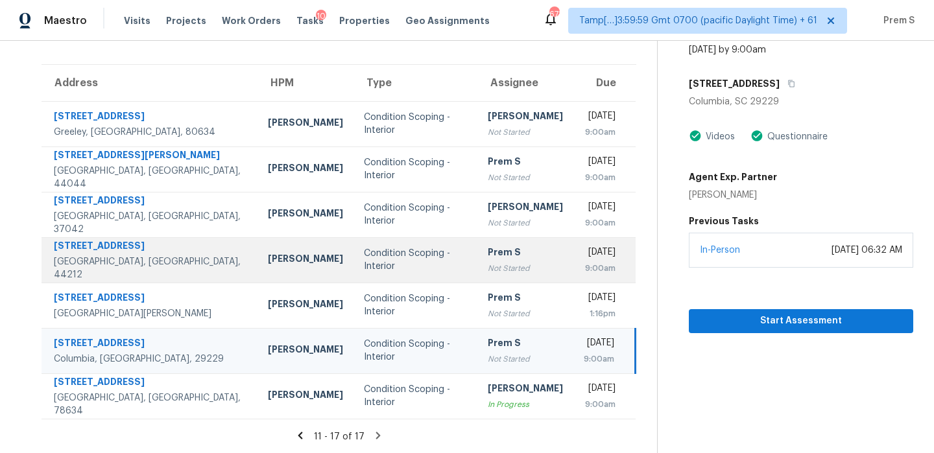
scroll to position [0, 0]
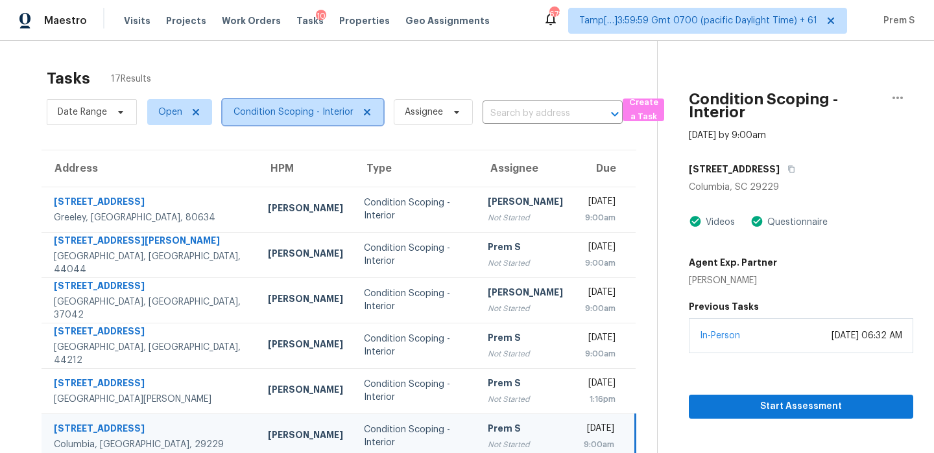
click at [291, 116] on span "Condition Scoping - Interior" at bounding box center [293, 112] width 120 height 13
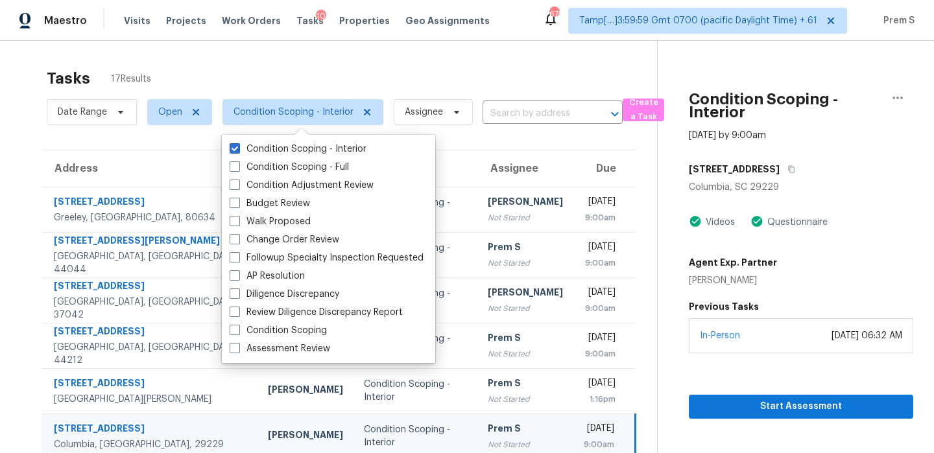
click at [480, 162] on th "Assignee" at bounding box center [525, 168] width 96 height 36
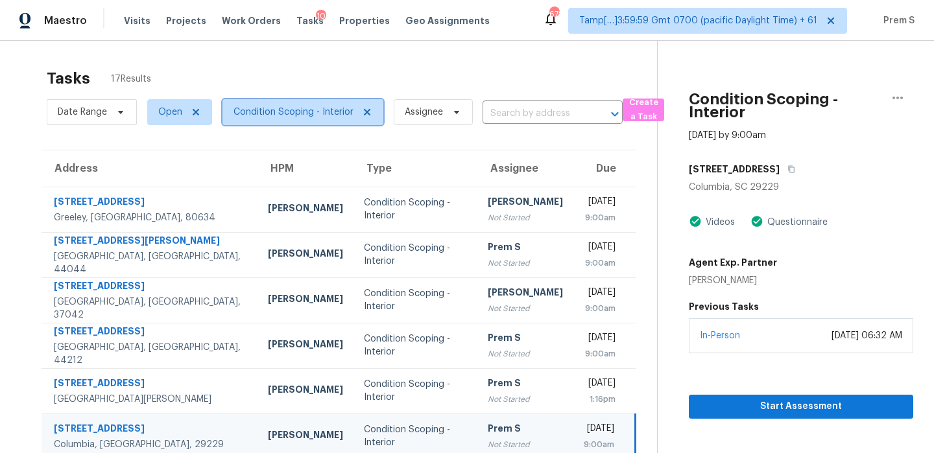
click at [307, 108] on span "Condition Scoping - Interior" at bounding box center [293, 112] width 120 height 13
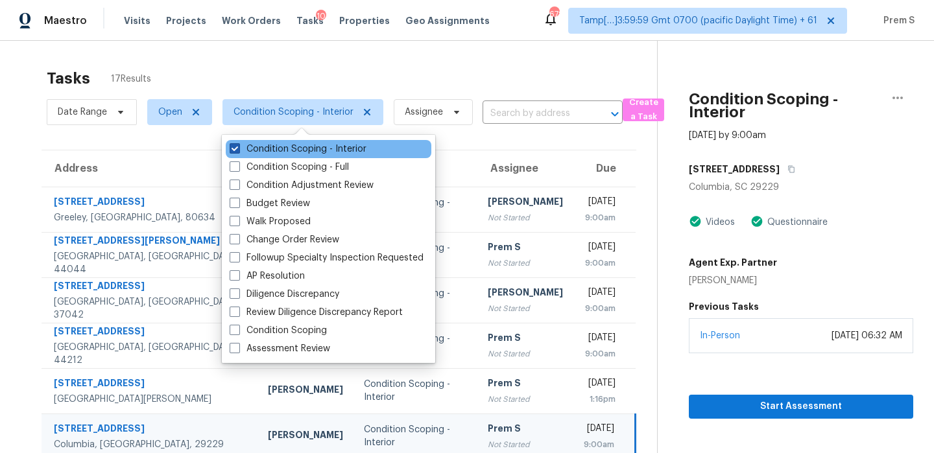
click at [291, 153] on label "Condition Scoping - Interior" at bounding box center [298, 149] width 137 height 13
click at [238, 151] on input "Condition Scoping - Interior" at bounding box center [234, 147] width 8 height 8
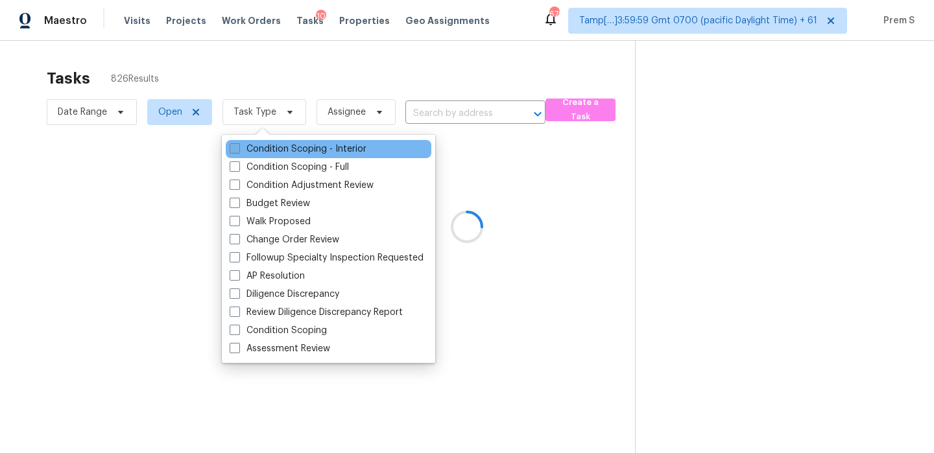
click at [291, 153] on label "Condition Scoping - Interior" at bounding box center [298, 149] width 137 height 13
click at [238, 151] on input "Condition Scoping - Interior" at bounding box center [234, 147] width 8 height 8
checkbox input "true"
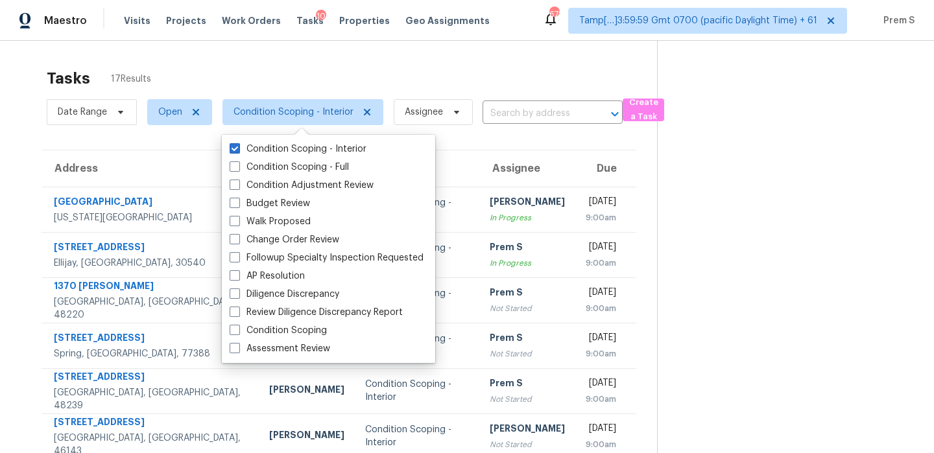
click at [575, 155] on th "Due" at bounding box center [605, 168] width 61 height 36
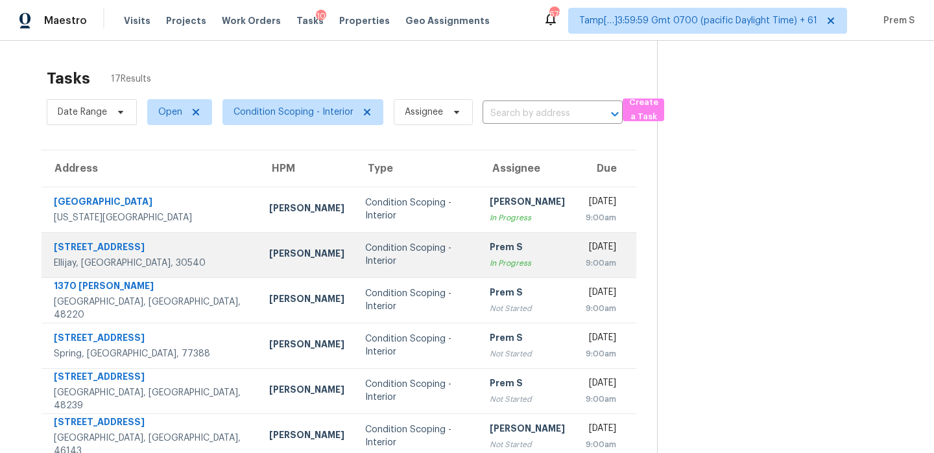
click at [513, 243] on td "Prem S In Progress" at bounding box center [527, 254] width 96 height 45
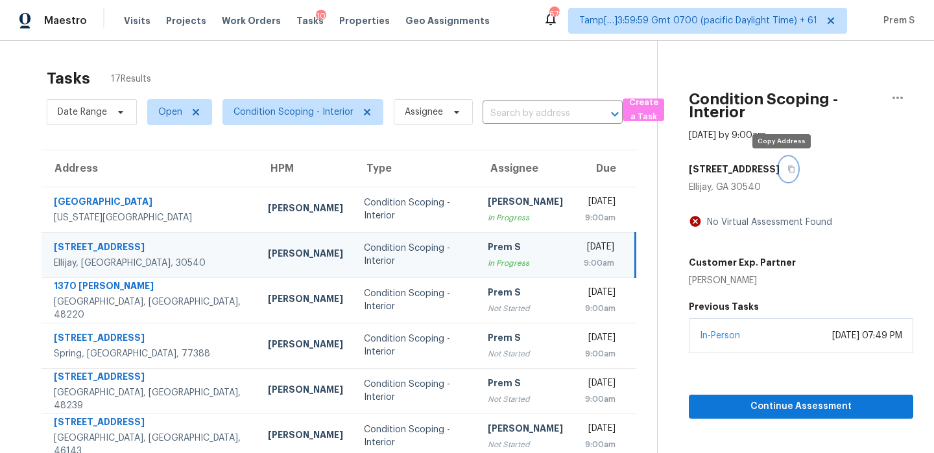
click at [783, 174] on button "button" at bounding box center [789, 169] width 18 height 23
click at [573, 248] on td "Tue, Sep 23rd 2025 9:00am" at bounding box center [604, 254] width 62 height 45
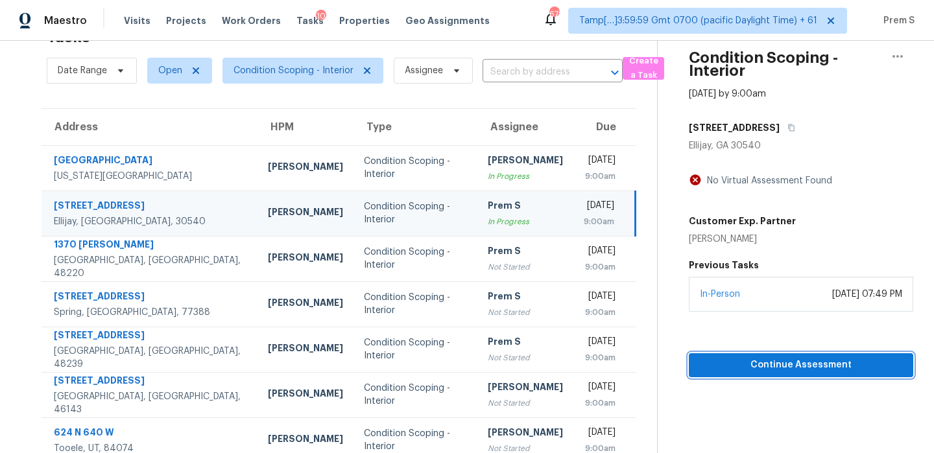
click at [757, 364] on span "Continue Assessment" at bounding box center [801, 365] width 204 height 16
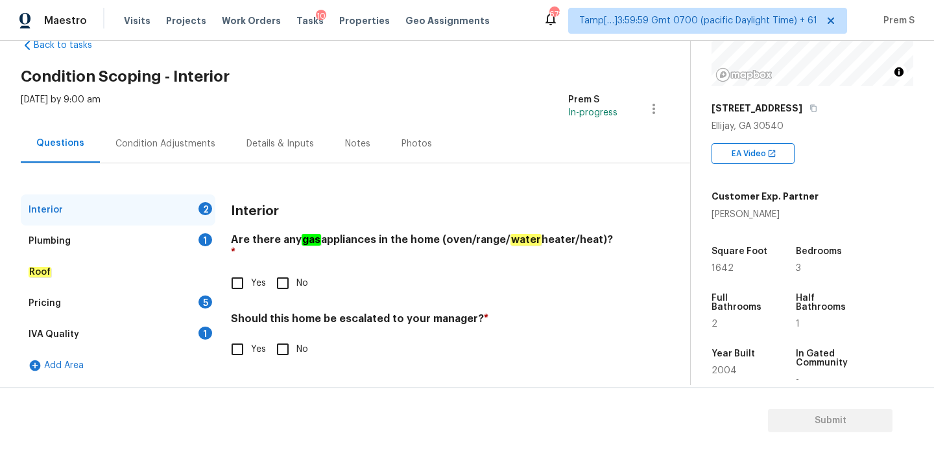
scroll to position [202, 0]
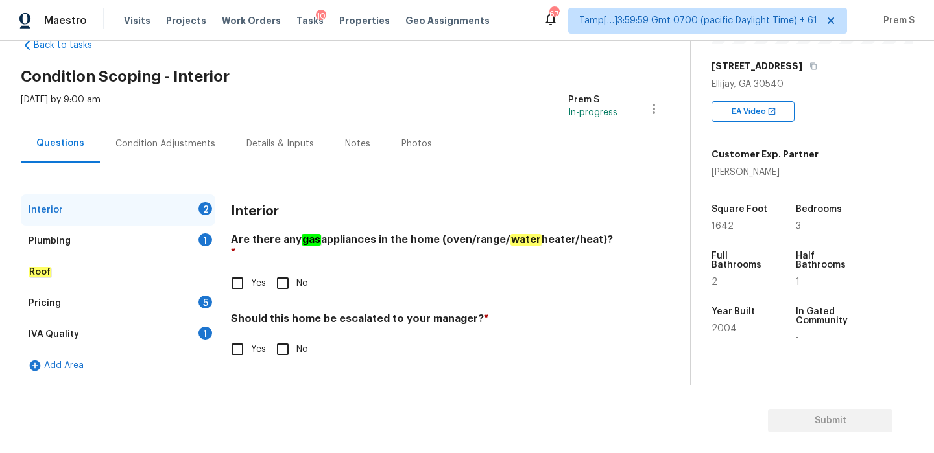
click at [239, 276] on input "Yes" at bounding box center [237, 283] width 27 height 27
checkbox input "true"
click at [245, 344] on input "Yes" at bounding box center [237, 349] width 27 height 27
checkbox input "true"
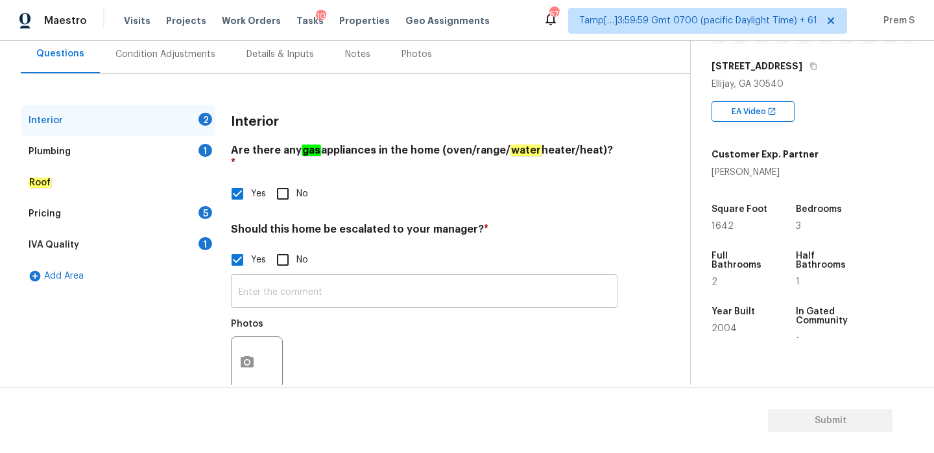
click at [339, 284] on input "text" at bounding box center [424, 293] width 387 height 30
paste input "[STREET_ADDRESS]"
type input "[STREET_ADDRESS]"
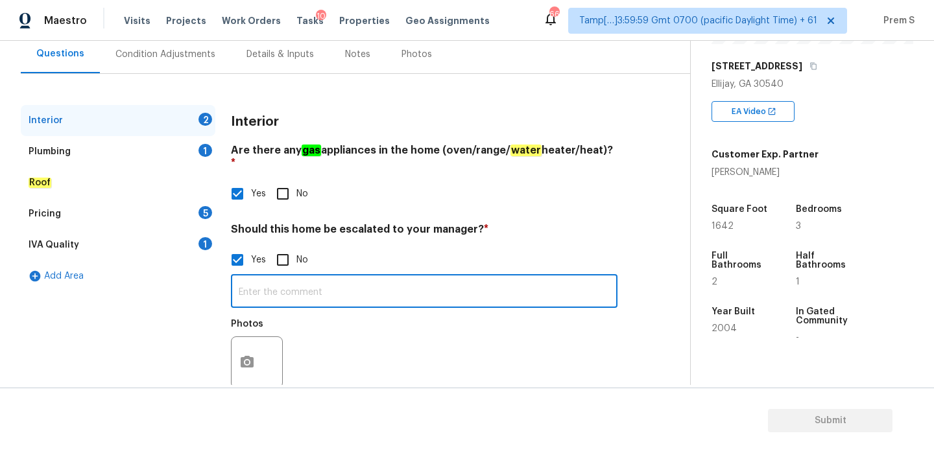
paste input "Moisture on block walls in crawlspace"
type input "Moisture on block walls in crawlspace"
click at [245, 355] on icon "button" at bounding box center [247, 363] width 16 height 16
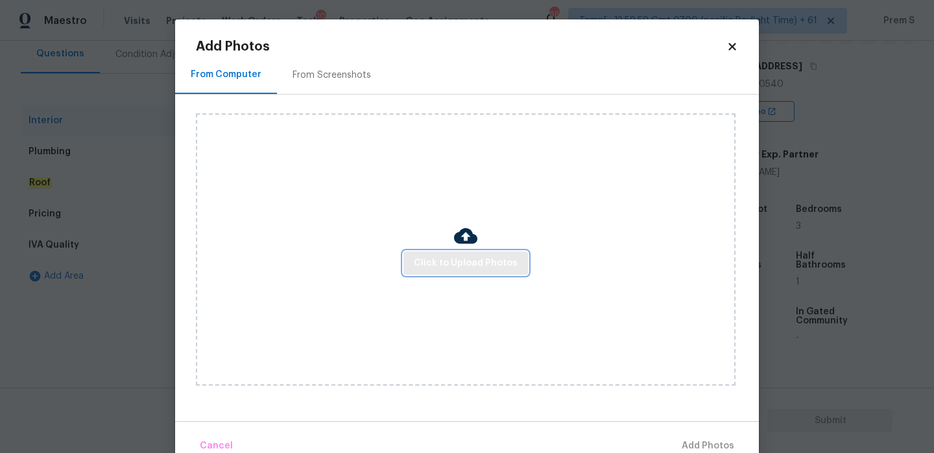
click at [438, 272] on button "Click to Upload Photos" at bounding box center [465, 264] width 125 height 24
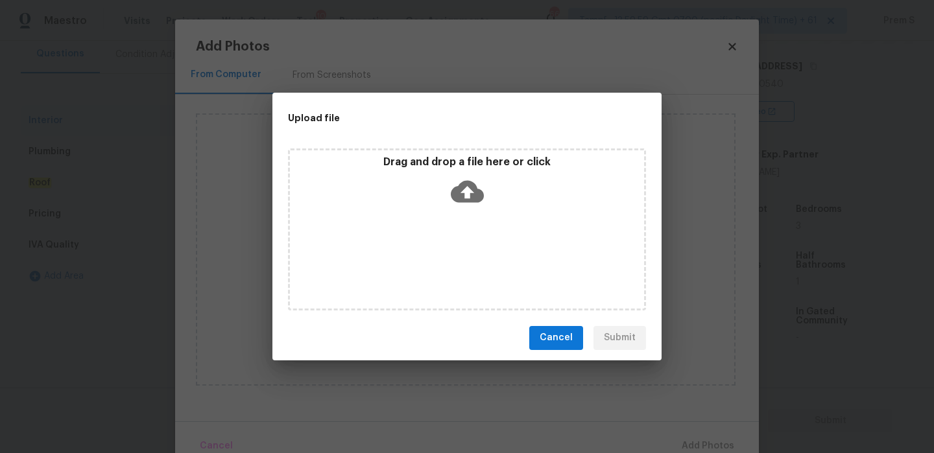
click at [468, 188] on icon at bounding box center [467, 191] width 33 height 33
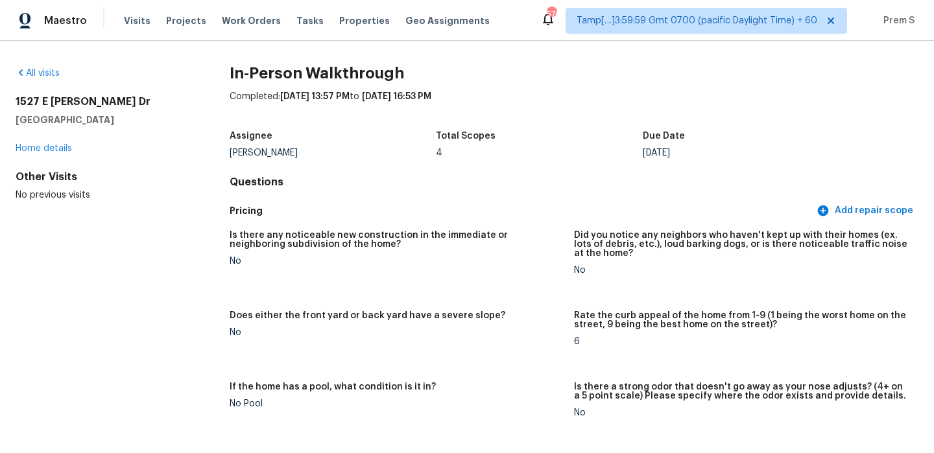
click at [42, 78] on div "All visits" at bounding box center [102, 73] width 173 height 13
click at [41, 75] on link "All visits" at bounding box center [38, 73] width 44 height 9
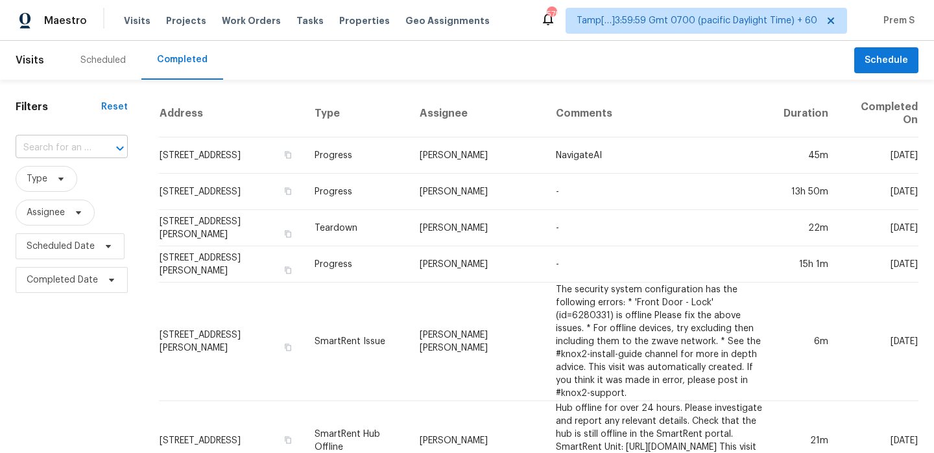
click at [61, 155] on input "text" at bounding box center [54, 148] width 76 height 20
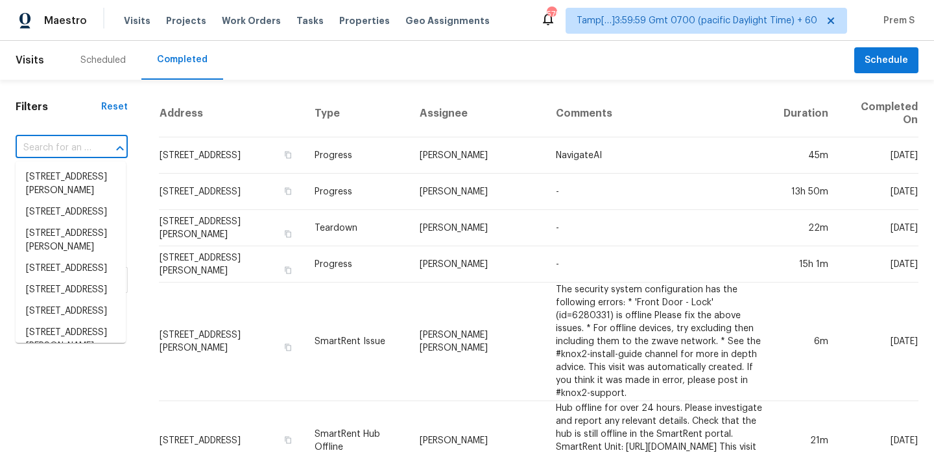
paste input "[STREET_ADDRESS]"
type input "[STREET_ADDRESS]"
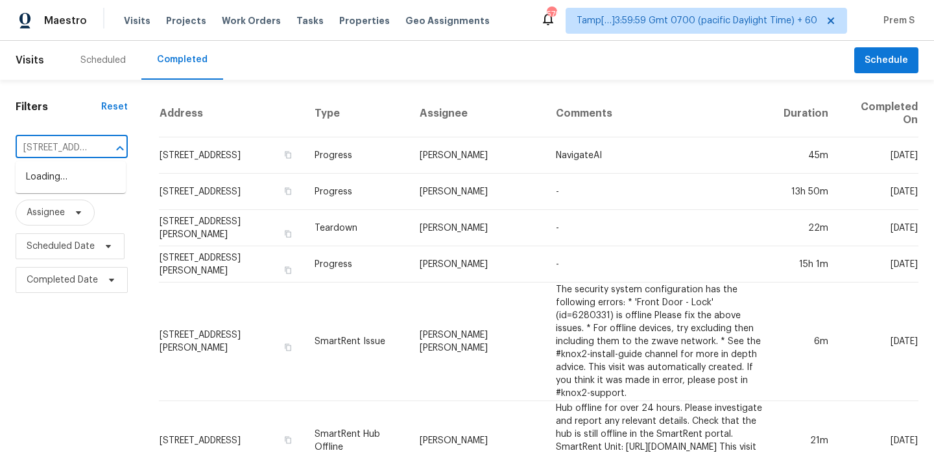
scroll to position [0, 90]
click at [78, 180] on li "[STREET_ADDRESS]" at bounding box center [71, 177] width 110 height 21
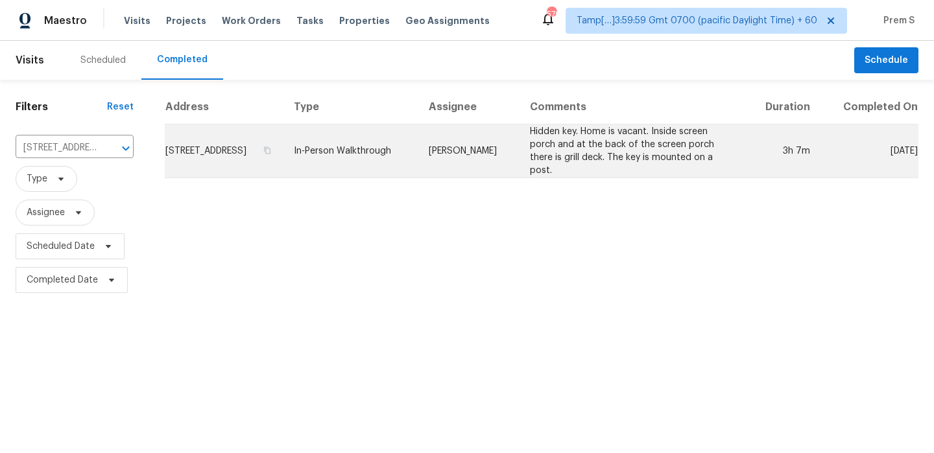
click at [243, 148] on td "[STREET_ADDRESS]" at bounding box center [224, 152] width 119 height 54
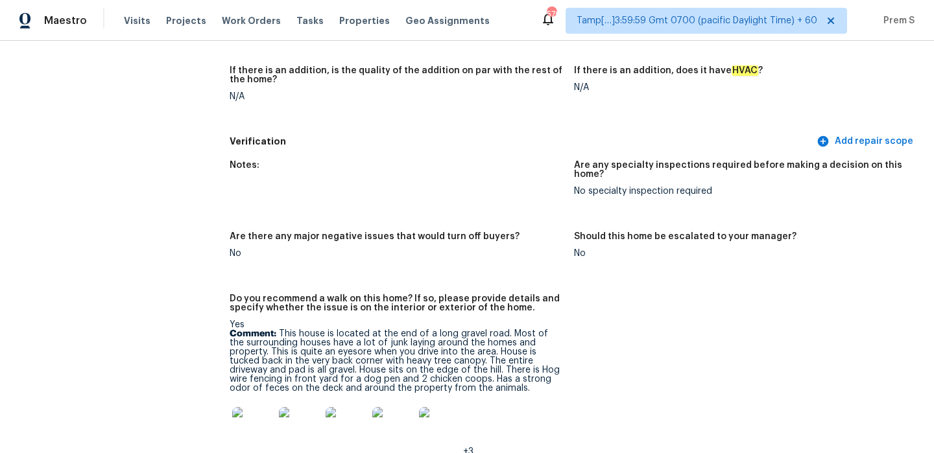
scroll to position [2998, 0]
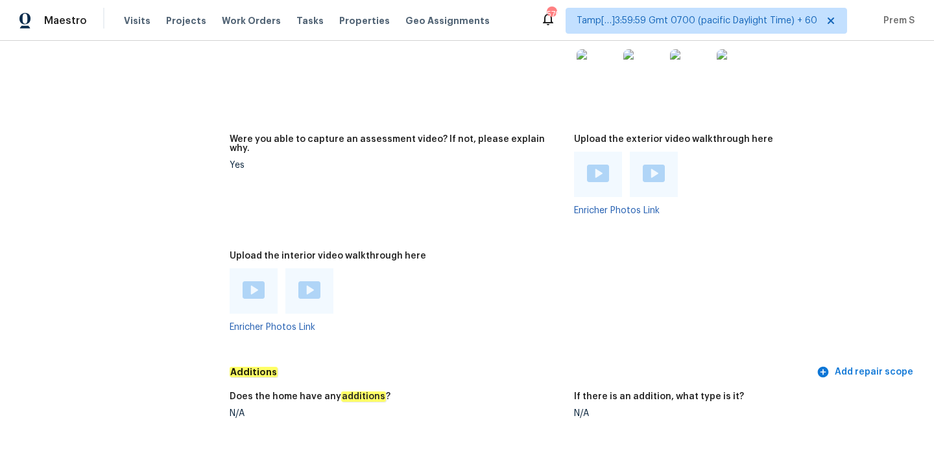
click at [258, 281] on img at bounding box center [254, 290] width 22 height 18
click at [309, 281] on img at bounding box center [309, 290] width 22 height 18
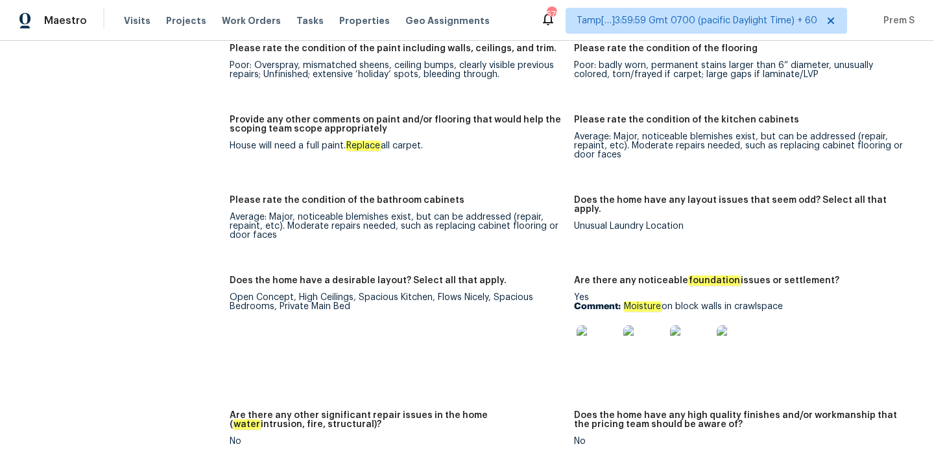
scroll to position [2506, 0]
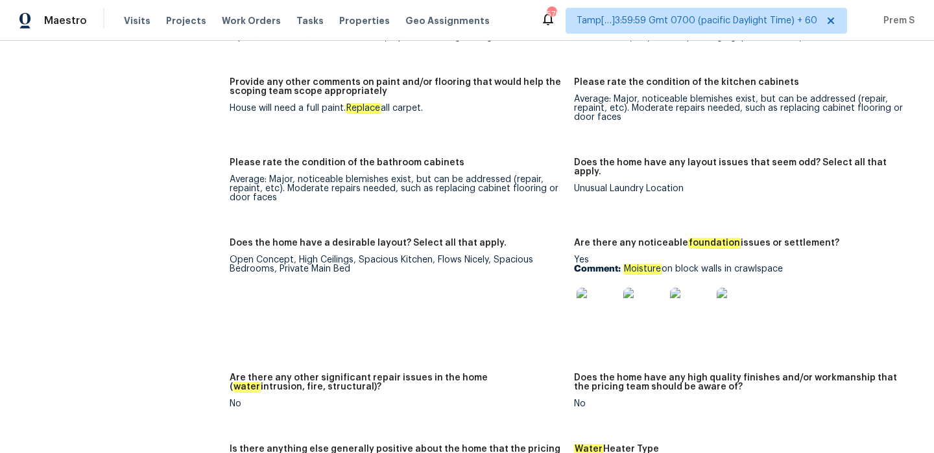
click at [611, 300] on img at bounding box center [598, 309] width 42 height 42
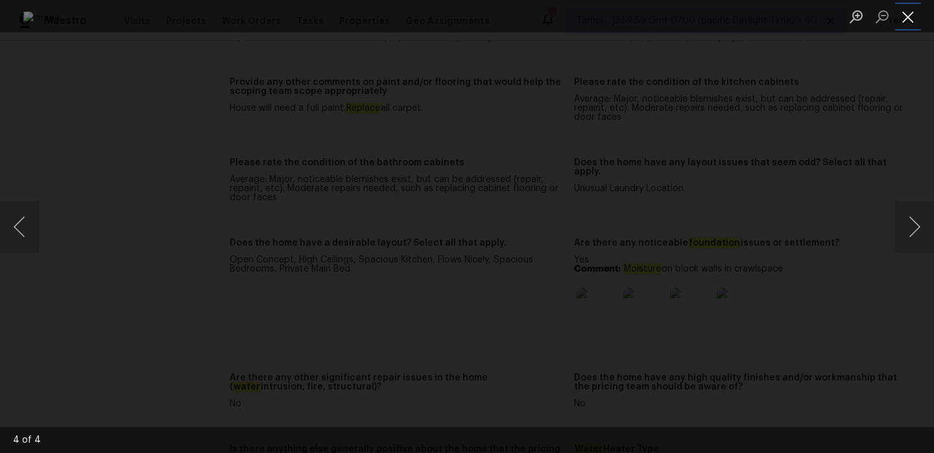
click at [913, 10] on button "Close lightbox" at bounding box center [908, 16] width 26 height 23
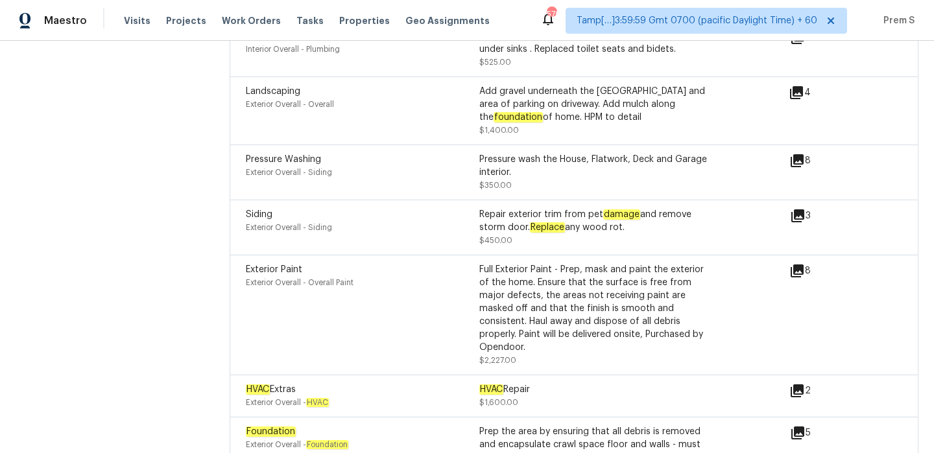
scroll to position [4203, 0]
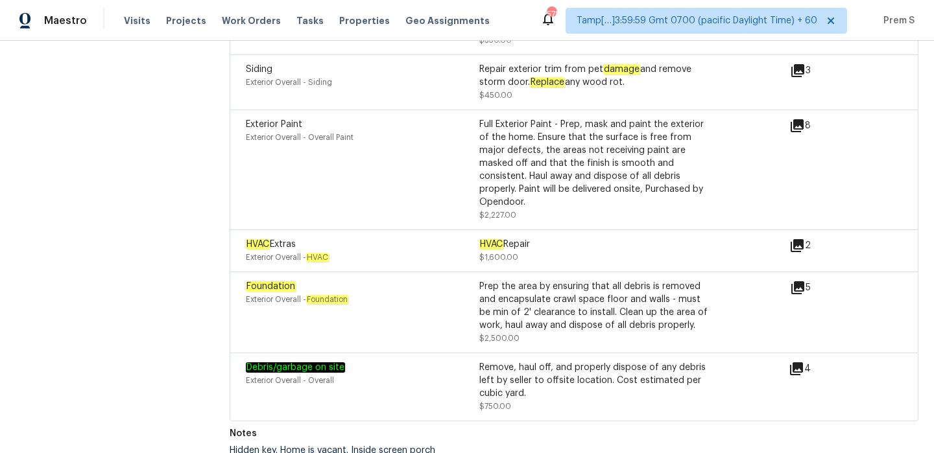
click at [802, 281] on icon at bounding box center [797, 287] width 13 height 13
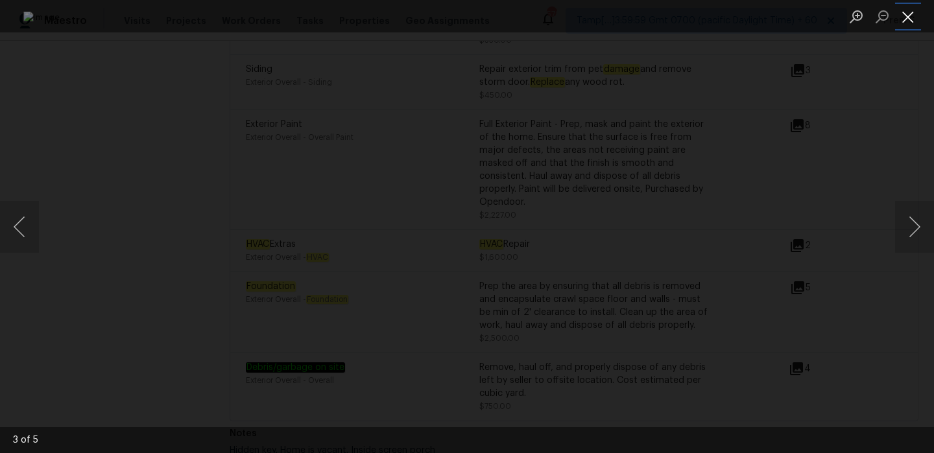
click at [909, 18] on button "Close lightbox" at bounding box center [908, 16] width 26 height 23
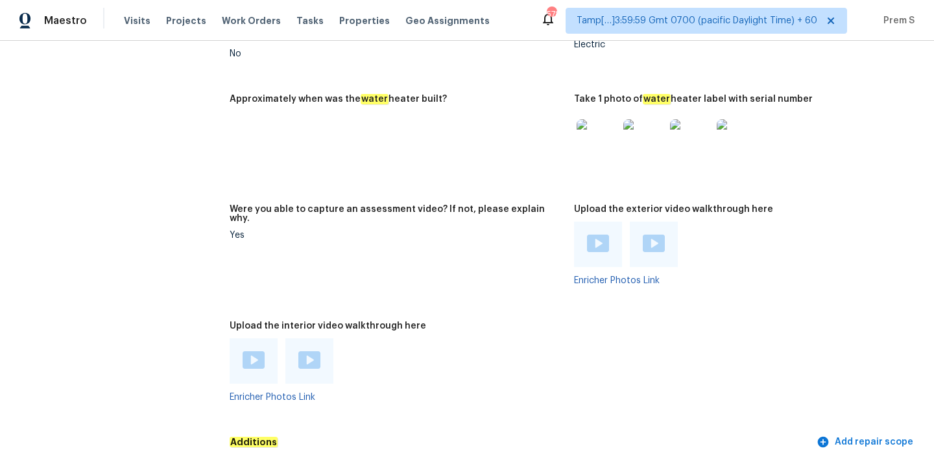
scroll to position [2557, 0]
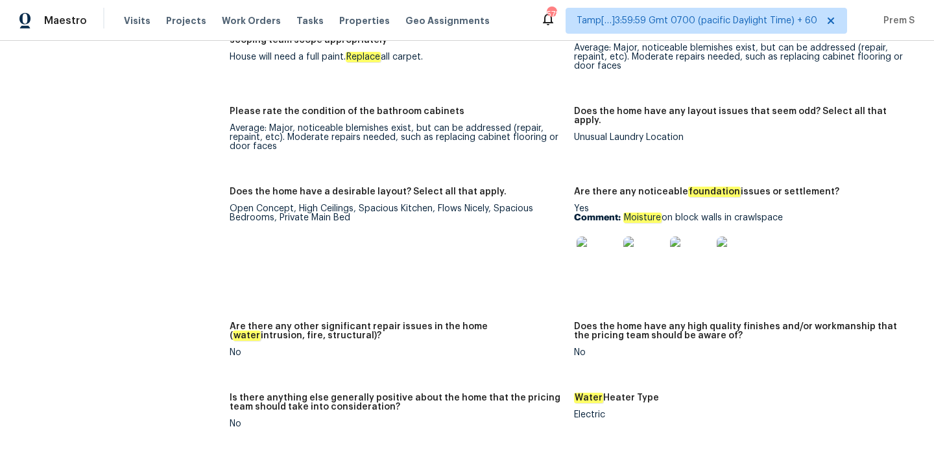
drag, startPoint x: 625, startPoint y: 202, endPoint x: 830, endPoint y: 202, distance: 204.3
click at [830, 213] on p "Comment: Moisture on block walls in crawlspace" at bounding box center [741, 217] width 334 height 9
copy p "Moisture on block walls in crawlspace"
click at [520, 236] on figure "Does the home have a desirable layout? Select all that apply. Open Concept, Hig…" at bounding box center [402, 246] width 344 height 119
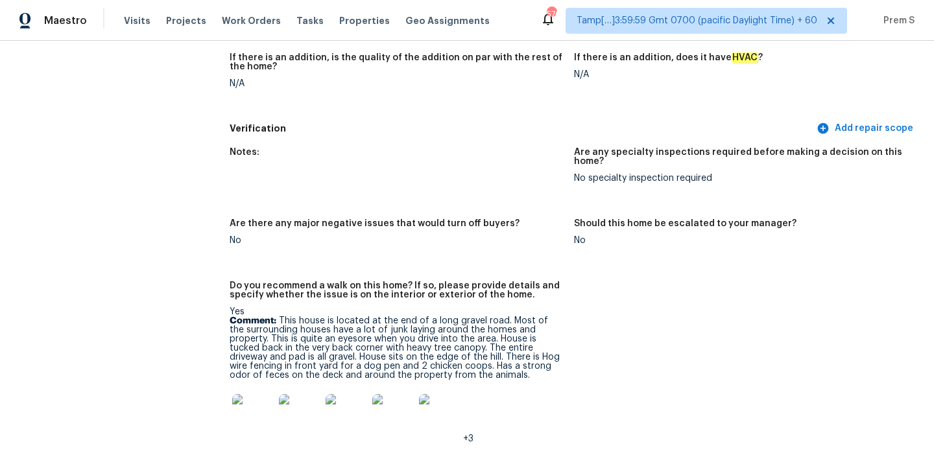
scroll to position [3497, 0]
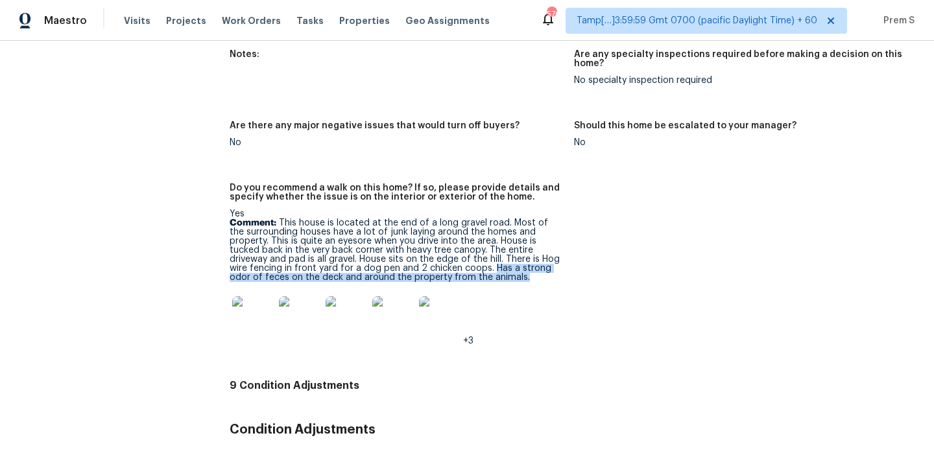
drag, startPoint x: 405, startPoint y: 252, endPoint x: 549, endPoint y: 256, distance: 144.7
click at [549, 256] on p "Comment: This house is located at the end of a long gravel road. Most of the su…" at bounding box center [397, 251] width 334 height 64
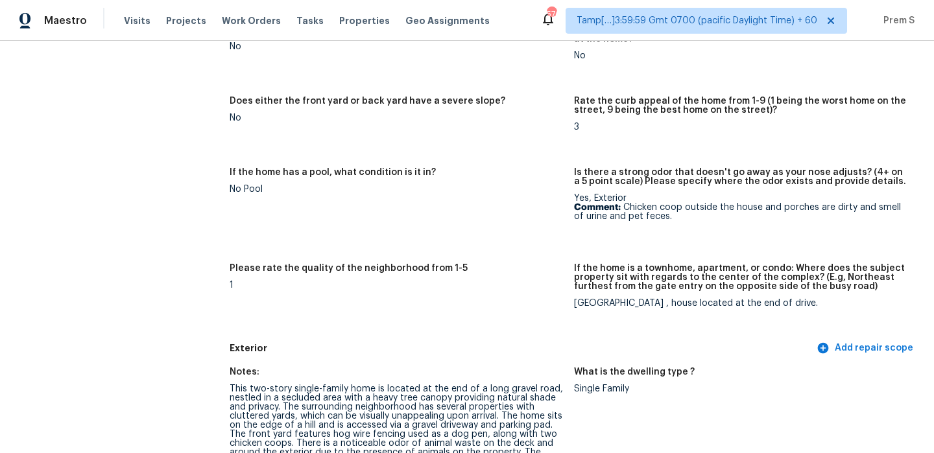
scroll to position [250, 0]
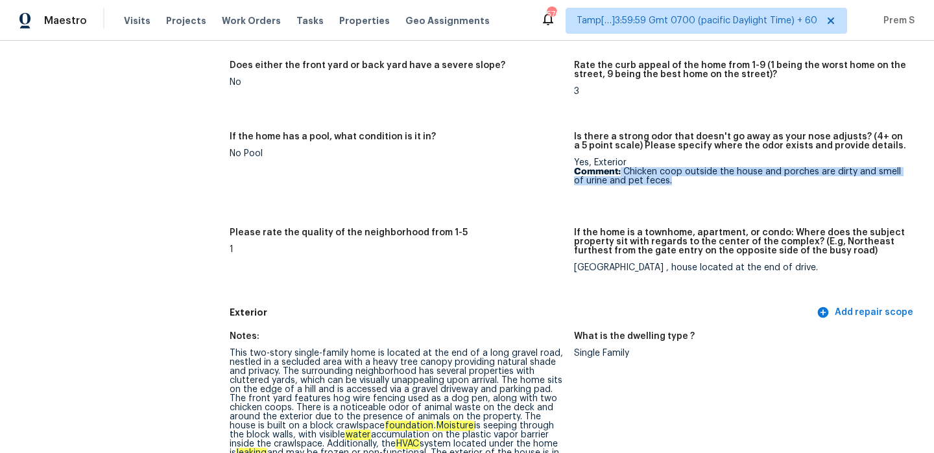
drag, startPoint x: 621, startPoint y: 173, endPoint x: 701, endPoint y: 181, distance: 80.9
click at [701, 181] on p "Comment: Chicken coop outside the house and porches are dirty and smell of urin…" at bounding box center [741, 176] width 334 height 18
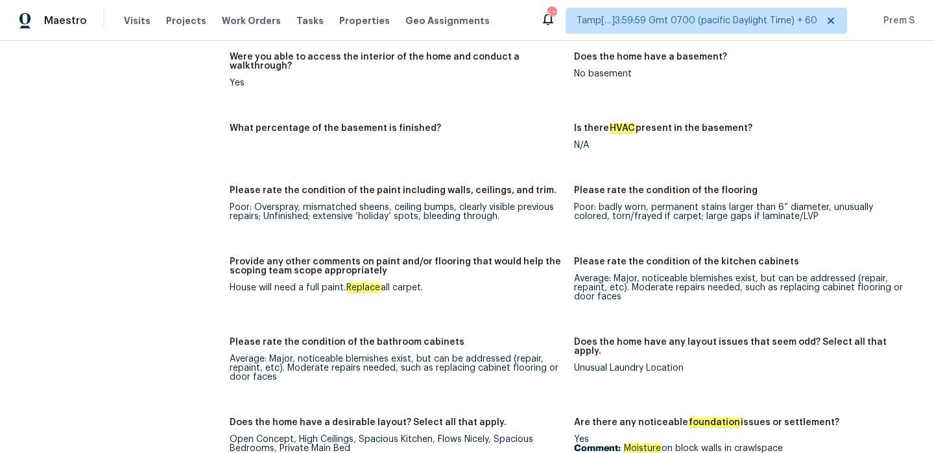
scroll to position [2431, 0]
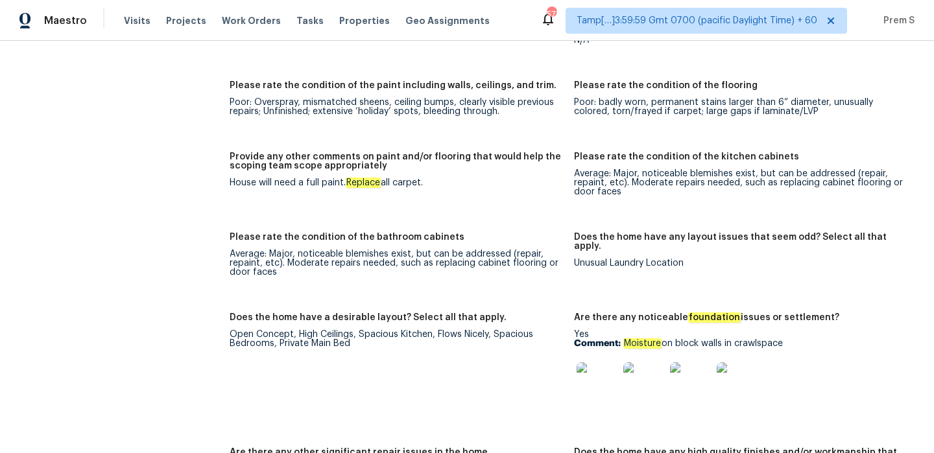
drag, startPoint x: 623, startPoint y: 324, endPoint x: 794, endPoint y: 328, distance: 171.3
click at [794, 339] on p "Comment: Moisture on block walls in crawlspace" at bounding box center [741, 343] width 334 height 9
copy p "Moisture on block walls in crawlspace"
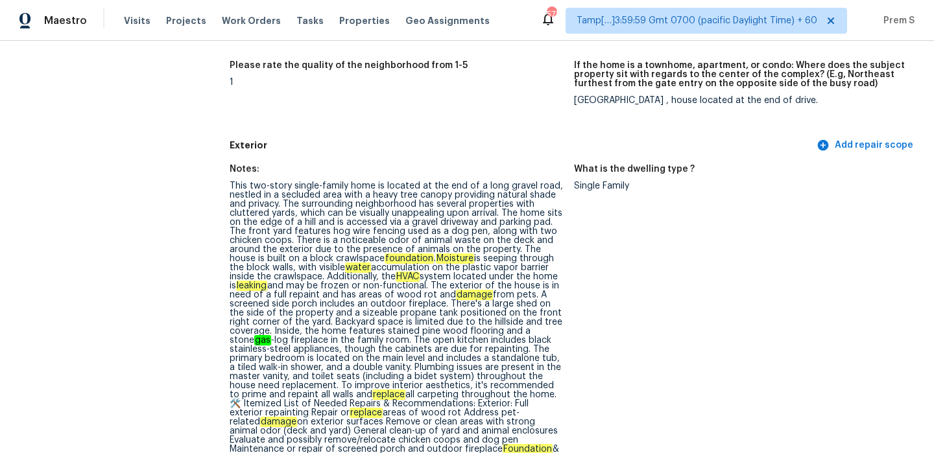
scroll to position [0, 0]
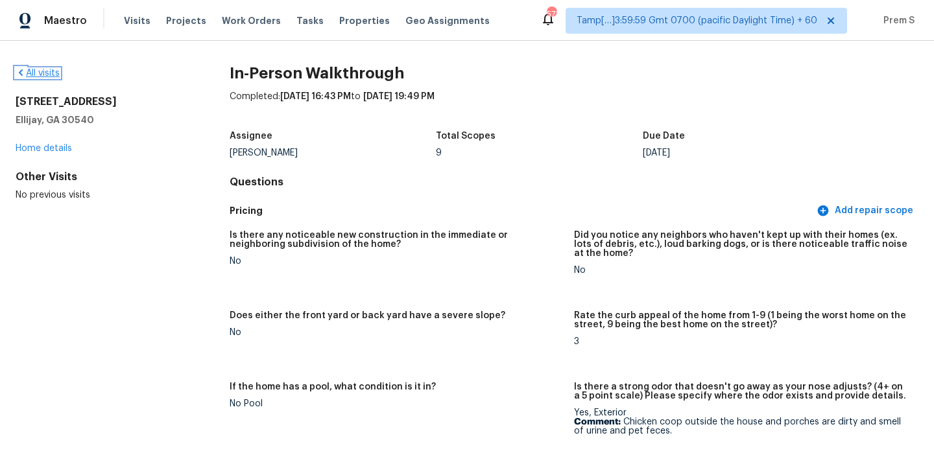
click at [54, 75] on link "All visits" at bounding box center [38, 73] width 44 height 9
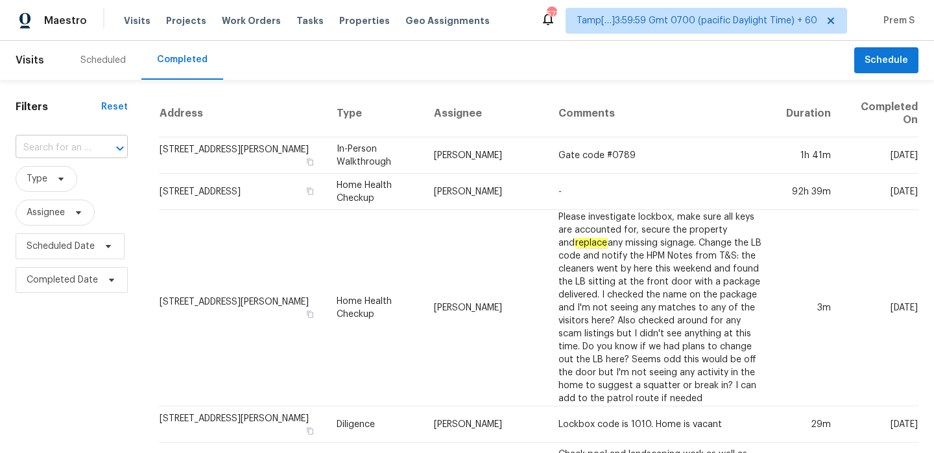
click at [82, 143] on input "text" at bounding box center [54, 148] width 76 height 20
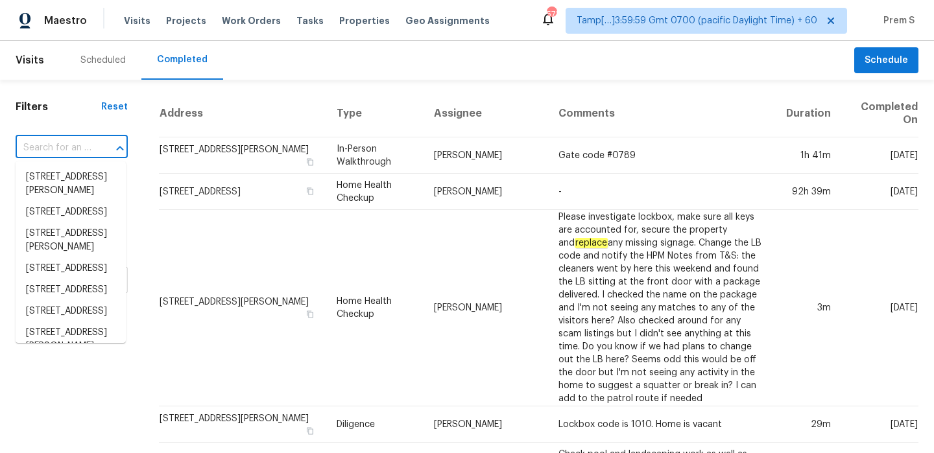
paste input "[STREET_ADDRESS][PERSON_NAME]"
type input "[STREET_ADDRESS][PERSON_NAME]"
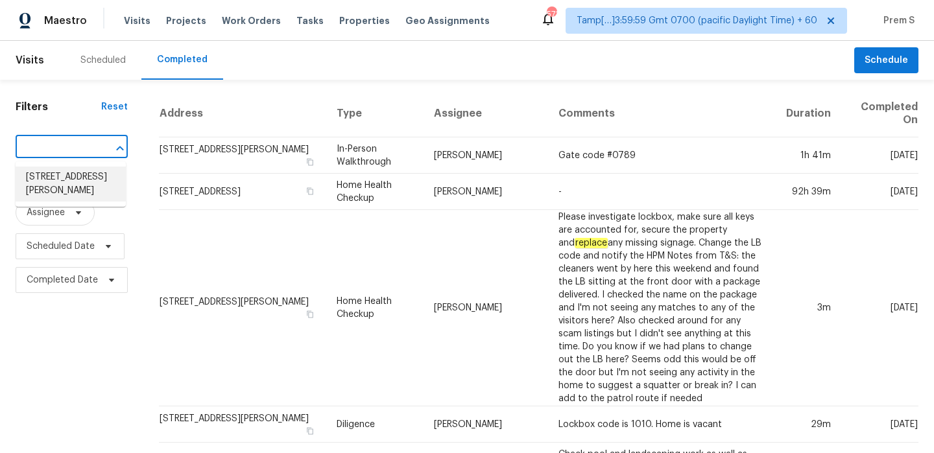
click at [80, 176] on li "[STREET_ADDRESS][PERSON_NAME]" at bounding box center [71, 184] width 110 height 35
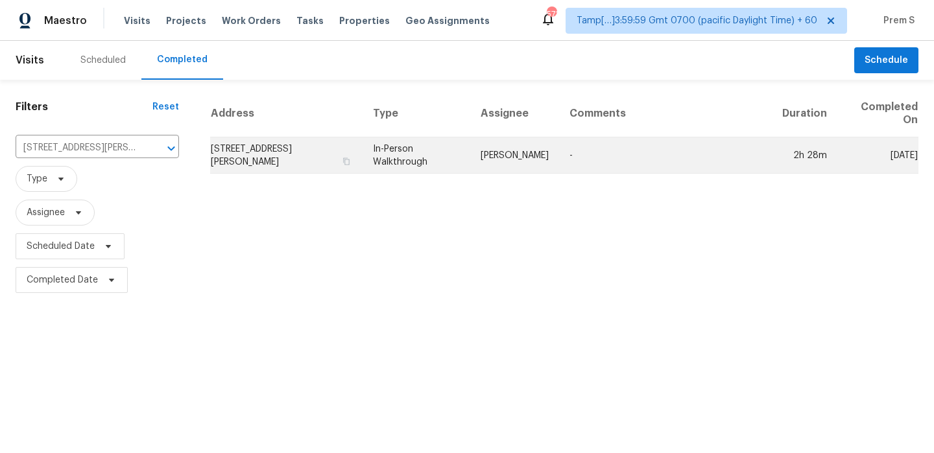
click at [239, 148] on td "[STREET_ADDRESS][PERSON_NAME]" at bounding box center [286, 155] width 152 height 36
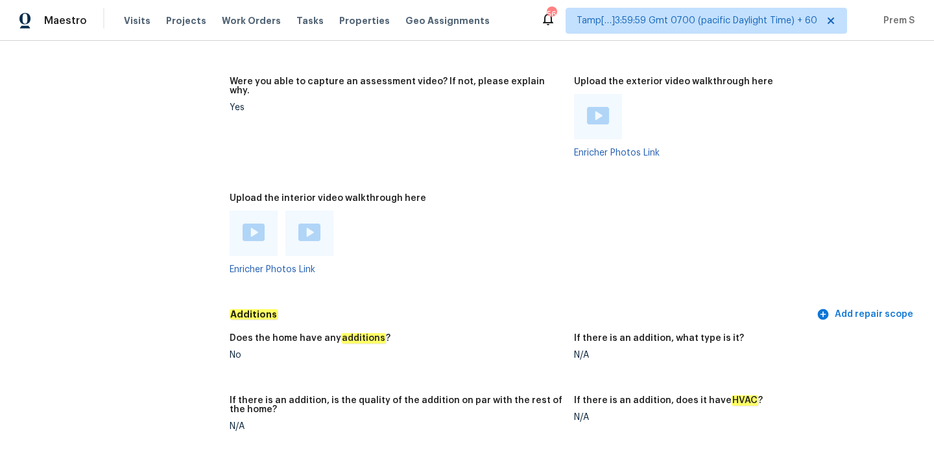
scroll to position [2425, 0]
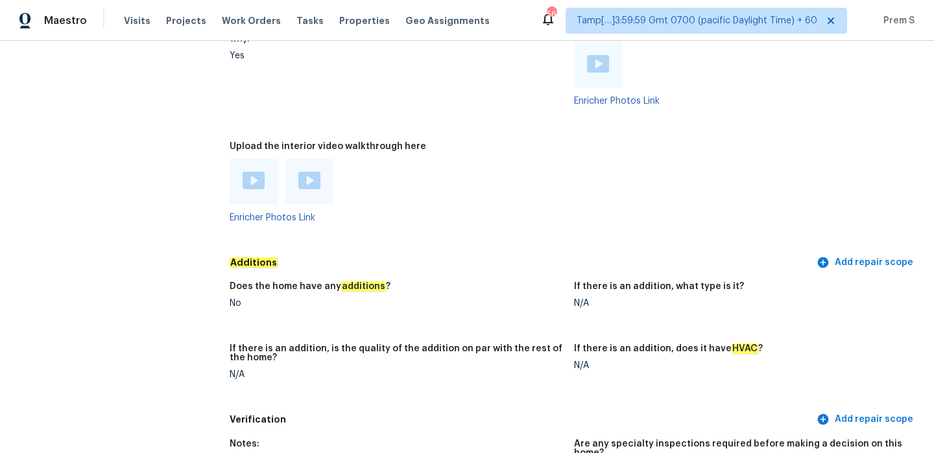
click at [254, 172] on img at bounding box center [254, 181] width 22 height 18
click at [317, 172] on img at bounding box center [309, 181] width 22 height 18
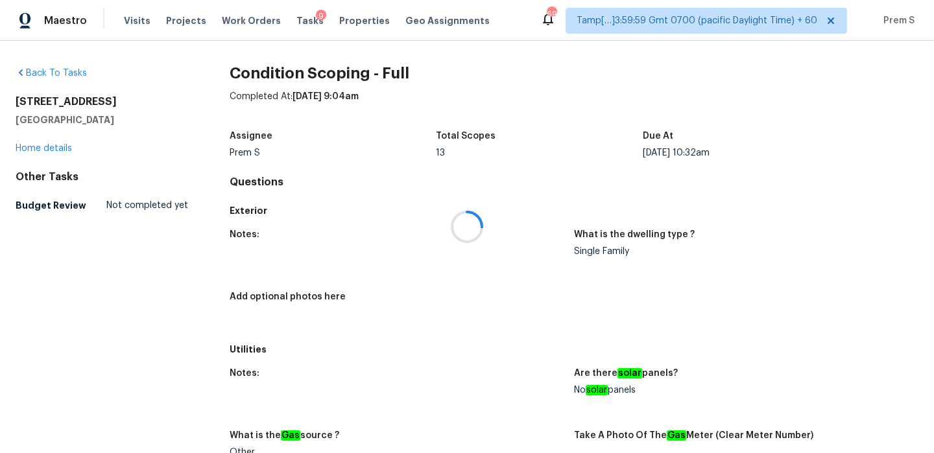
click at [294, 20] on div at bounding box center [467, 226] width 934 height 453
click at [296, 20] on span "Tasks" at bounding box center [309, 20] width 27 height 9
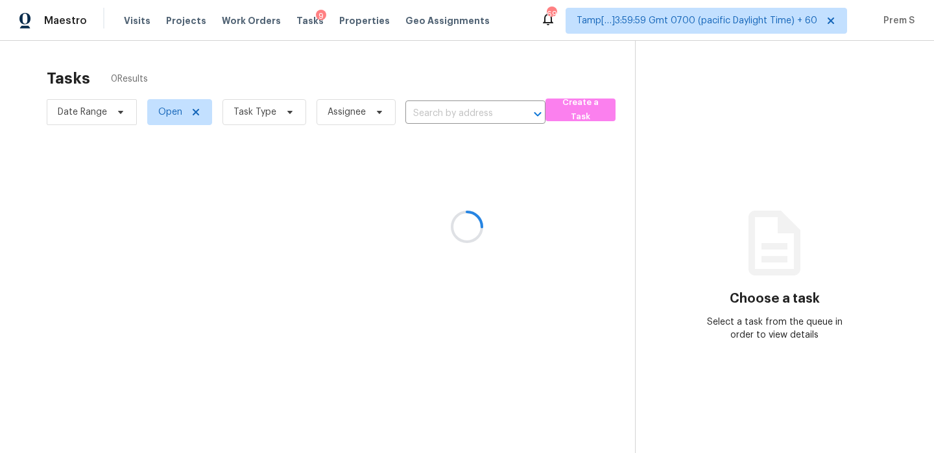
click at [239, 108] on div at bounding box center [467, 226] width 934 height 453
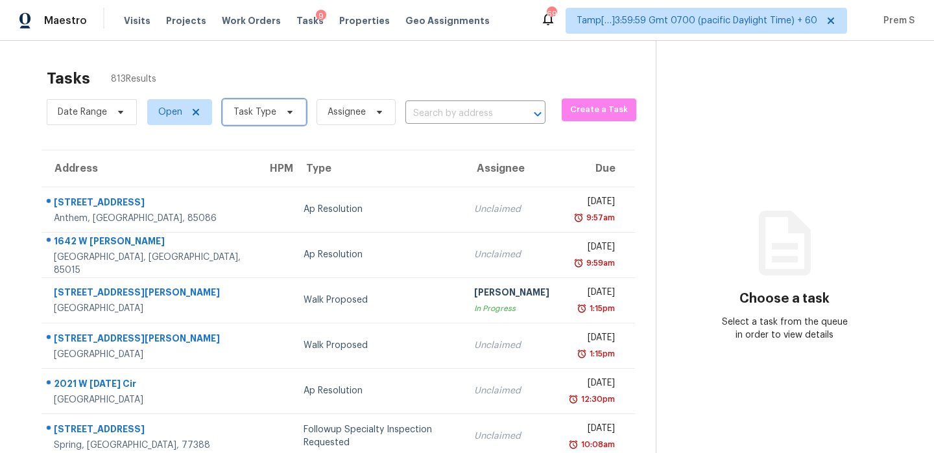
click at [239, 108] on span "Task Type" at bounding box center [254, 112] width 43 height 13
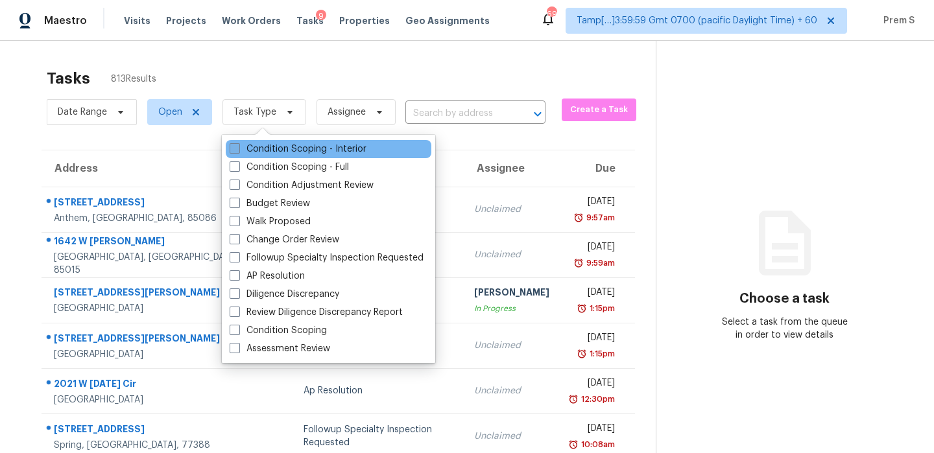
click at [261, 149] on label "Condition Scoping - Interior" at bounding box center [298, 149] width 137 height 13
click at [238, 149] on input "Condition Scoping - Interior" at bounding box center [234, 147] width 8 height 8
checkbox input "true"
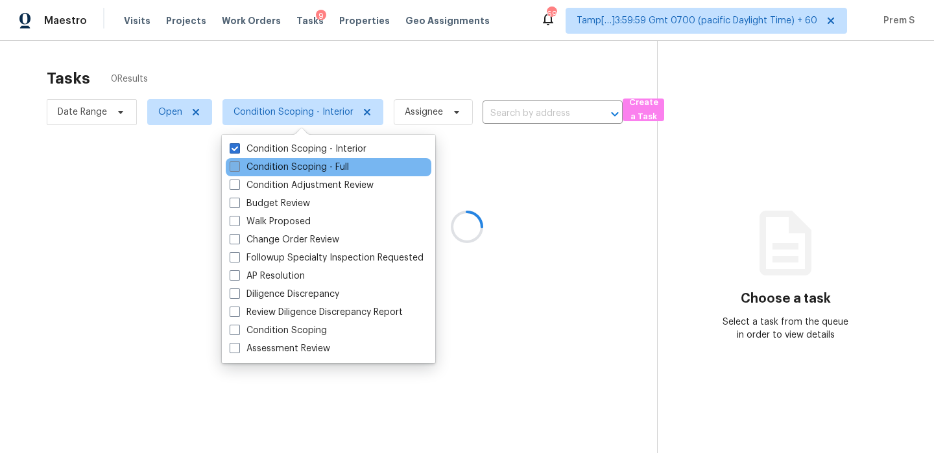
click at [258, 163] on label "Condition Scoping - Full" at bounding box center [289, 167] width 119 height 13
click at [238, 163] on input "Condition Scoping - Full" at bounding box center [234, 165] width 8 height 8
checkbox input "true"
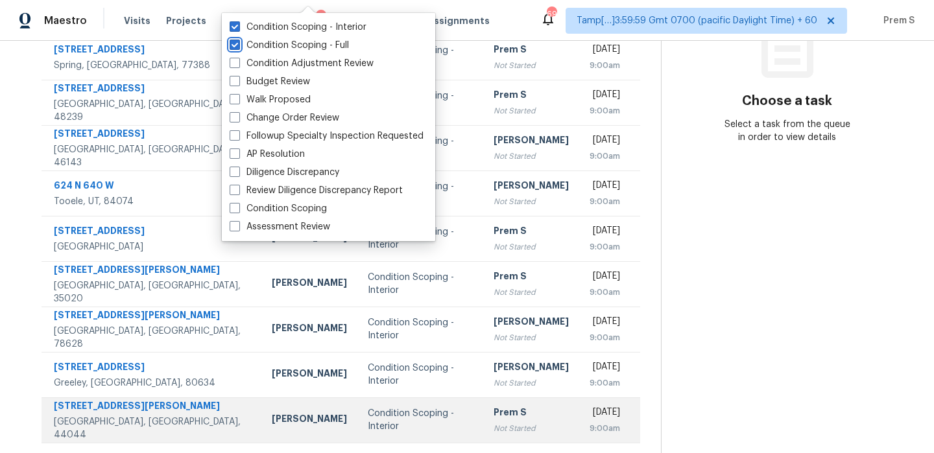
scroll to position [222, 0]
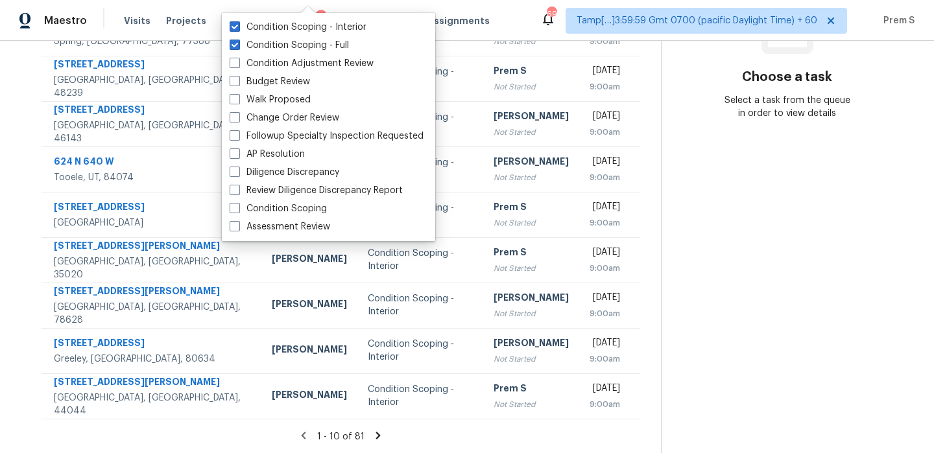
click at [376, 435] on icon at bounding box center [378, 435] width 5 height 7
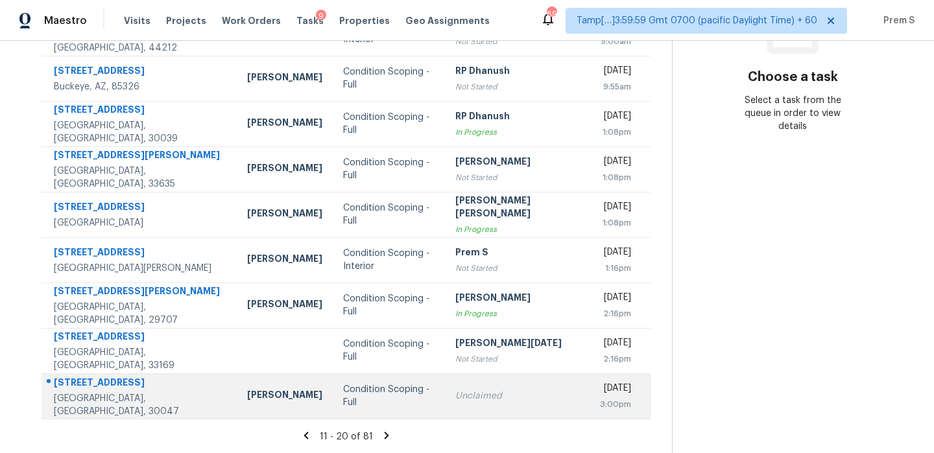
click at [400, 411] on td "Condition Scoping - Full" at bounding box center [389, 396] width 112 height 45
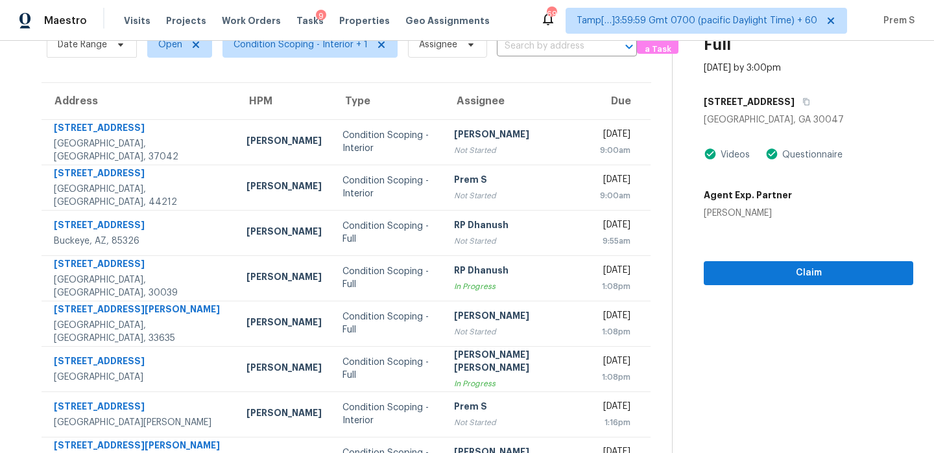
scroll to position [49, 0]
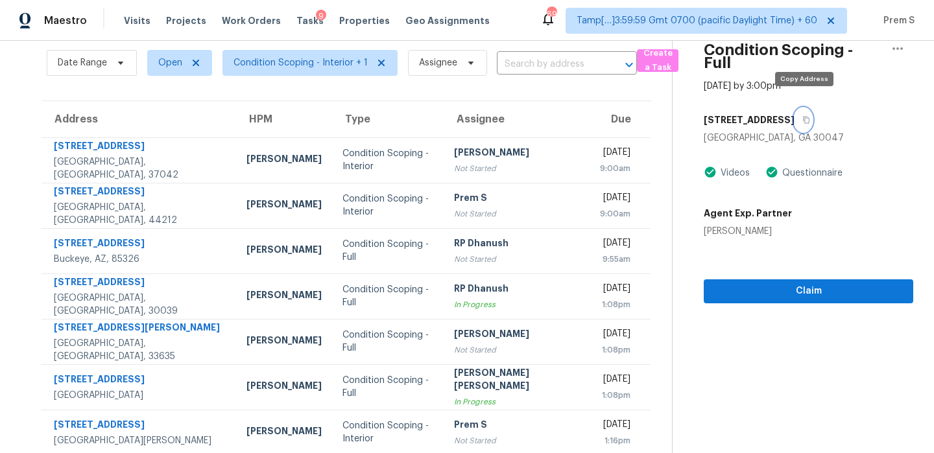
click at [802, 116] on icon "button" at bounding box center [806, 120] width 8 height 8
